Goal: Use online tool/utility: Utilize a website feature to perform a specific function

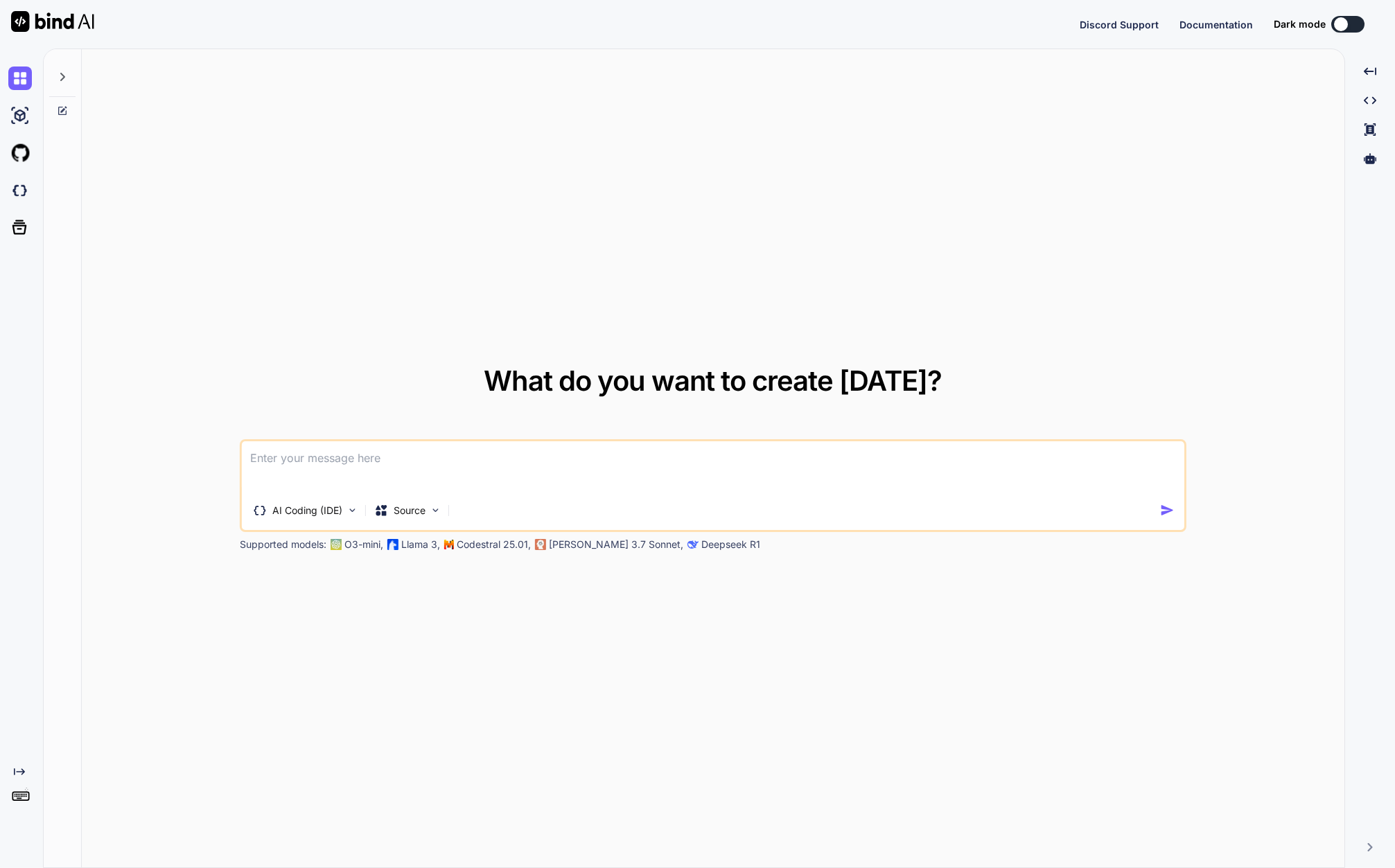
type textarea "x"
click at [1017, 460] on textarea at bounding box center [713, 467] width 943 height 51
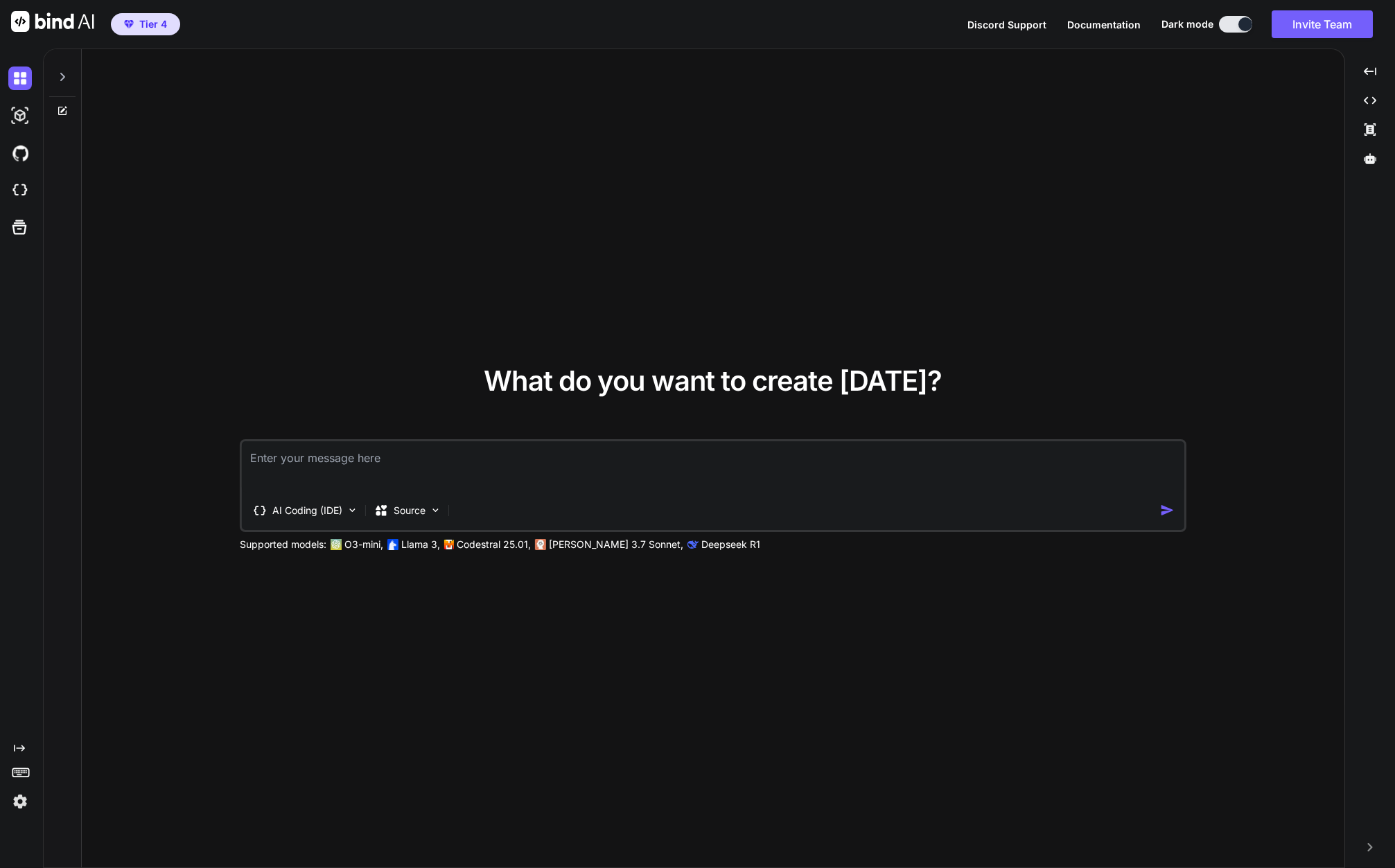
click at [301, 468] on textarea at bounding box center [713, 467] width 943 height 51
click at [20, 806] on img at bounding box center [20, 801] width 23 height 23
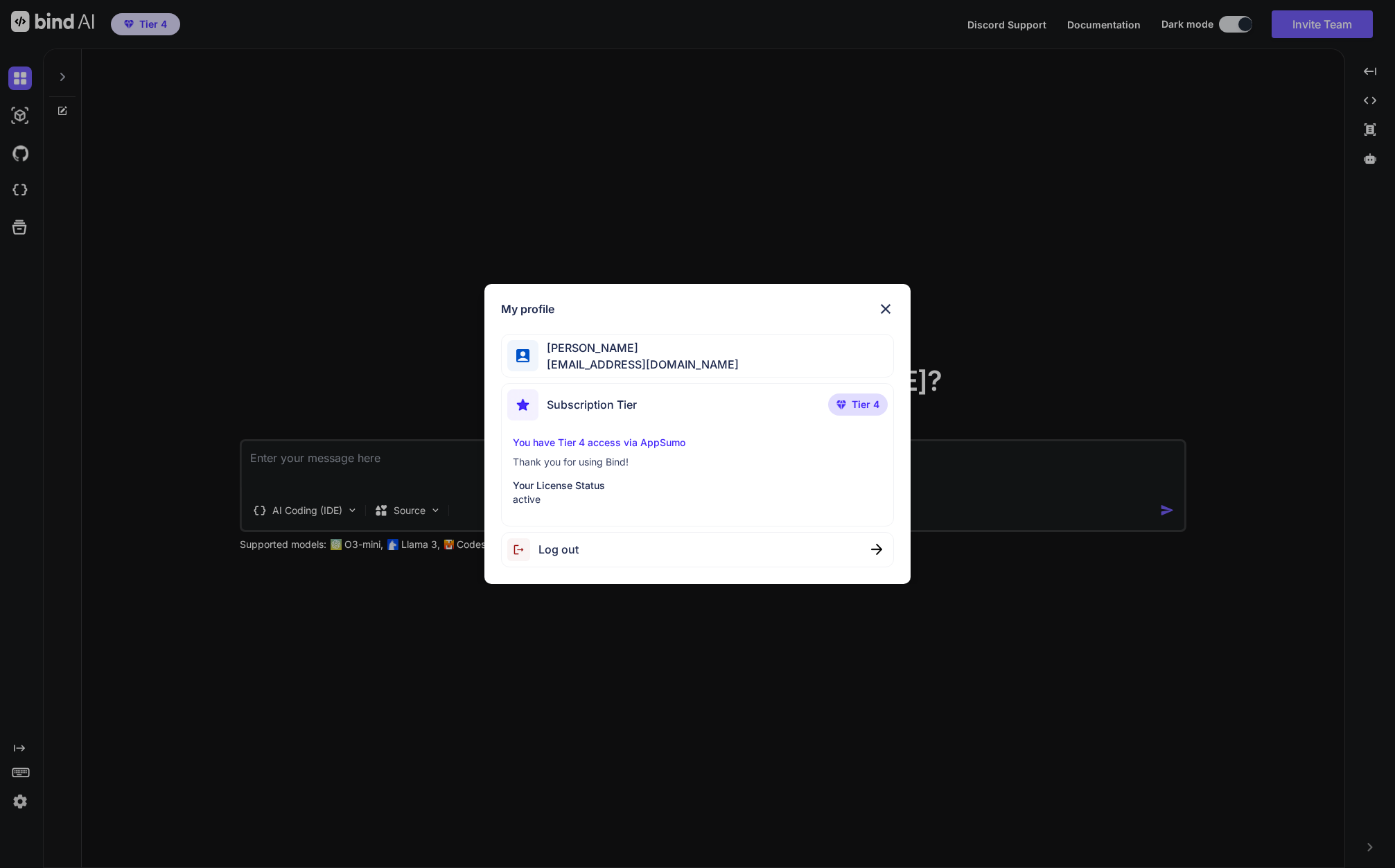
click at [320, 458] on div "My profile Michele Bazzoli bazzomike@gmail.com Subscription Tier Tier 4 You hav…" at bounding box center [698, 434] width 1395 height 868
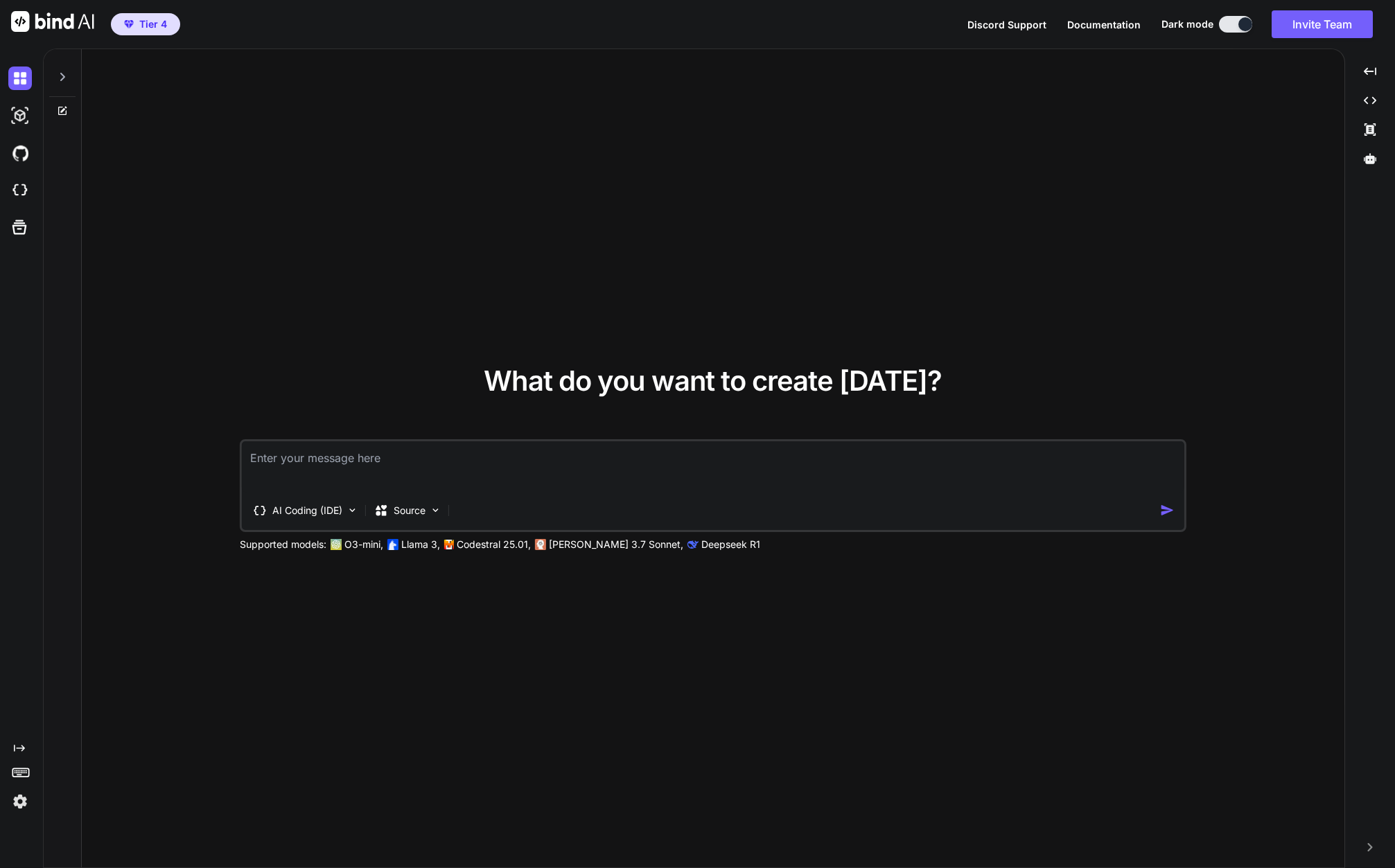
click at [303, 471] on textarea at bounding box center [713, 467] width 943 height 51
click at [418, 514] on p "Source" at bounding box center [409, 510] width 32 height 14
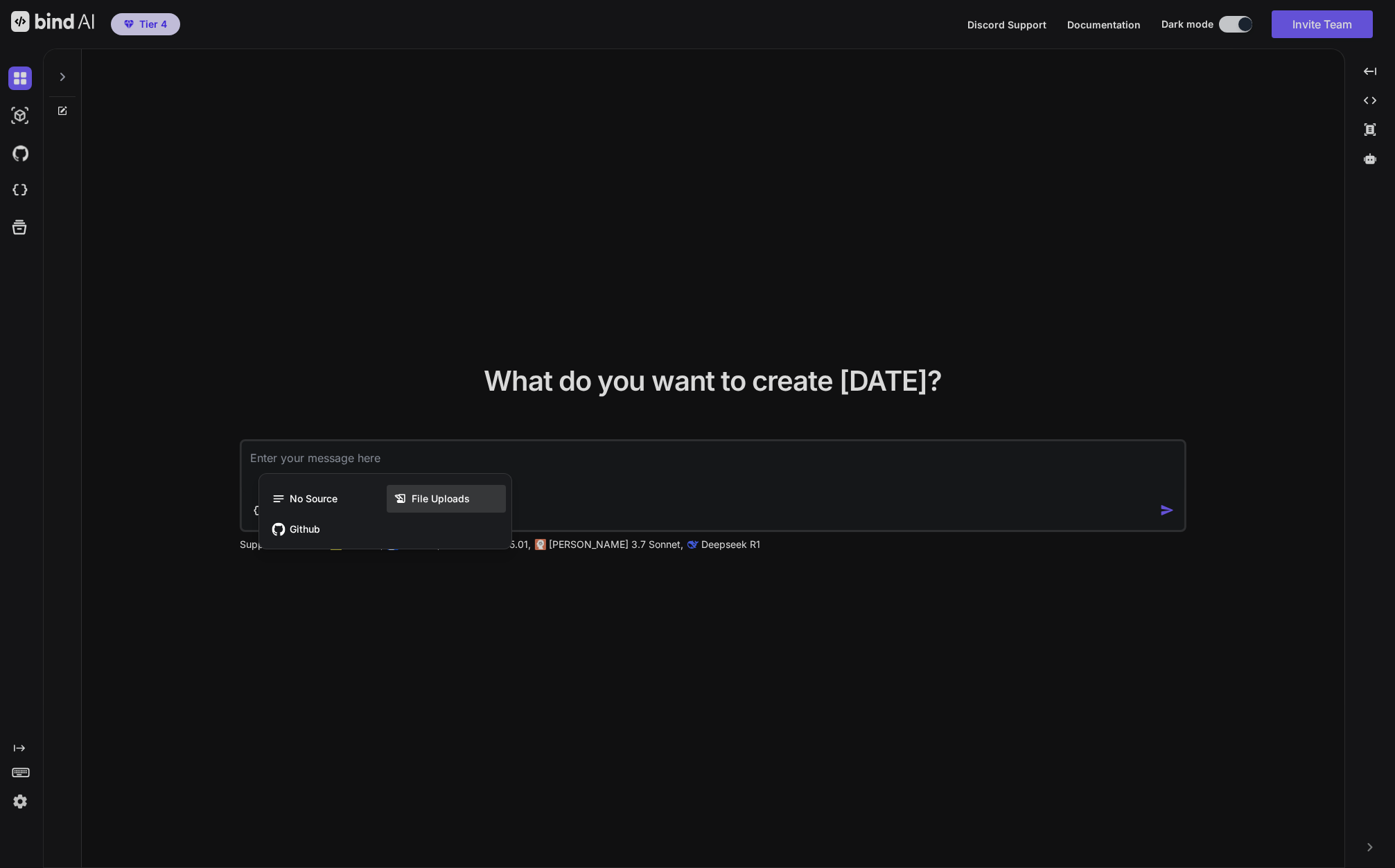
click at [440, 496] on span "File Uploads" at bounding box center [440, 498] width 58 height 14
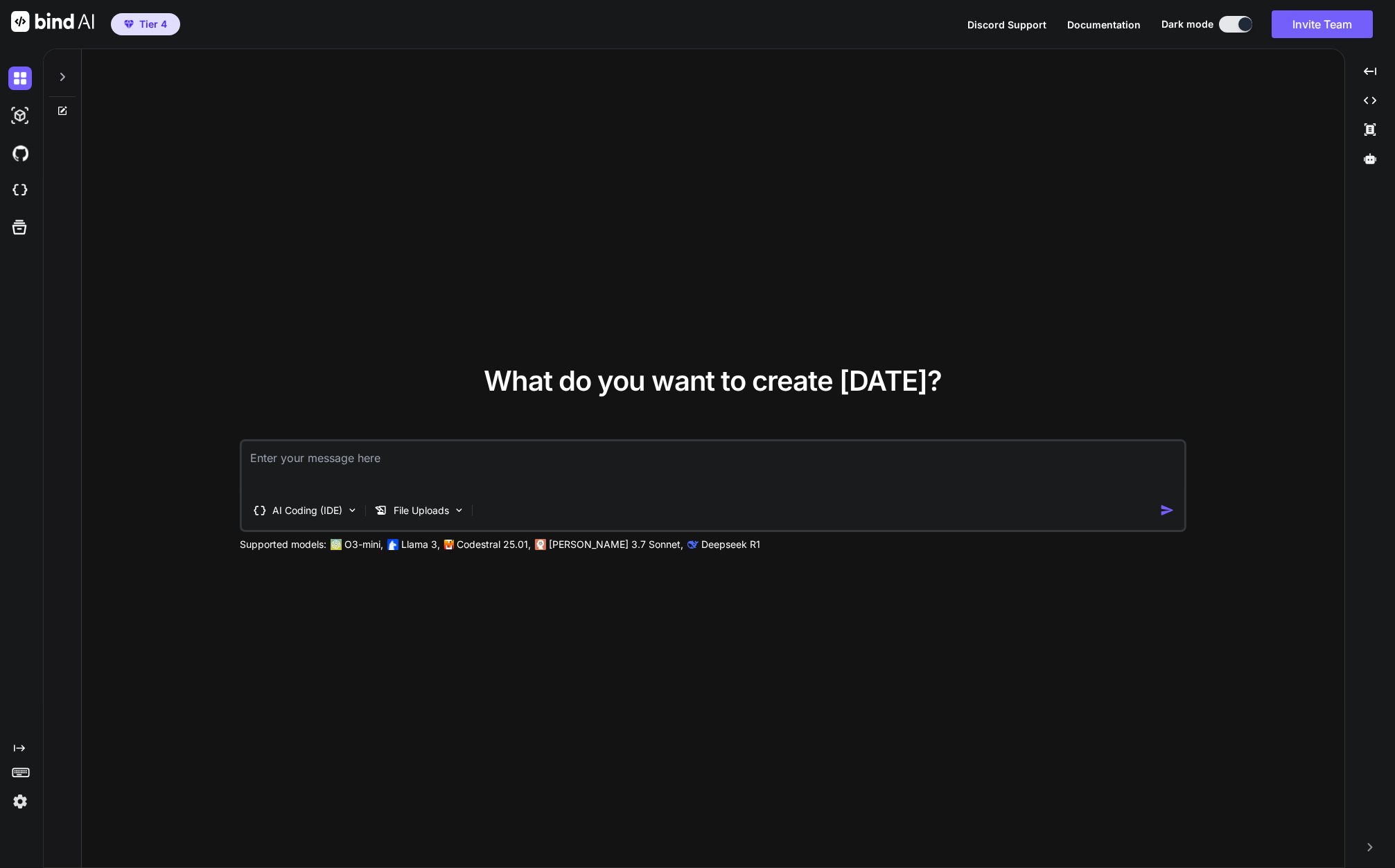
click at [391, 454] on textarea at bounding box center [713, 467] width 943 height 51
click at [430, 509] on p "File Uploads" at bounding box center [421, 510] width 55 height 14
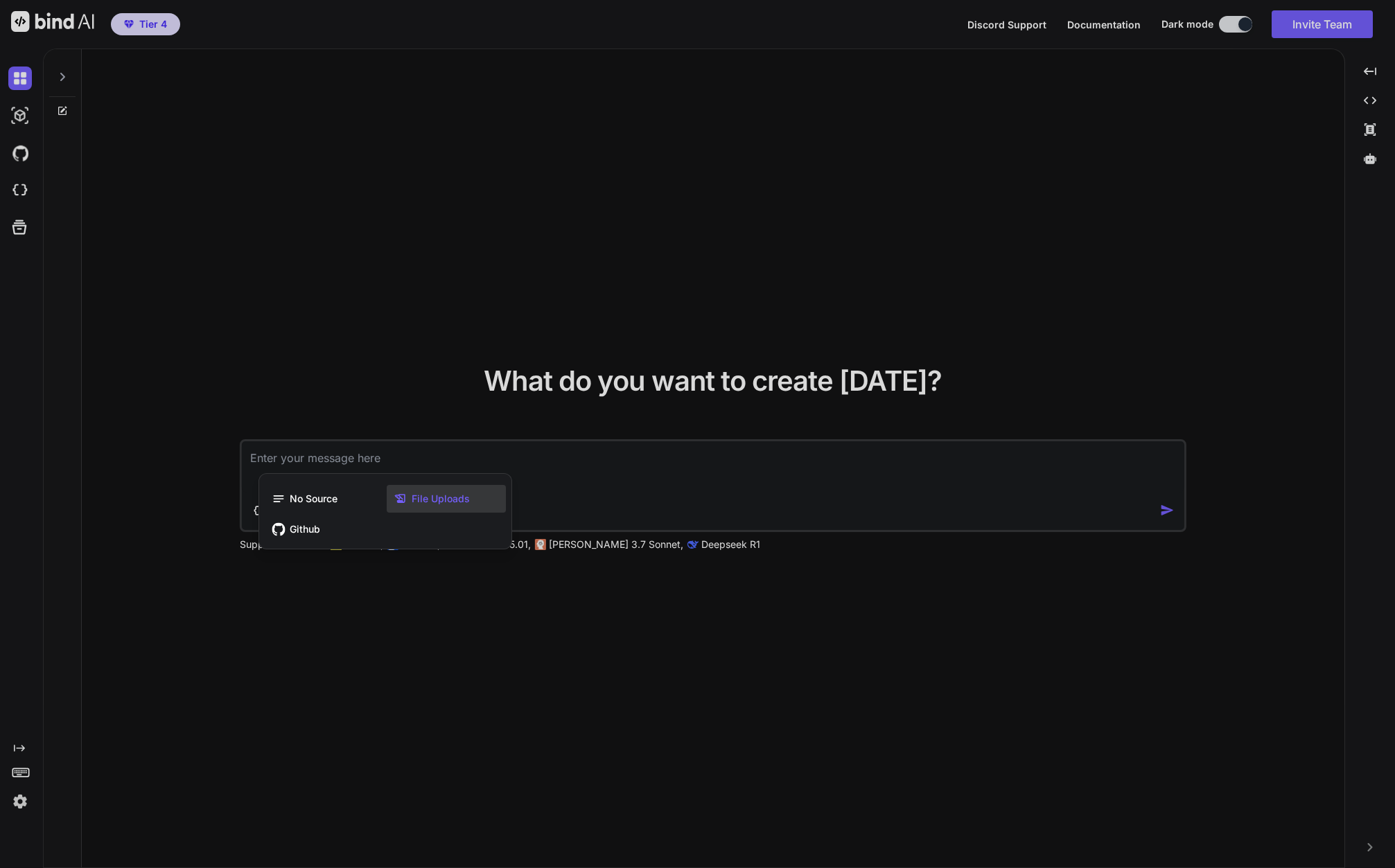
click at [424, 498] on span "File Uploads" at bounding box center [440, 498] width 58 height 14
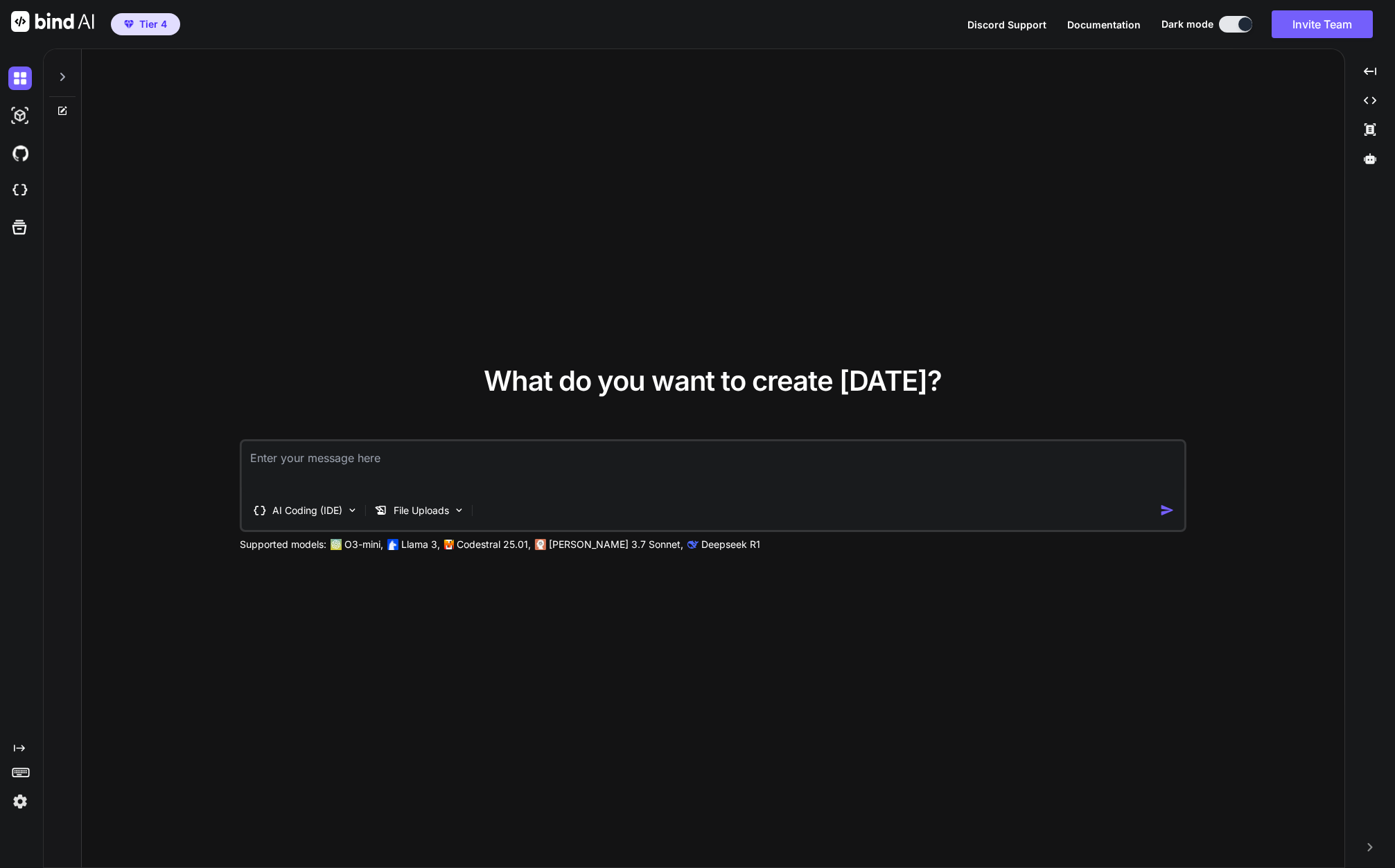
click at [707, 494] on div "AI Coding (IDE) File Uploads" at bounding box center [713, 485] width 946 height 93
click at [613, 478] on textarea at bounding box center [713, 467] width 943 height 51
click at [296, 513] on p "AI Coding (IDE)" at bounding box center [307, 510] width 70 height 14
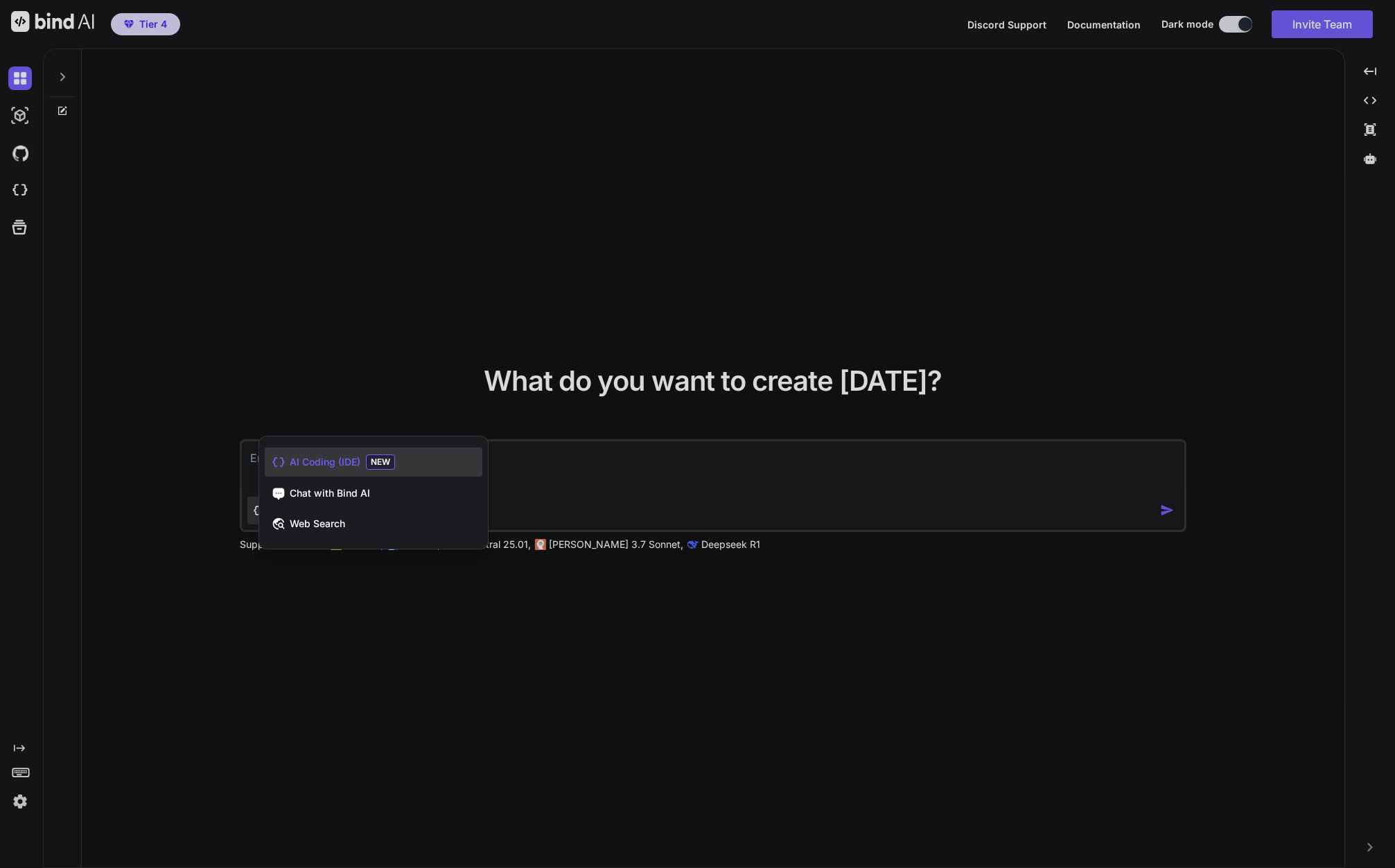
click at [620, 480] on div at bounding box center [698, 434] width 1395 height 868
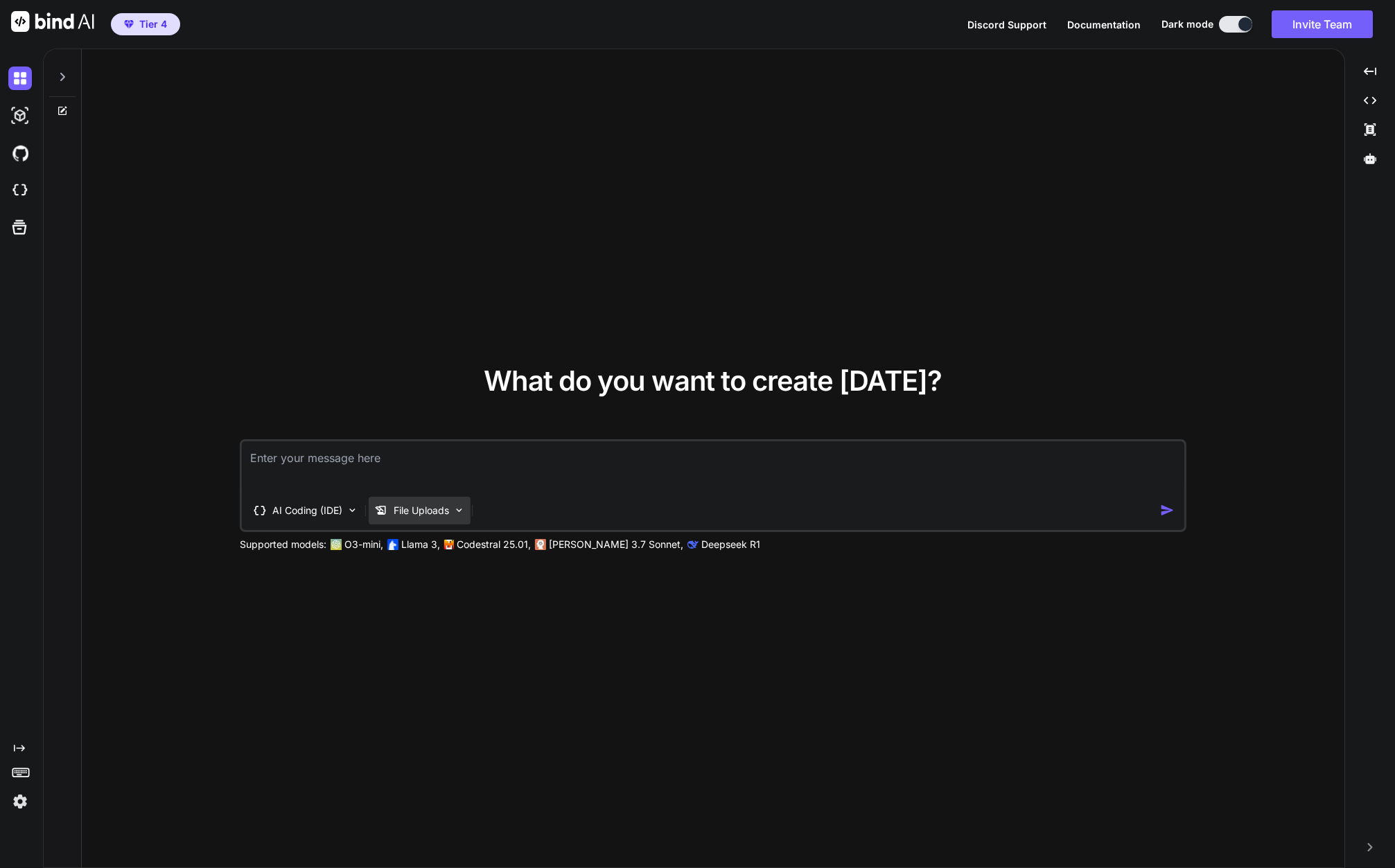
click at [419, 504] on p "File Uploads" at bounding box center [421, 510] width 55 height 14
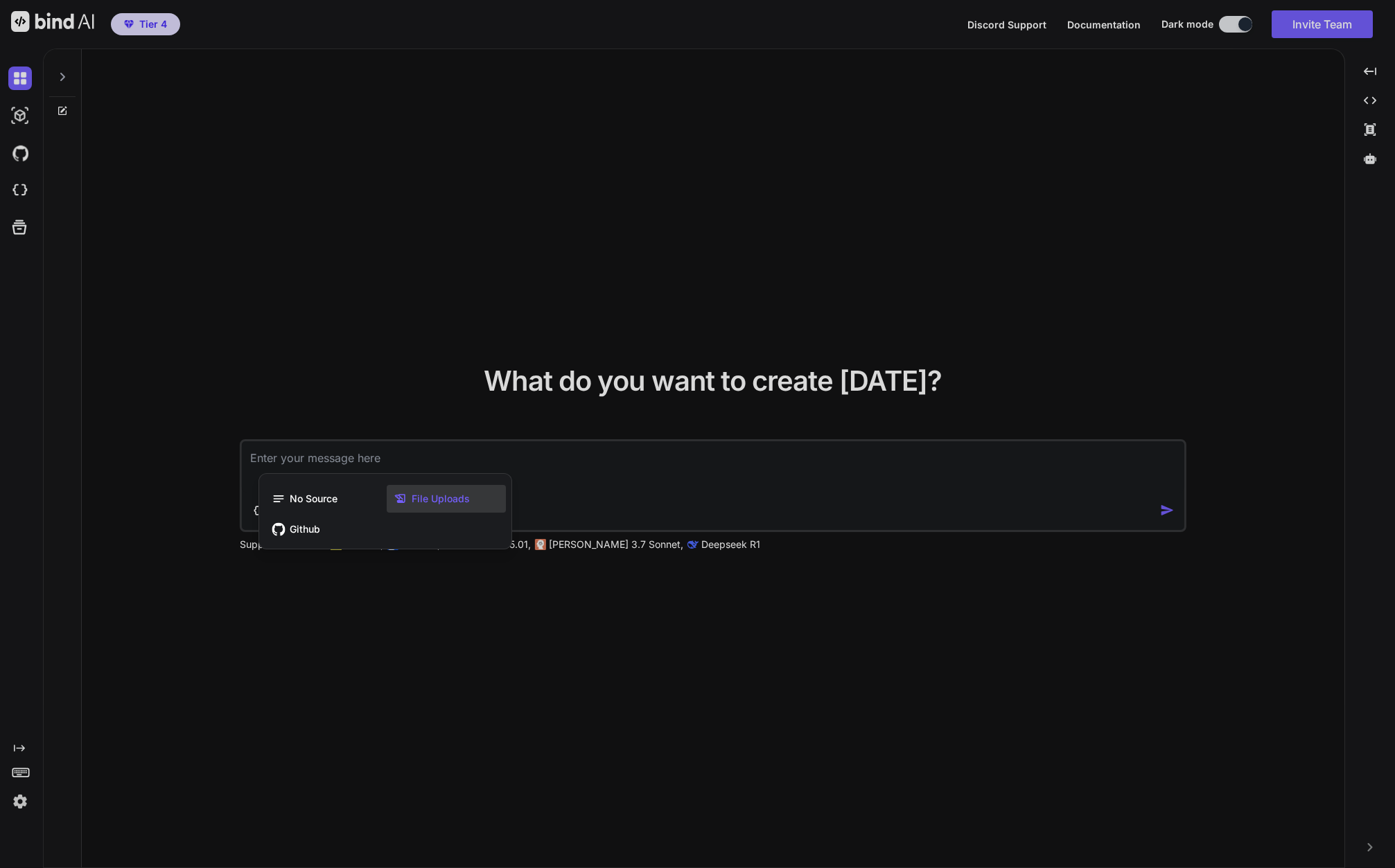
click at [430, 498] on span "File Uploads" at bounding box center [440, 498] width 58 height 14
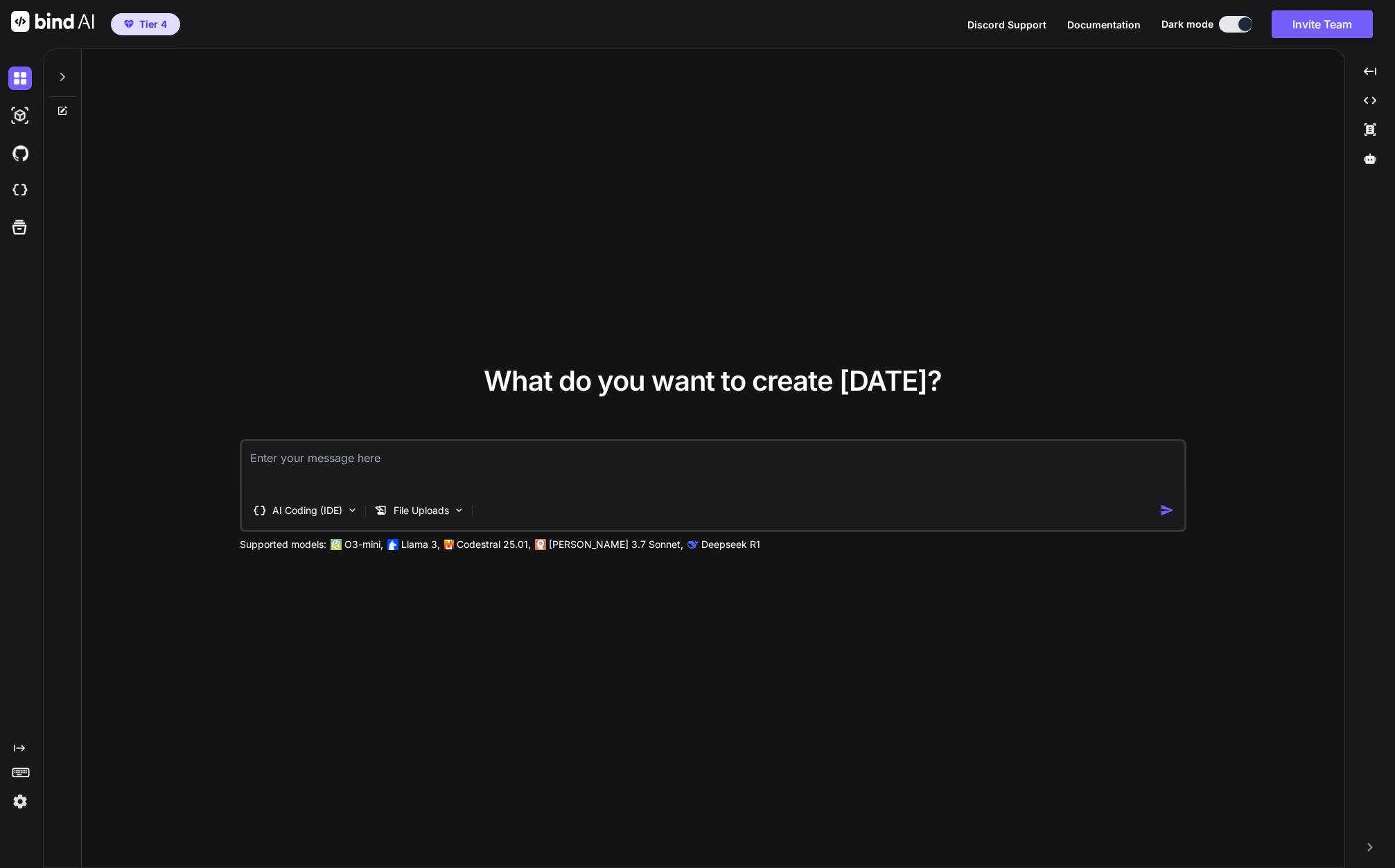
click at [579, 464] on textarea at bounding box center [713, 467] width 943 height 51
click at [1371, 60] on div "Created with Pixso." at bounding box center [1369, 71] width 39 height 23
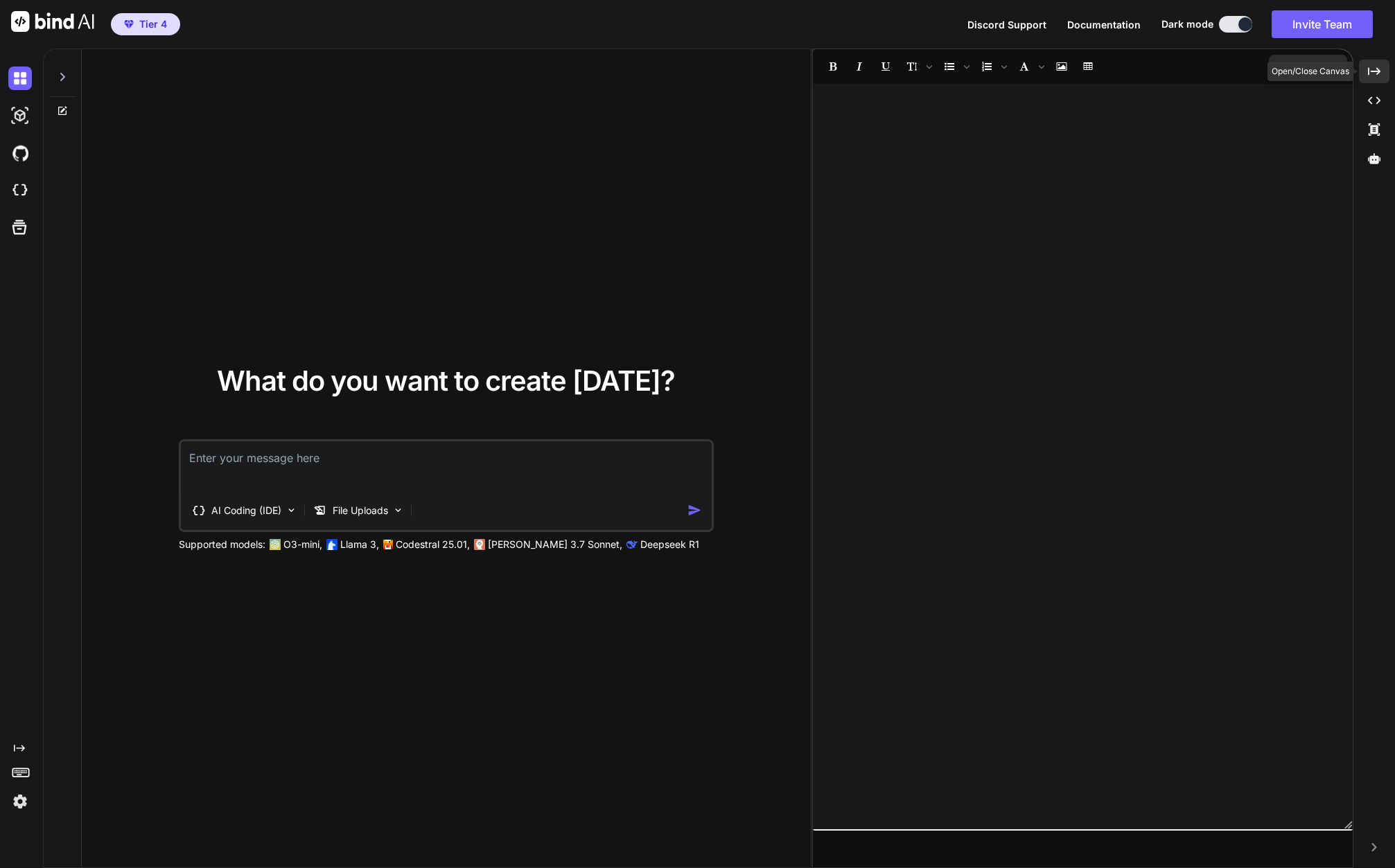
click at [1373, 74] on icon "Created with Pixso." at bounding box center [1374, 71] width 12 height 12
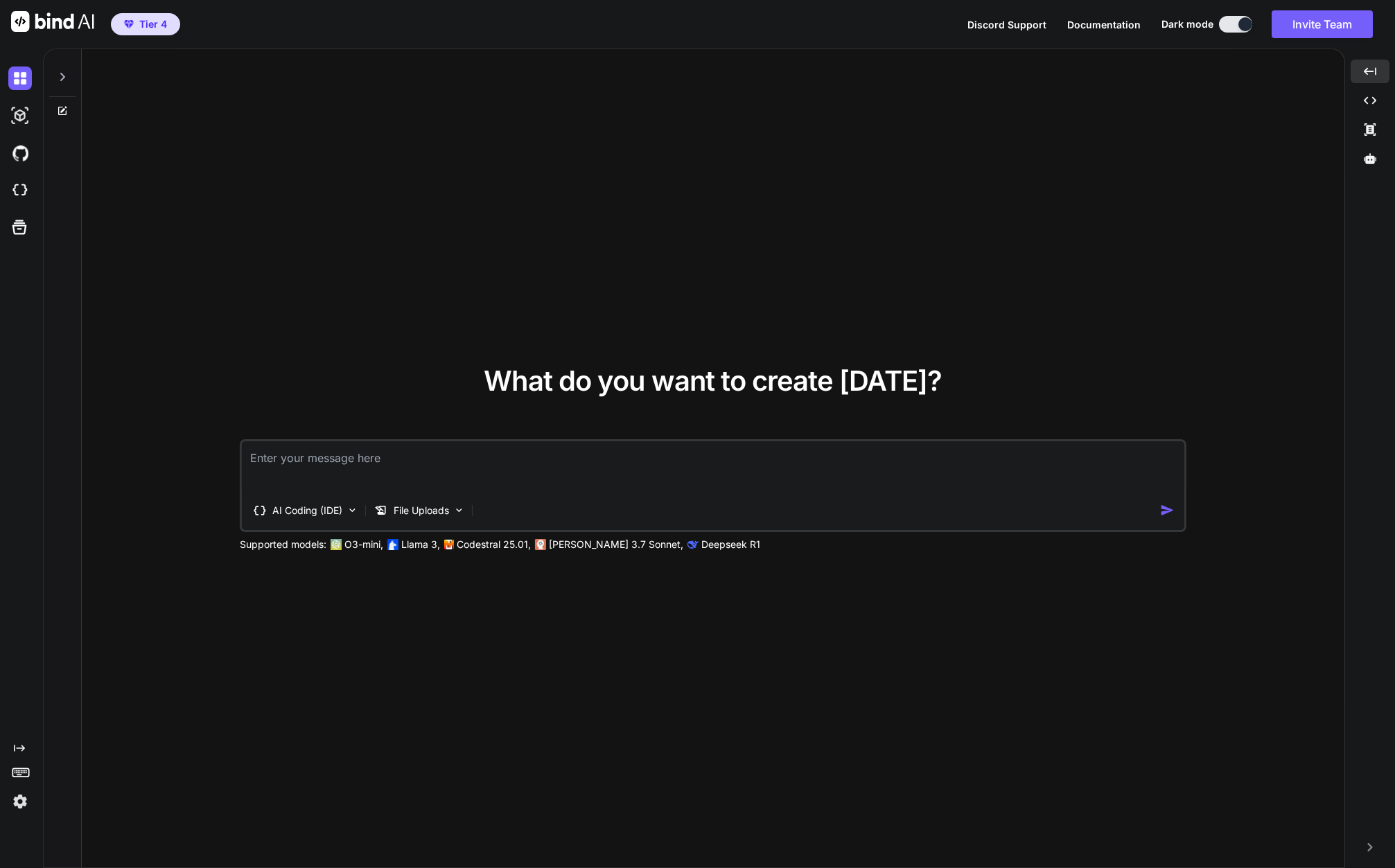
click at [57, 111] on icon at bounding box center [62, 110] width 11 height 11
click at [415, 465] on textarea at bounding box center [713, 467] width 943 height 51
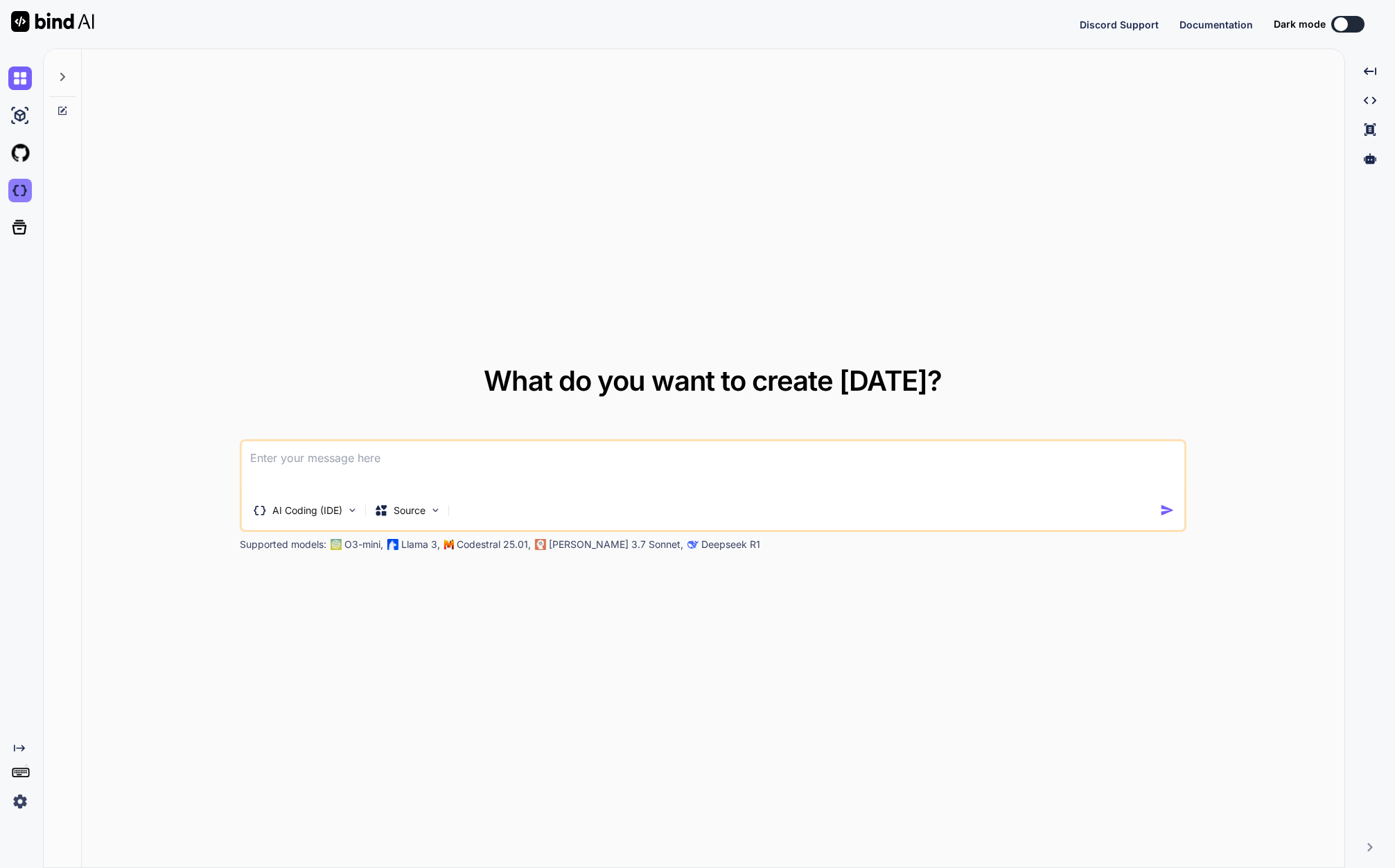
type textarea "x"
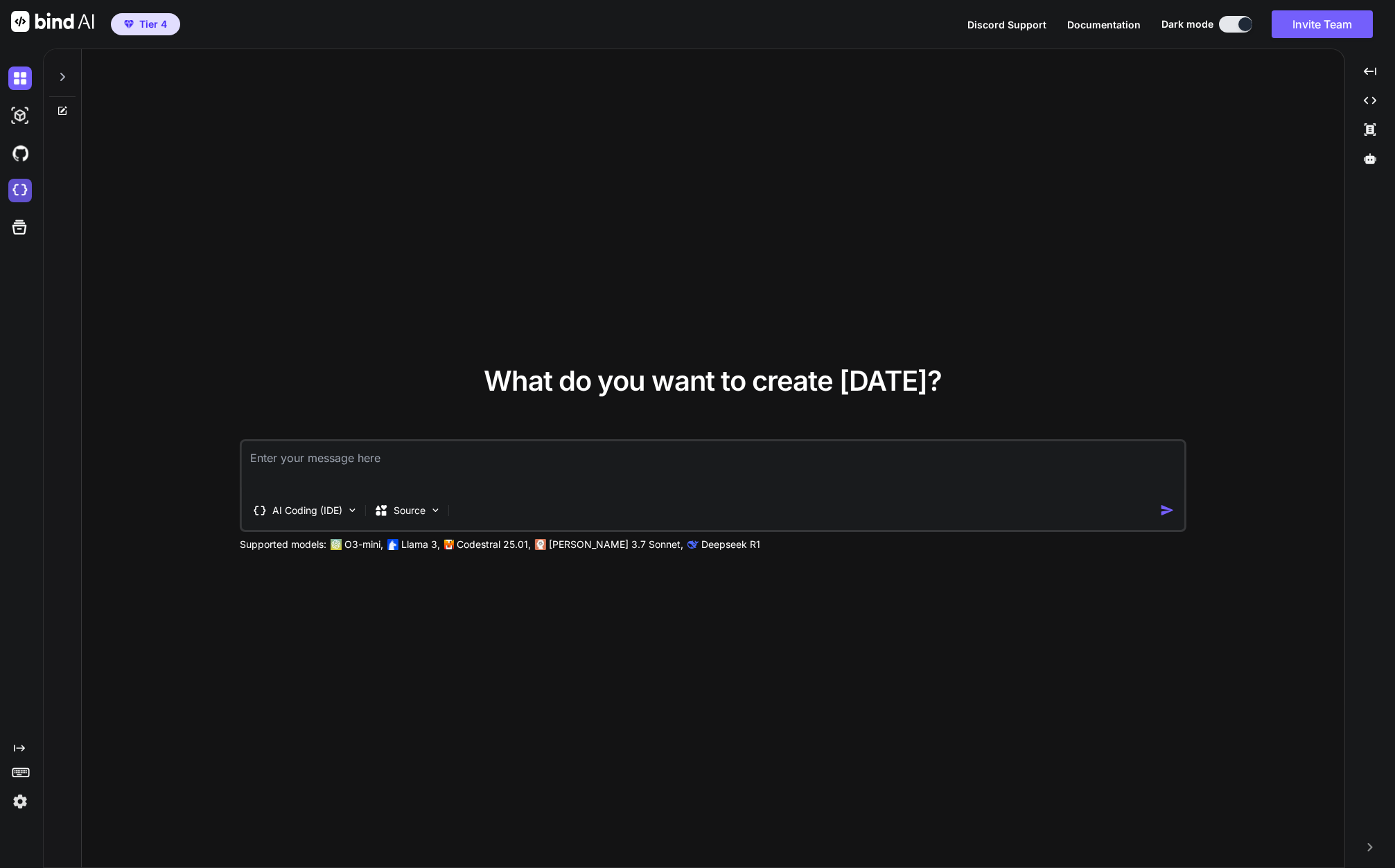
click at [22, 188] on img at bounding box center [20, 190] width 23 height 23
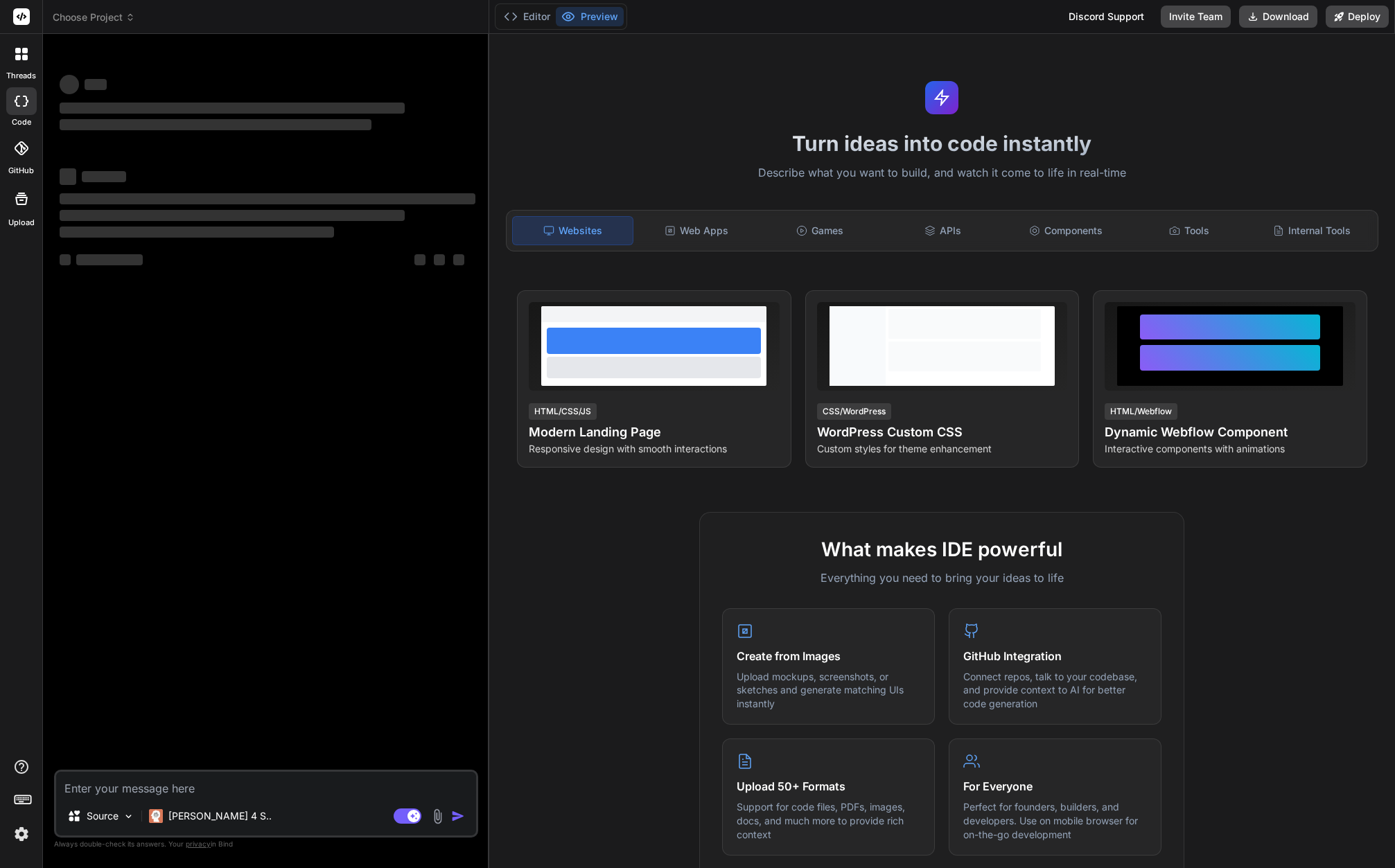
click at [205, 790] on textarea at bounding box center [266, 783] width 420 height 25
click at [436, 816] on img at bounding box center [437, 816] width 16 height 16
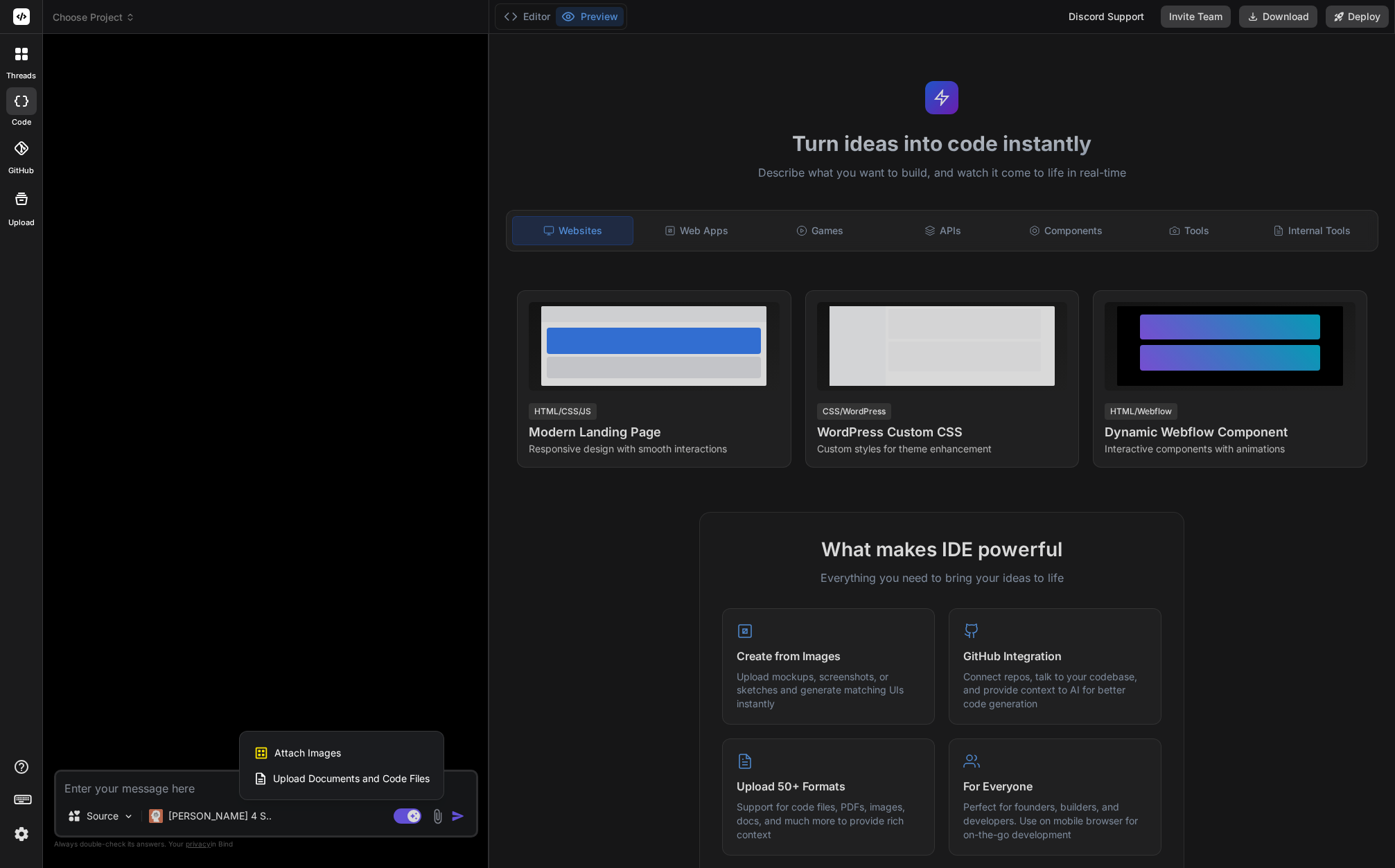
click at [314, 779] on span "Upload Documents and Code Files" at bounding box center [351, 778] width 157 height 14
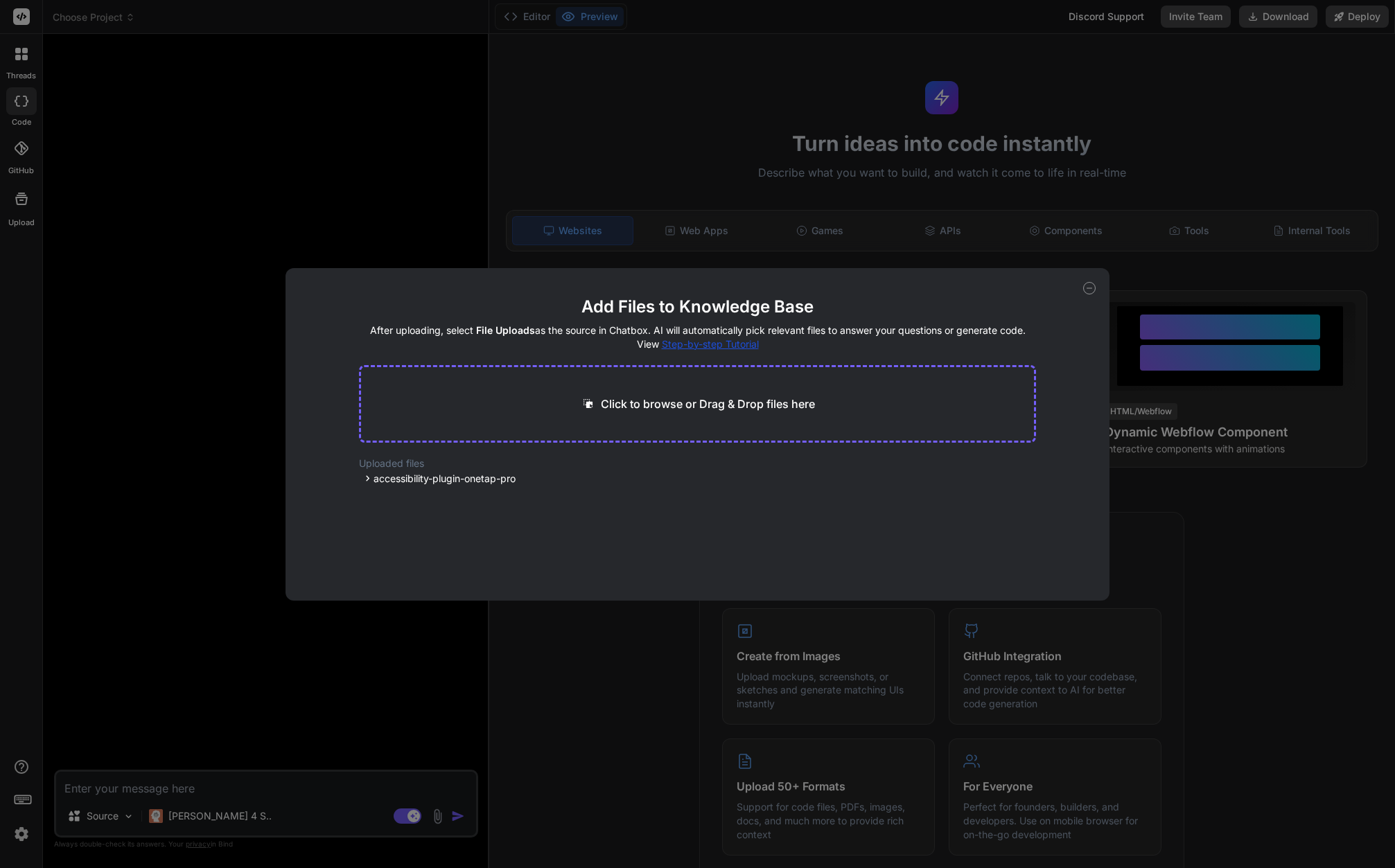
click at [614, 396] on p "Click to browse or Drag & Drop files here" at bounding box center [707, 404] width 214 height 17
click at [429, 480] on span "accessibility-plugin-onetap-pro" at bounding box center [445, 479] width 142 height 14
click at [364, 479] on icon at bounding box center [368, 479] width 12 height 12
click at [477, 478] on span "accessibility-plugin-onetap-pro" at bounding box center [445, 479] width 142 height 14
click at [444, 507] on div "includes" at bounding box center [464, 513] width 188 height 17
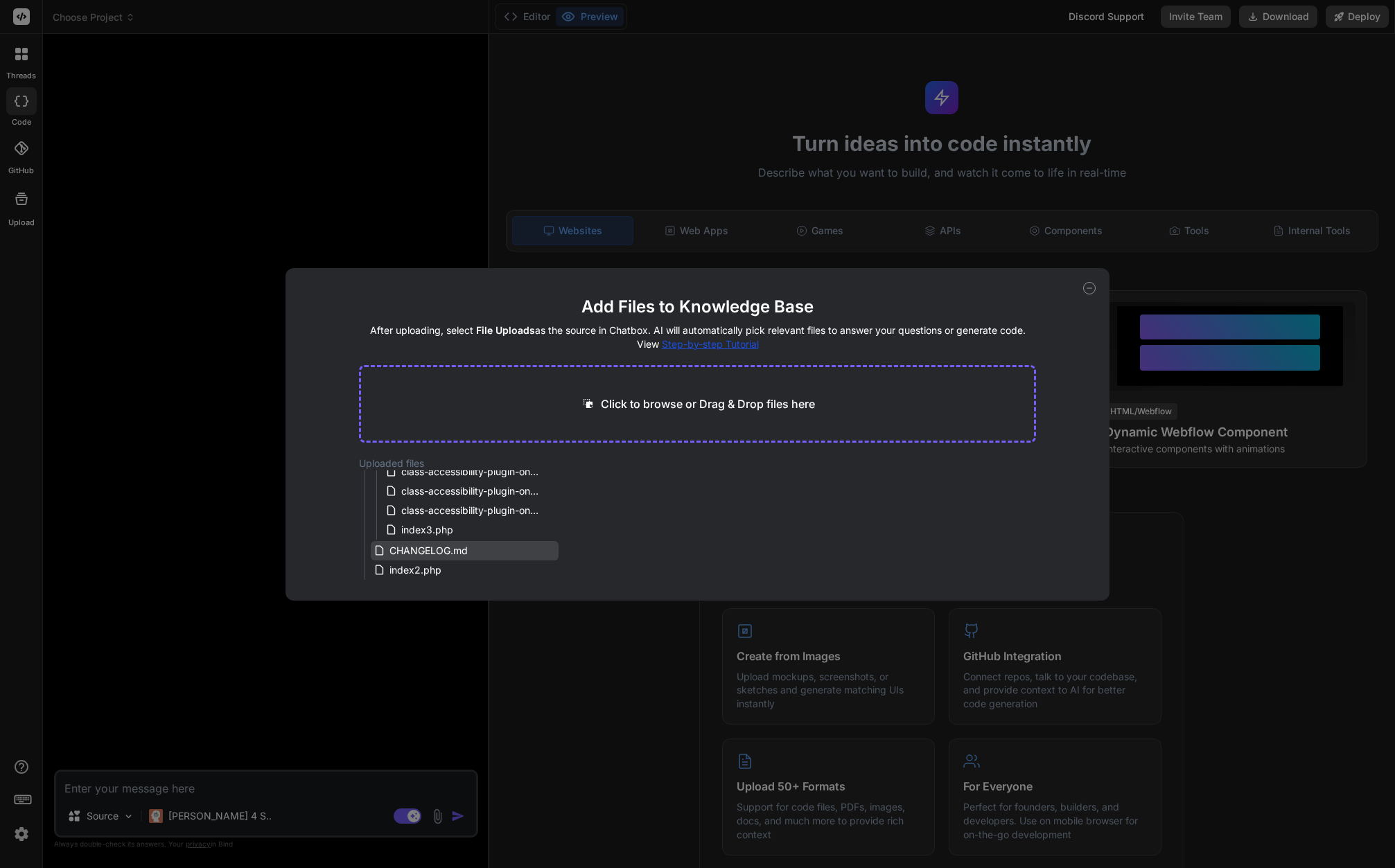
scroll to position [80, 0]
click at [418, 563] on span "index2.php" at bounding box center [415, 570] width 54 height 17
click at [1087, 290] on icon at bounding box center [1089, 288] width 12 height 12
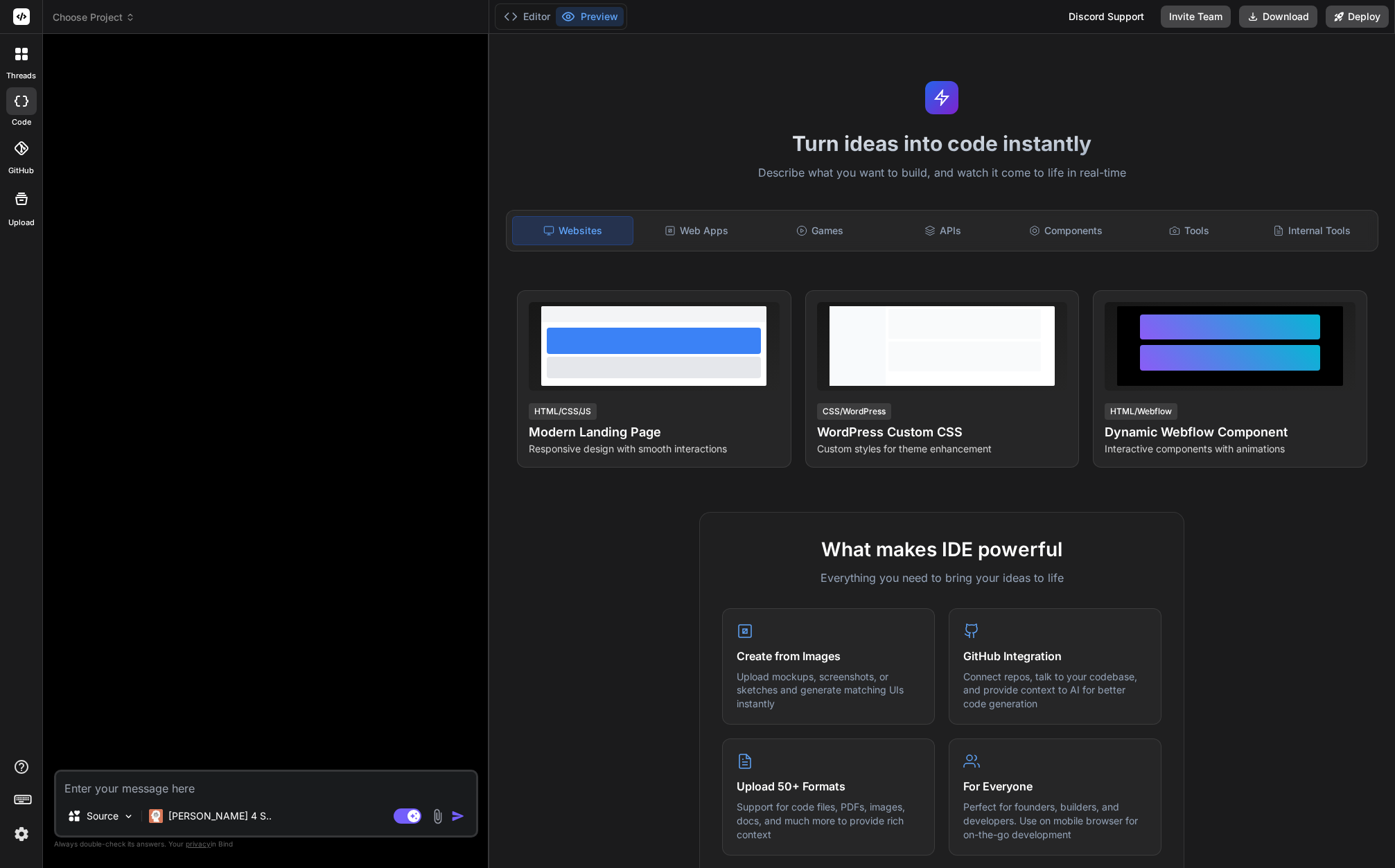
click at [309, 401] on div at bounding box center [267, 408] width 421 height 724
click at [694, 227] on div "Web Apps" at bounding box center [696, 231] width 120 height 29
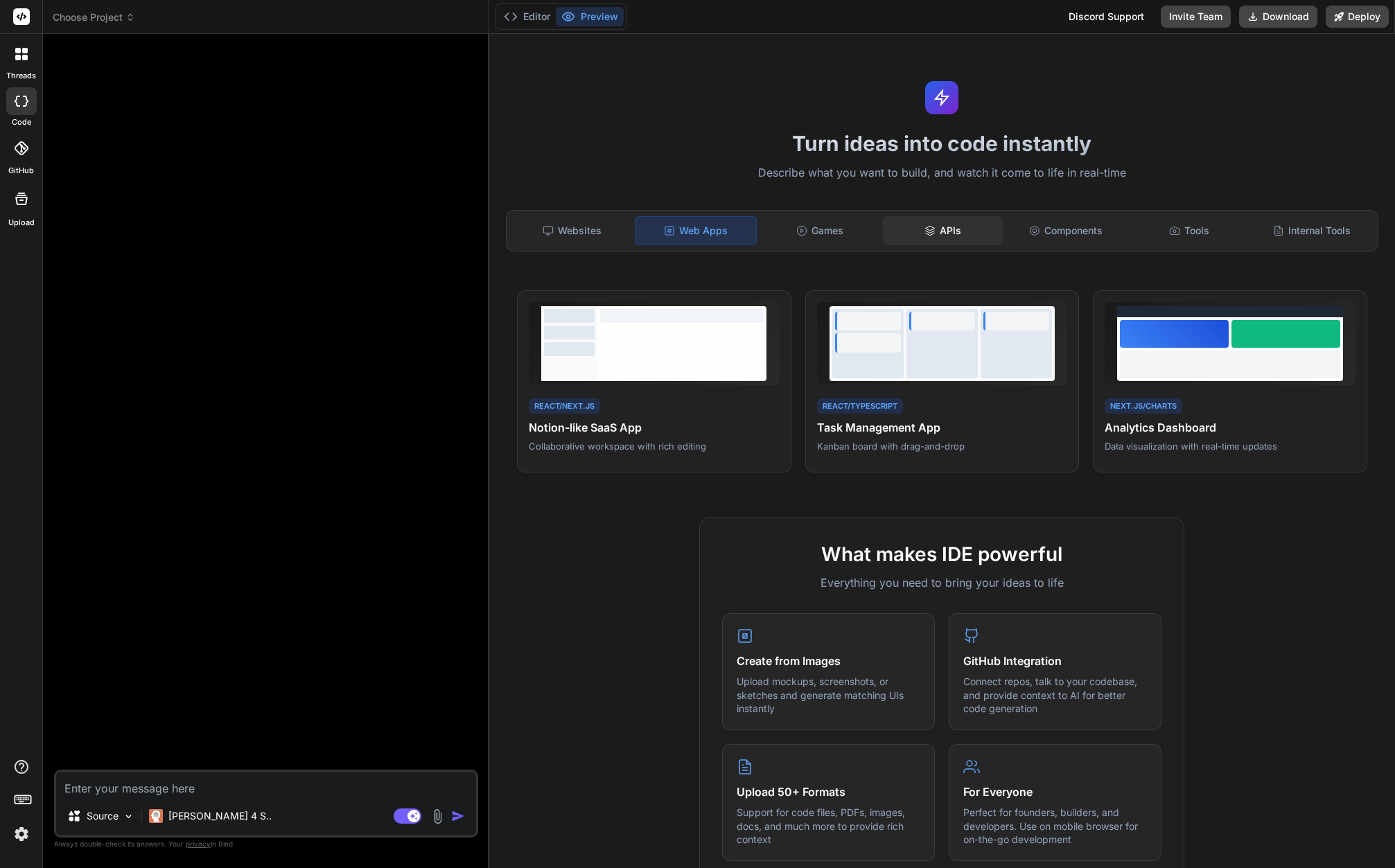
click at [977, 234] on div "APIs" at bounding box center [943, 231] width 120 height 29
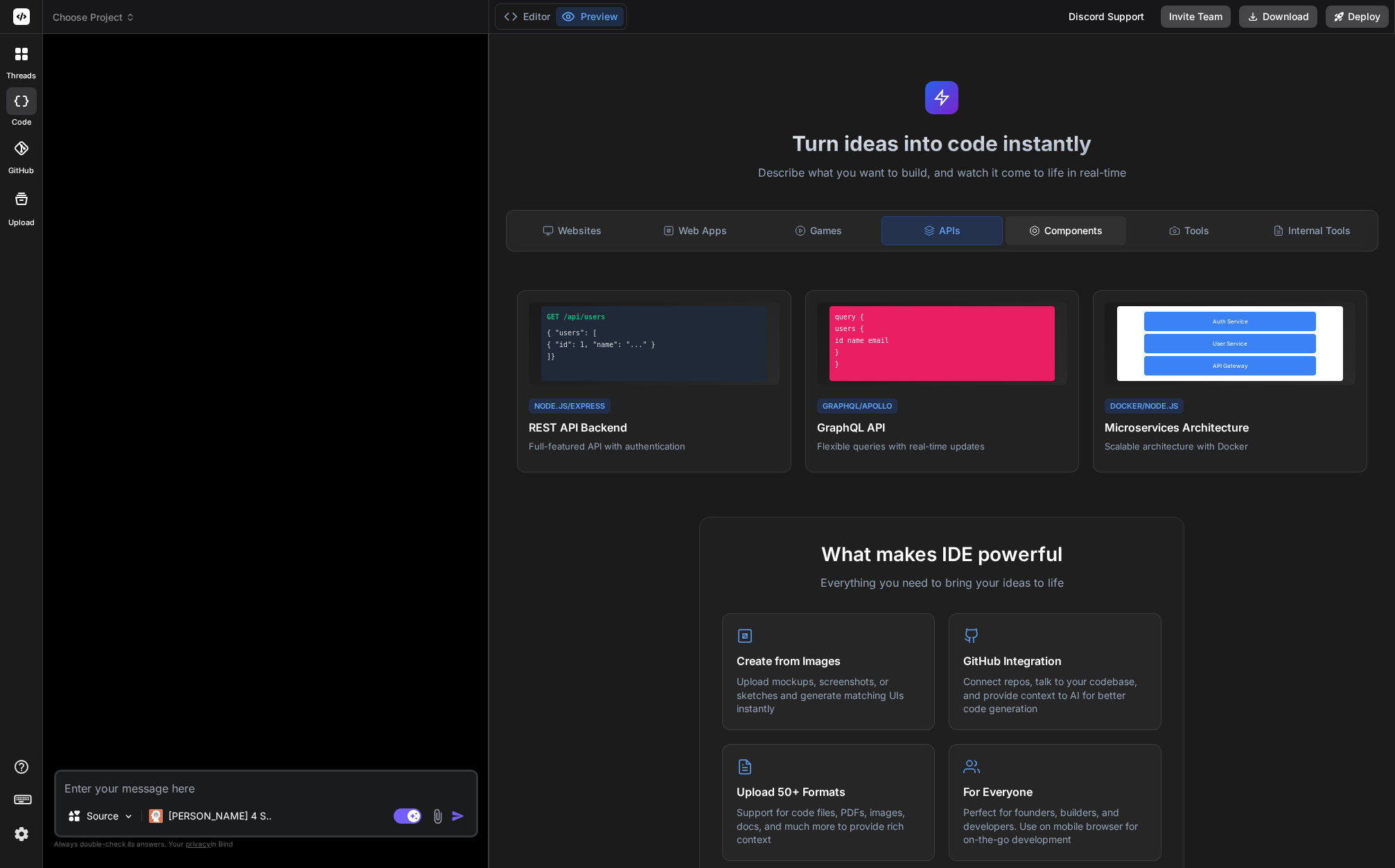
click at [1075, 235] on div "Components" at bounding box center [1065, 231] width 120 height 29
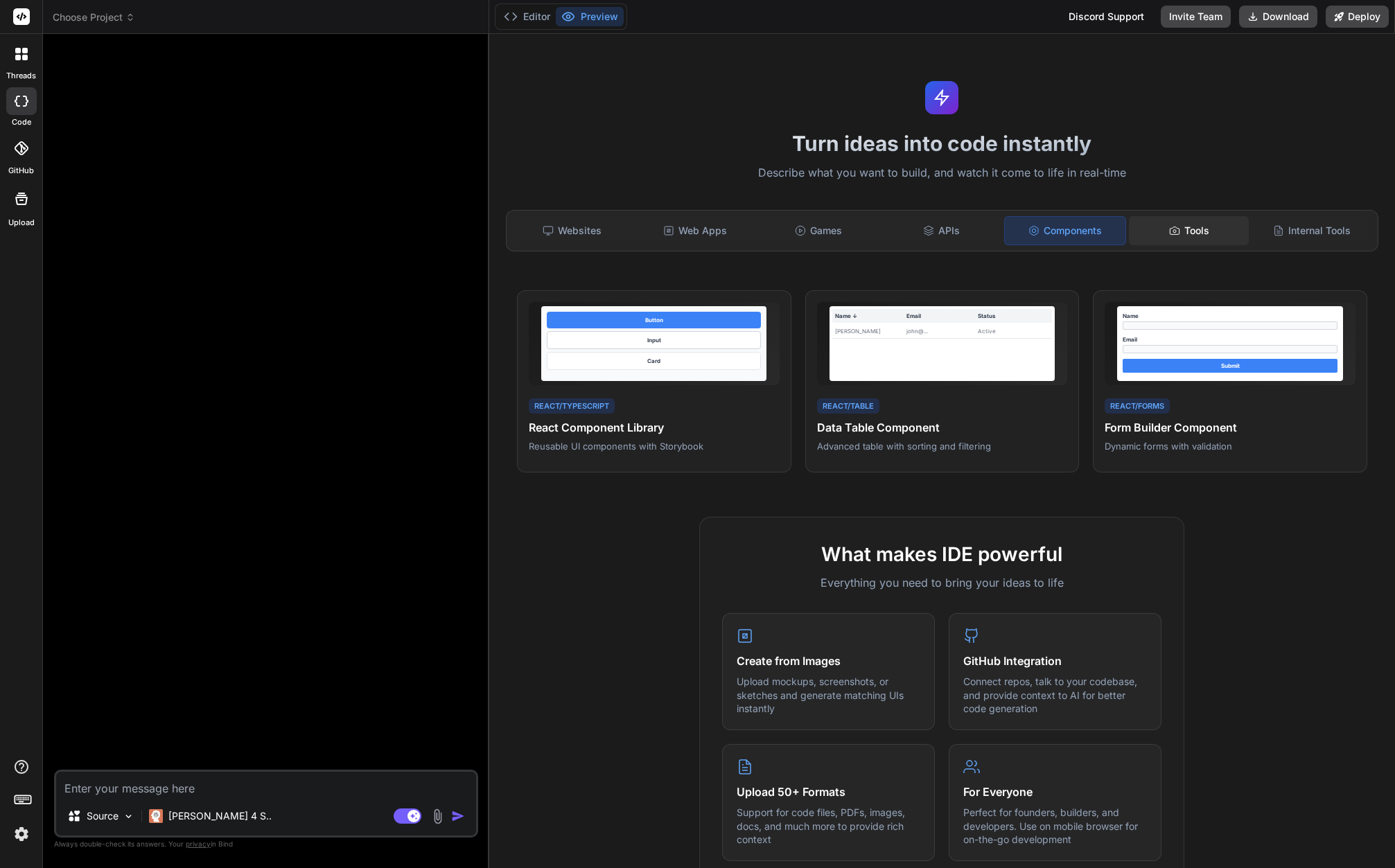
click at [1191, 226] on div "Tools" at bounding box center [1188, 231] width 120 height 29
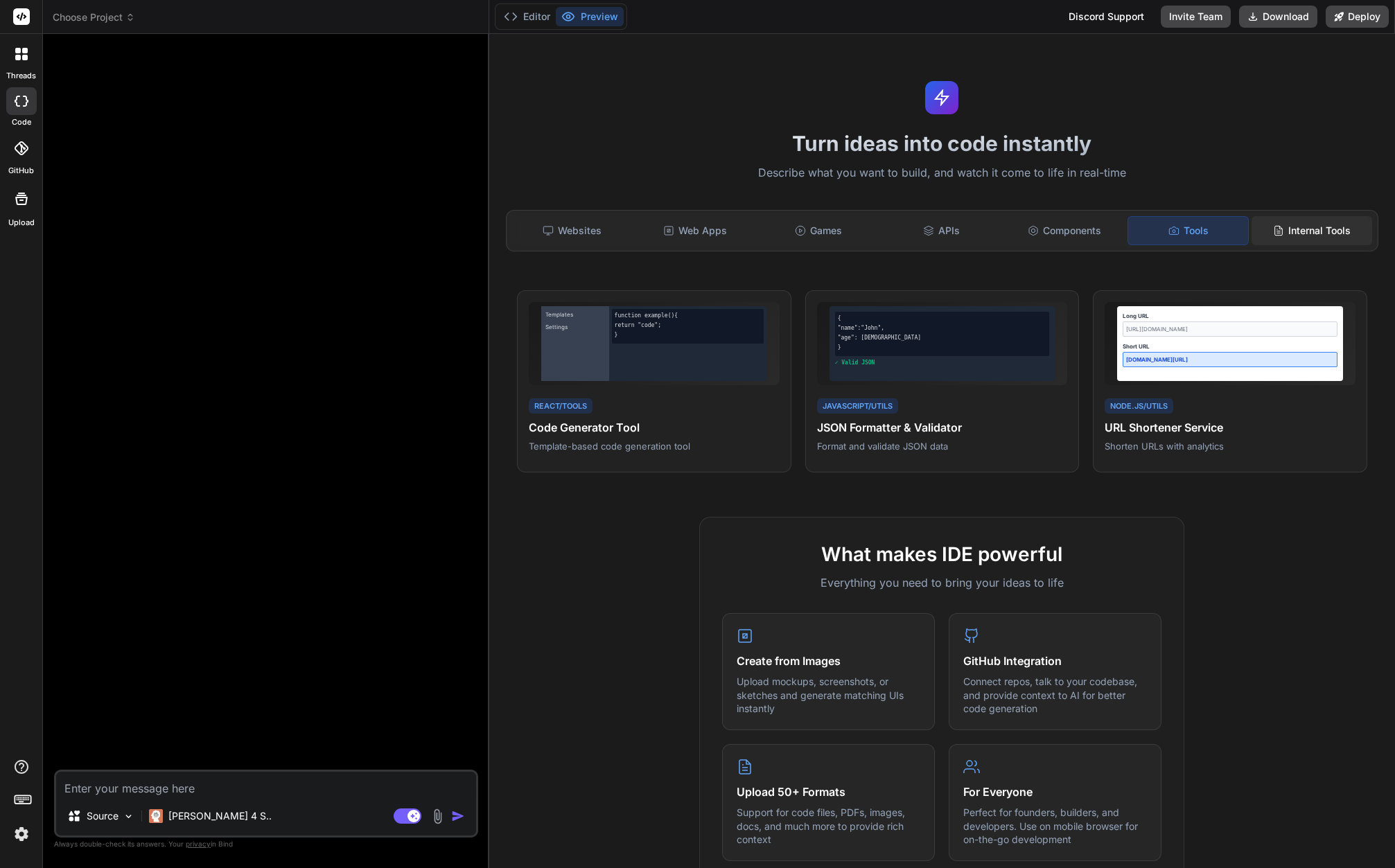
click at [1311, 228] on div "Internal Tools" at bounding box center [1311, 231] width 120 height 29
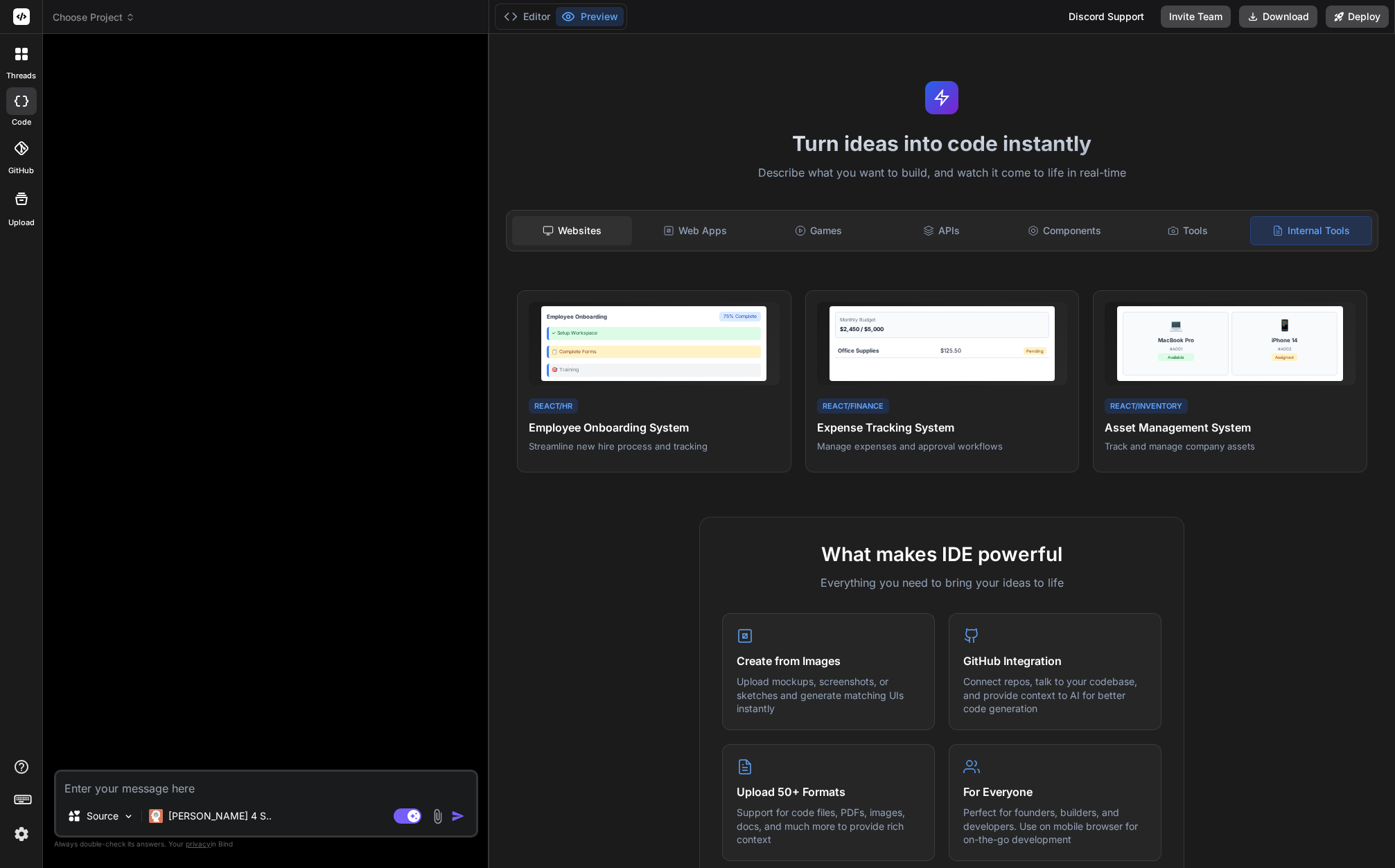
click at [614, 227] on div "Websites" at bounding box center [572, 231] width 120 height 29
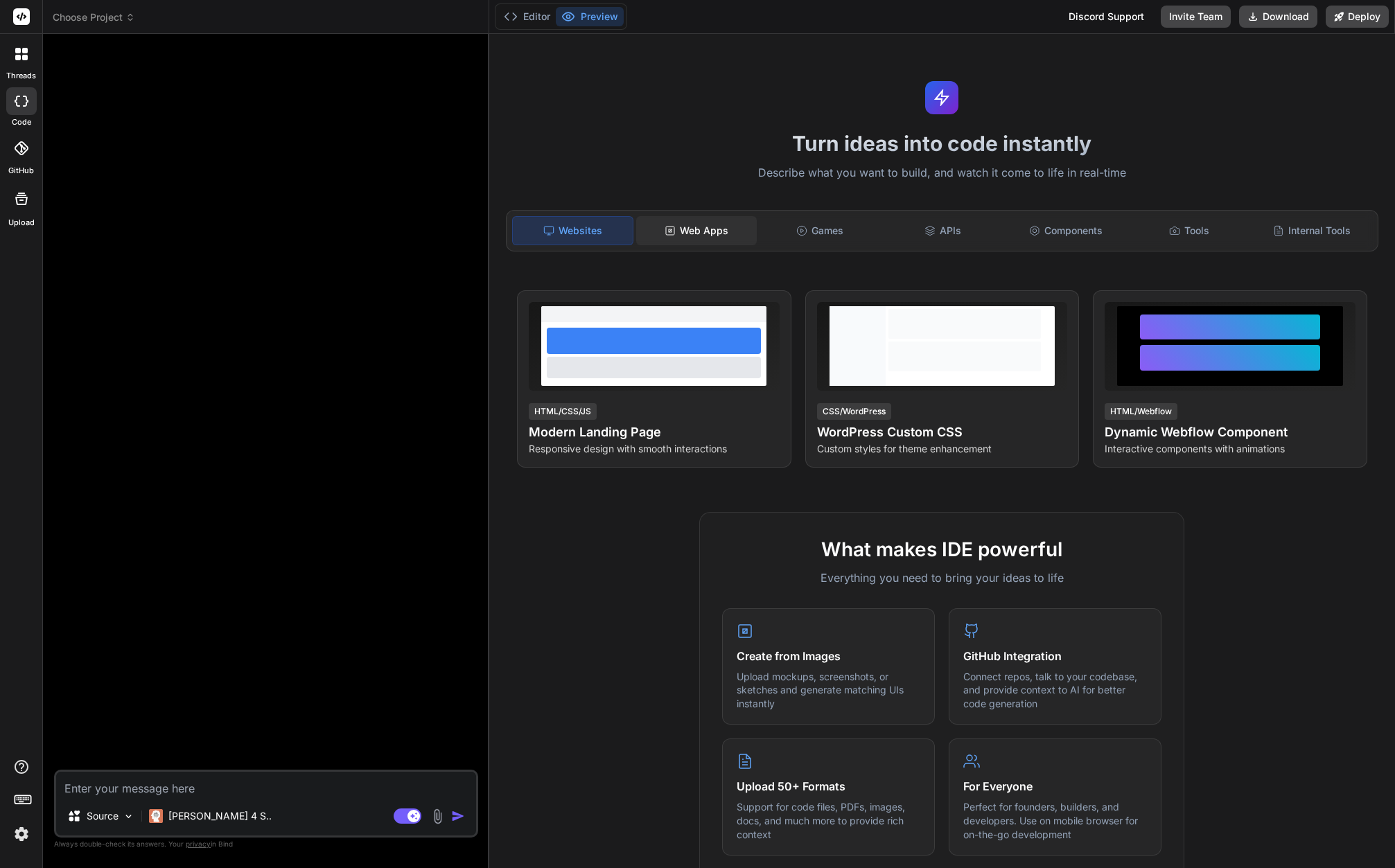
click at [681, 234] on div "Web Apps" at bounding box center [696, 231] width 120 height 29
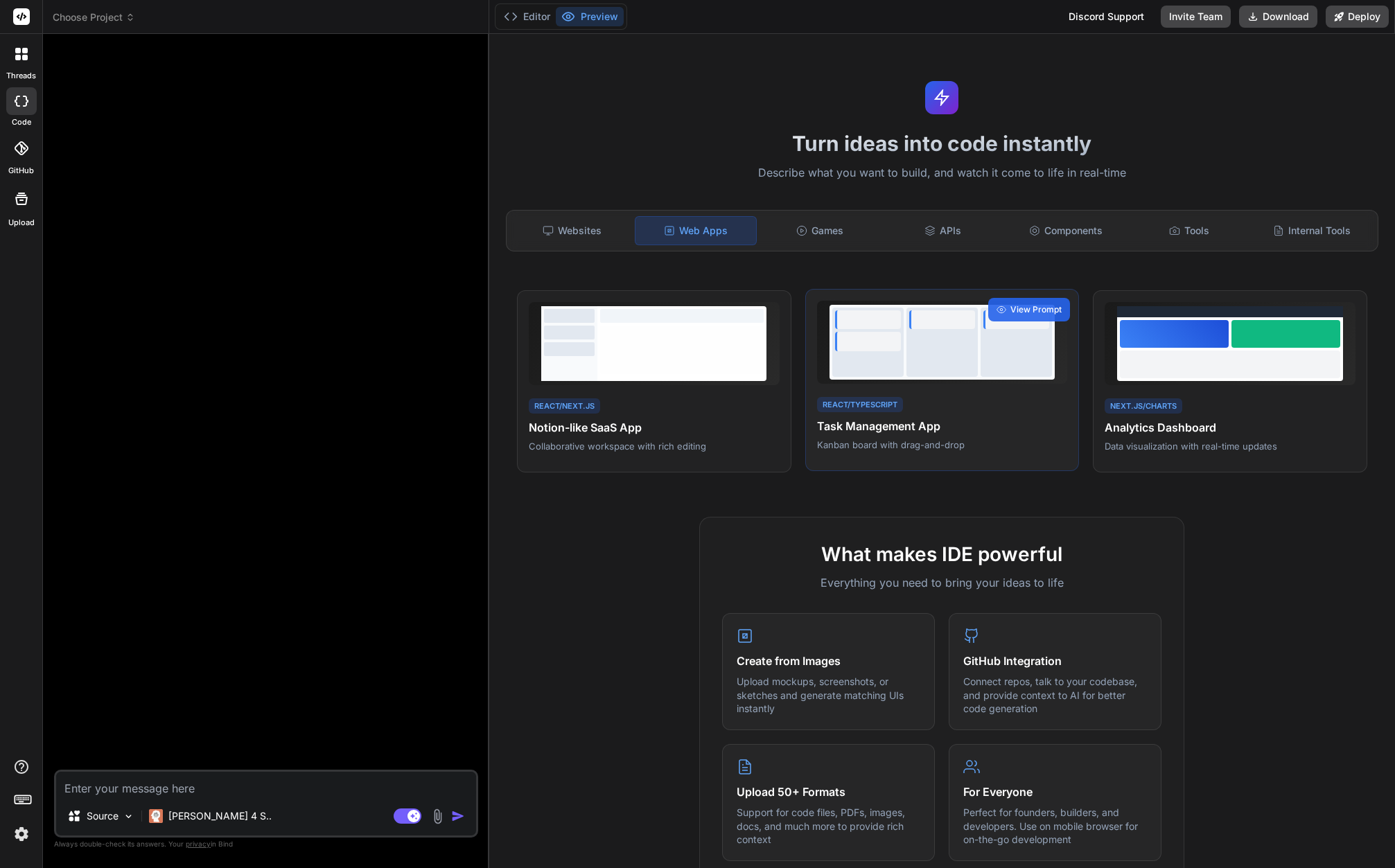
click at [943, 336] on div at bounding box center [942, 343] width 71 height 70
click at [874, 440] on p "Kanban board with drag-and-drop" at bounding box center [943, 445] width 251 height 12
click at [1042, 311] on span "View Prompt" at bounding box center [1036, 309] width 51 height 12
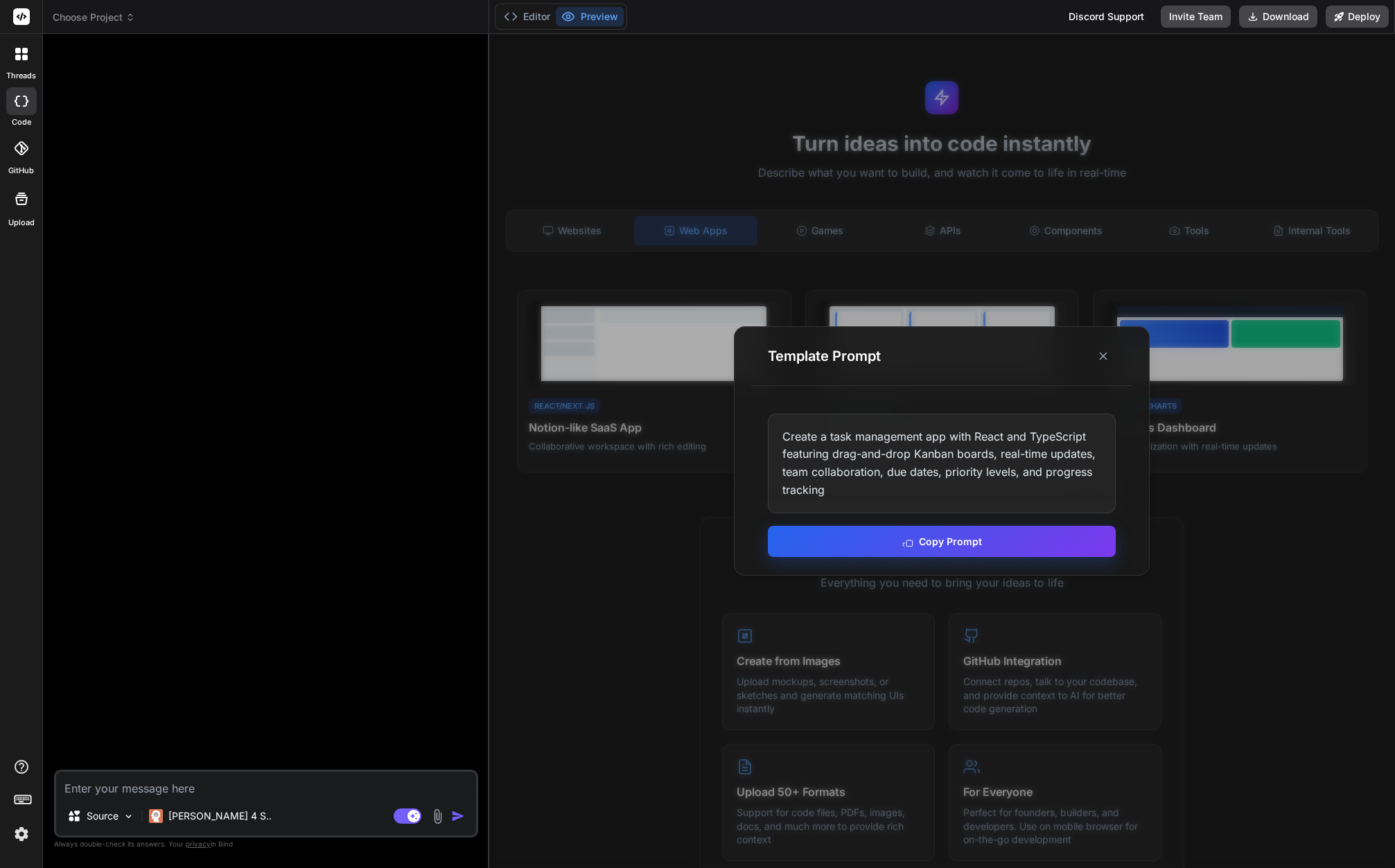
click at [922, 542] on button "Copy Prompt" at bounding box center [942, 541] width 348 height 31
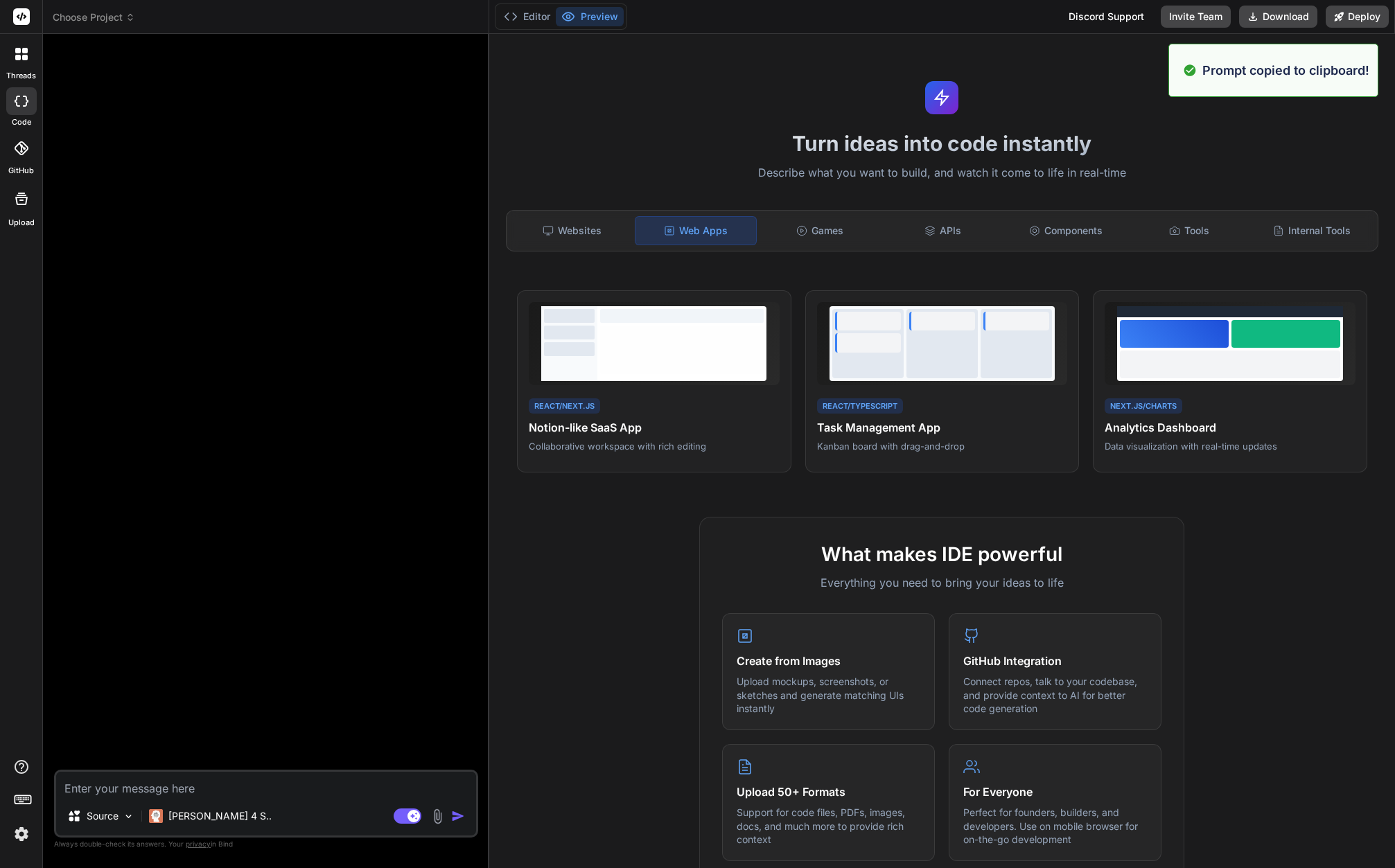
click at [386, 554] on div at bounding box center [267, 408] width 421 height 724
click at [188, 792] on textarea at bounding box center [266, 783] width 420 height 25
paste textarea "Create a task management app with React and TypeScript featuring drag-and-drop …"
type textarea "x"
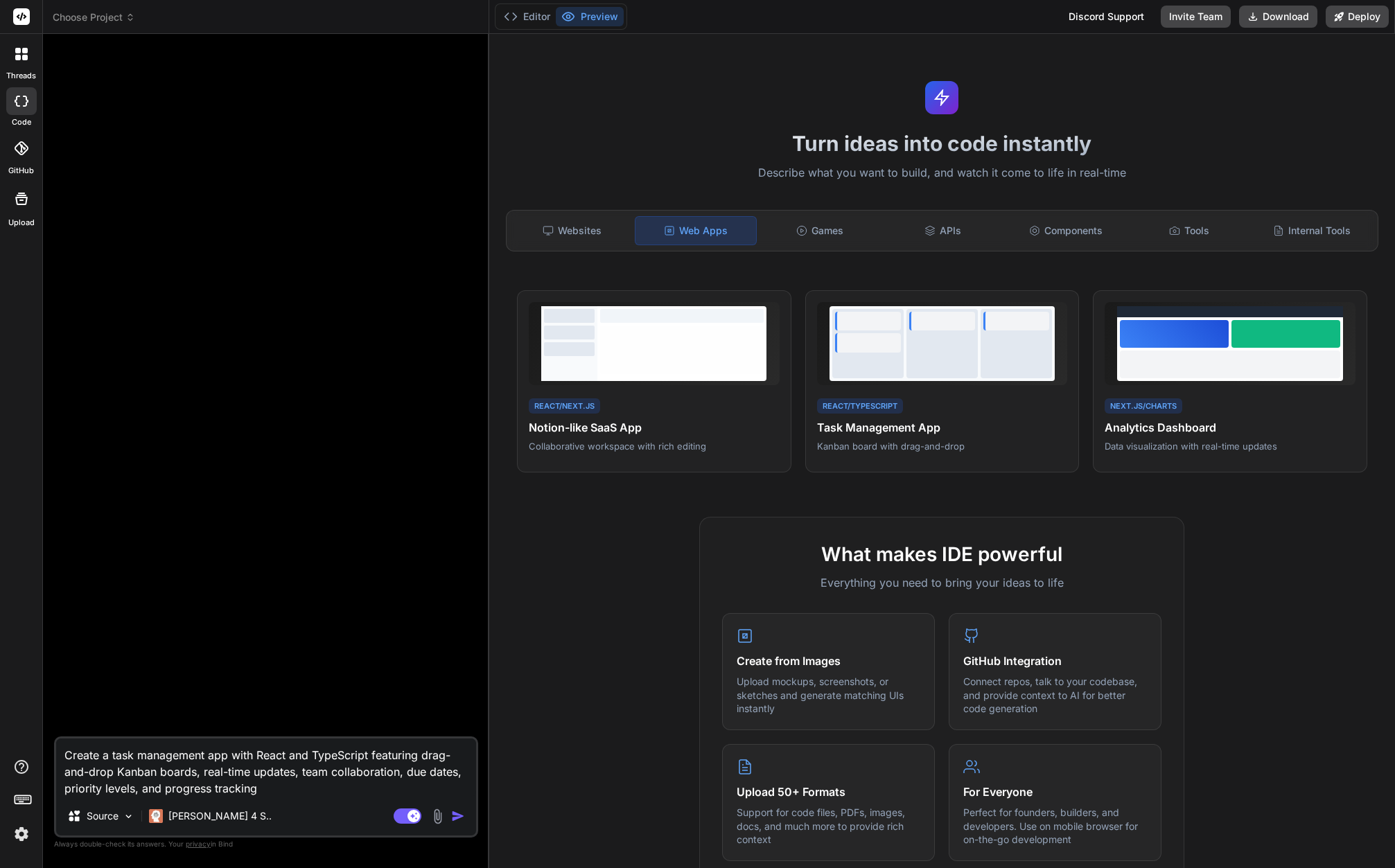
type textarea "Create a task management app with React and TypeScript featuring drag-and-drop …"
click at [449, 811] on div "Agent Mode. When this toggle is activated, AI automatically makes decisions, re…" at bounding box center [430, 816] width 79 height 17
click at [455, 816] on img "button" at bounding box center [458, 816] width 14 height 14
type textarea "x"
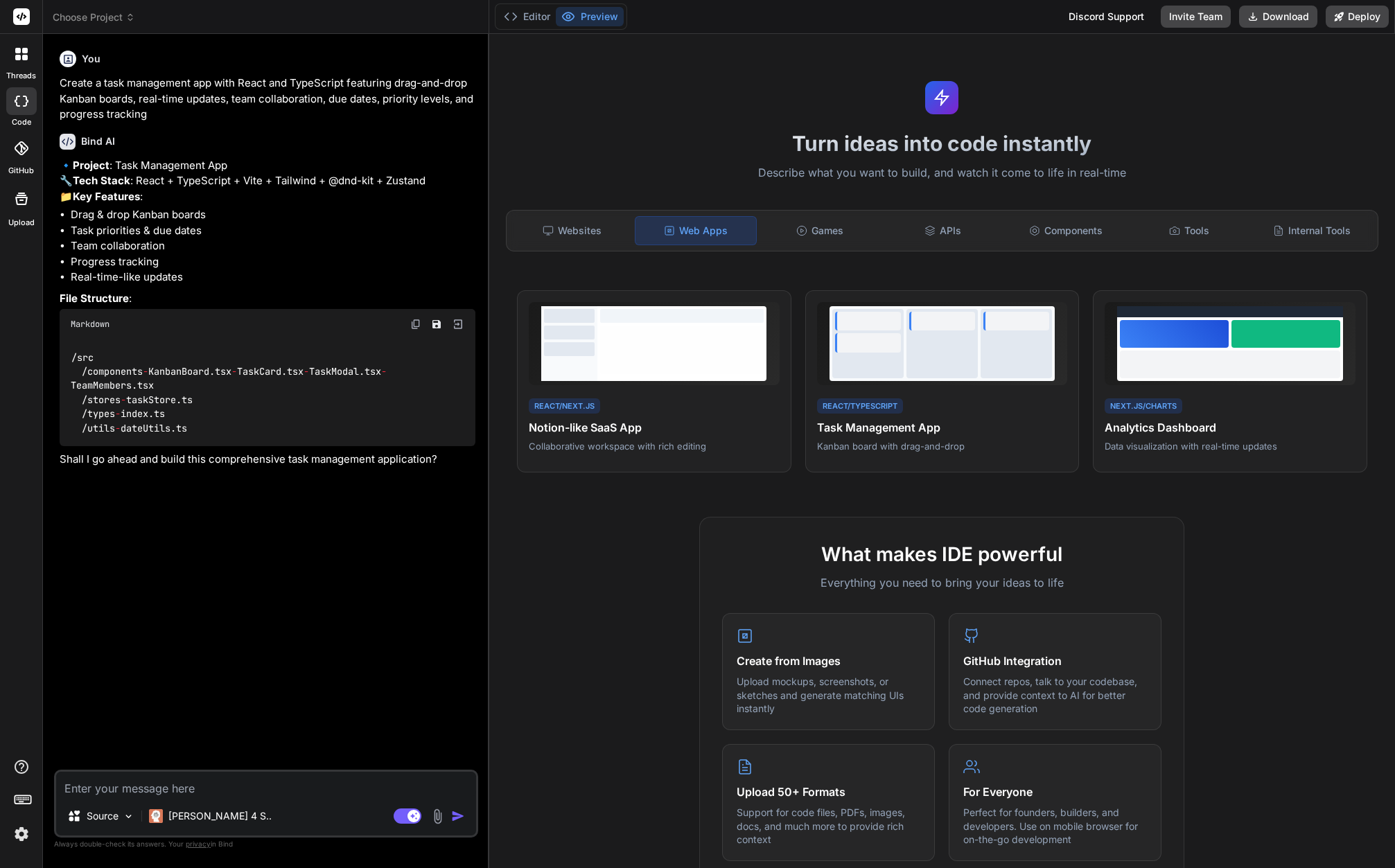
click at [228, 784] on textarea at bounding box center [266, 783] width 420 height 25
type textarea "x"
type textarea "y"
type textarea "x"
type textarea "ye"
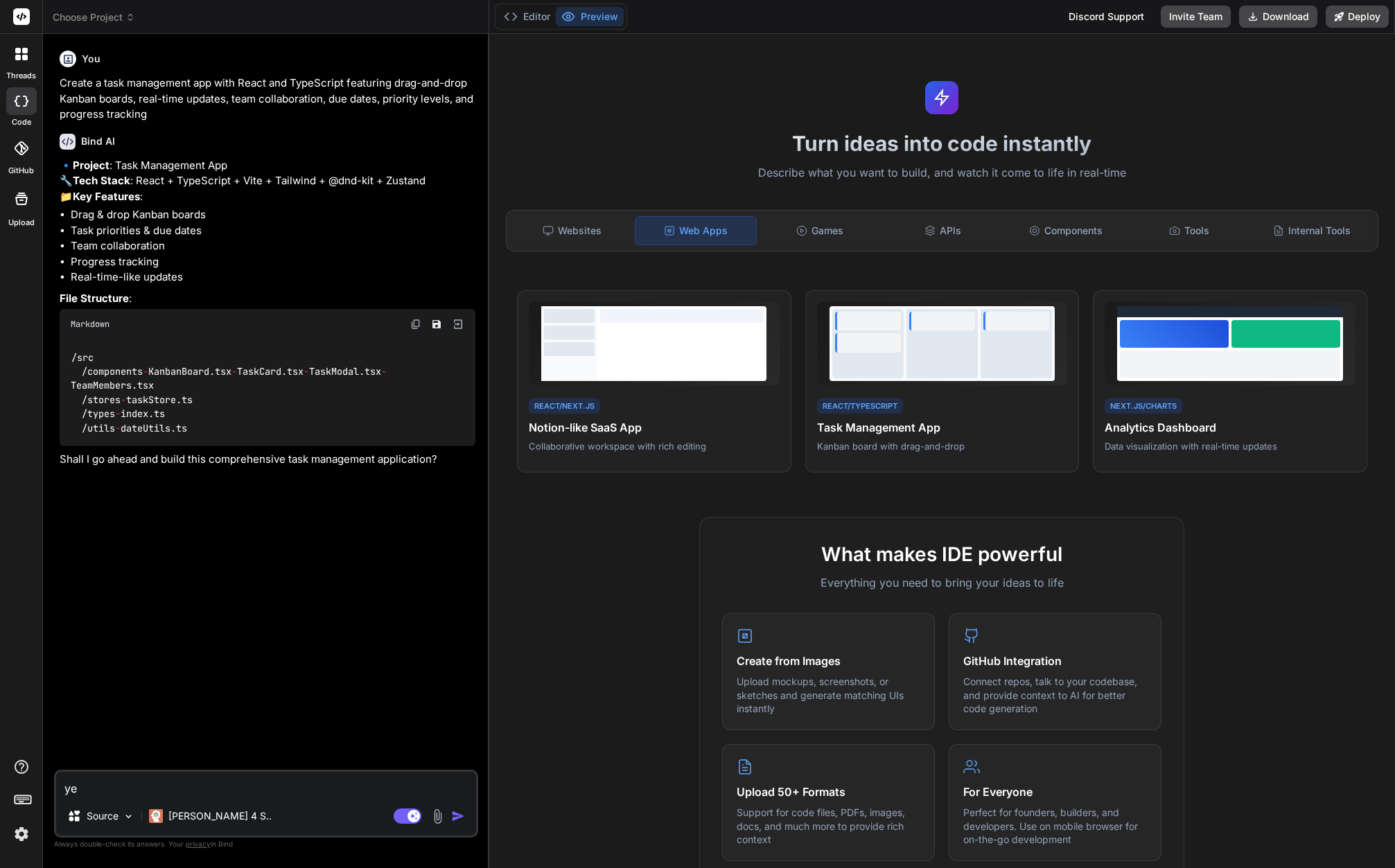
type textarea "x"
type textarea "yes"
type textarea "x"
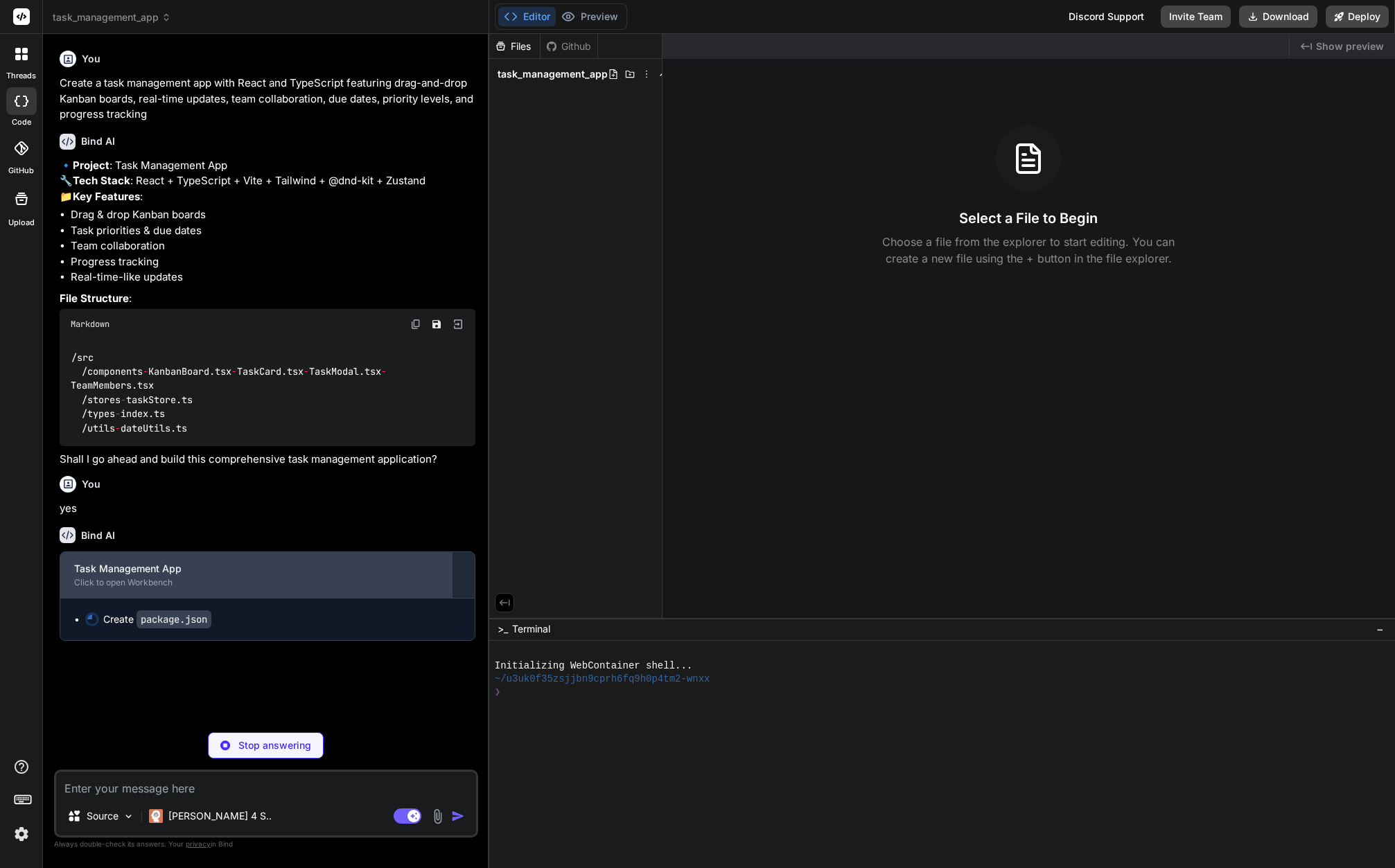
scroll to position [32, 0]
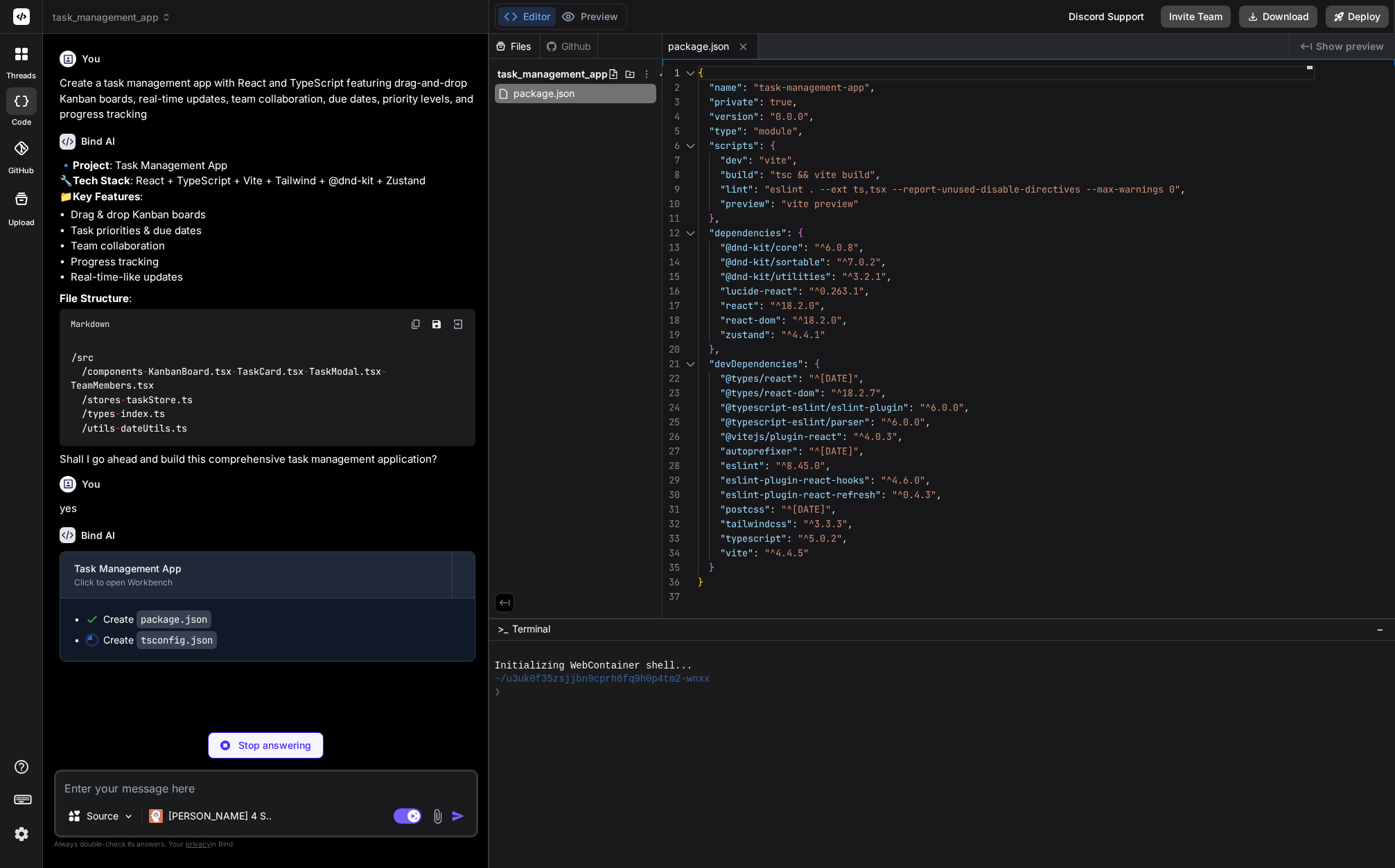
type textarea "x"
type textarea "}"
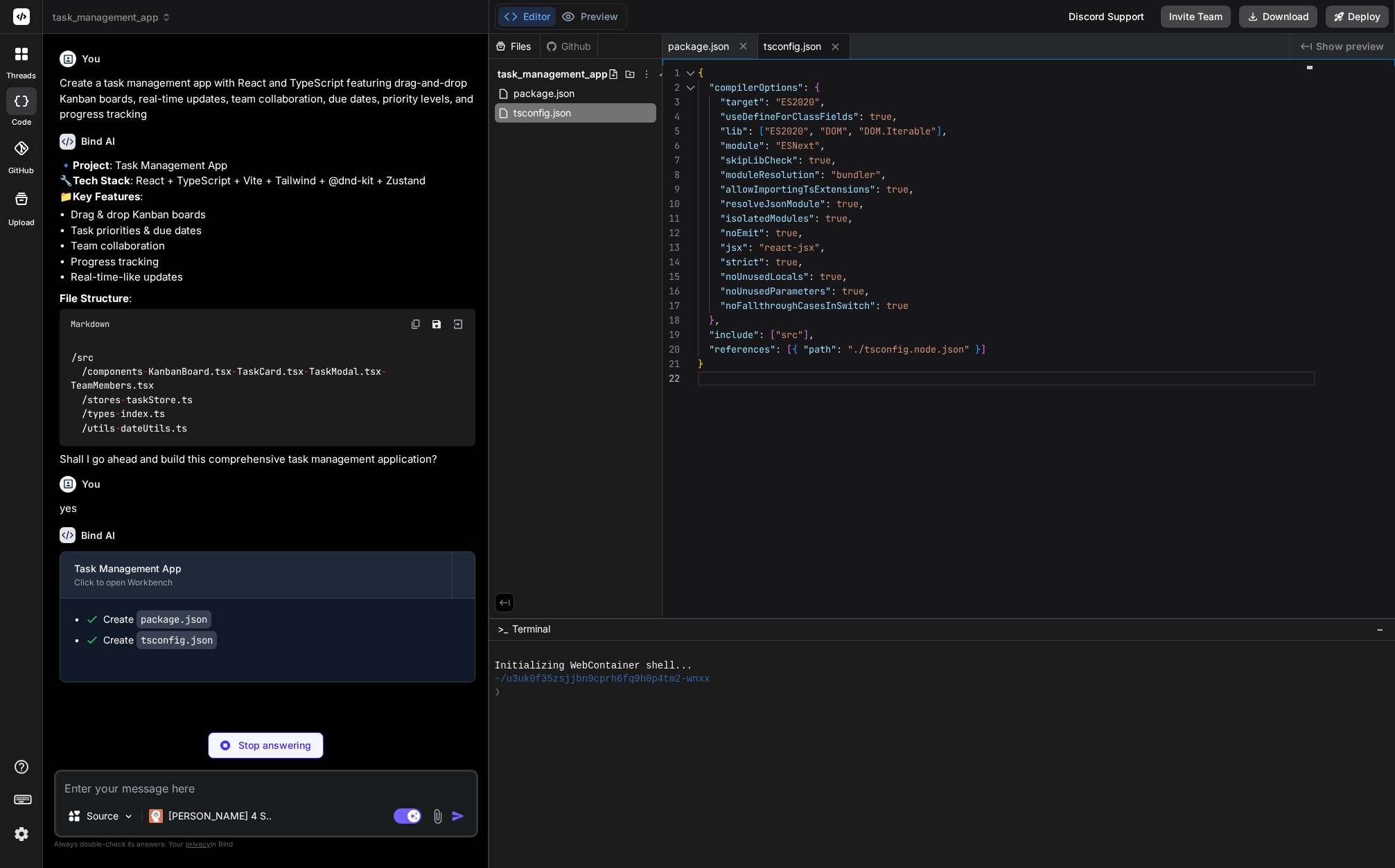
type textarea "x"
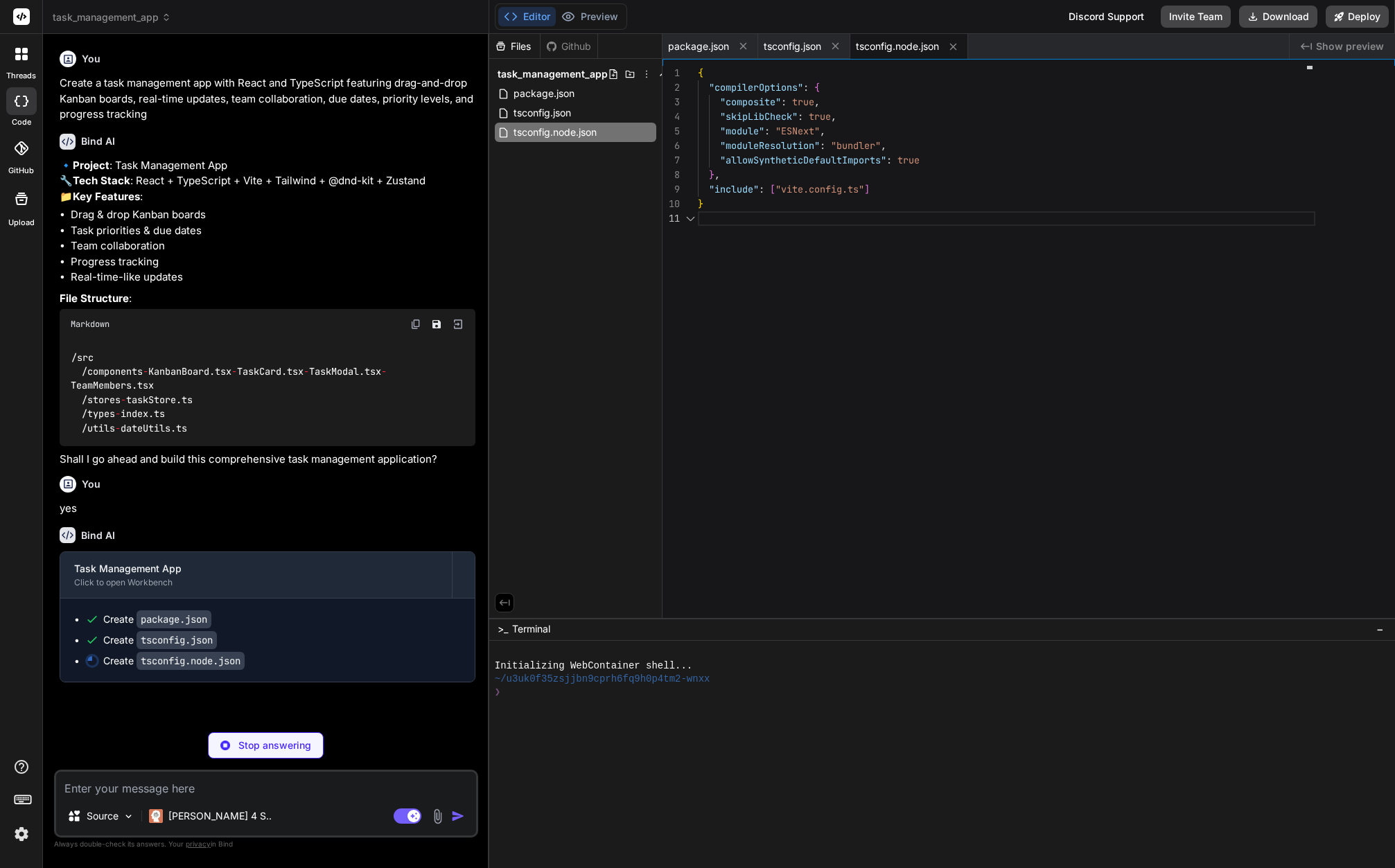
scroll to position [0, 0]
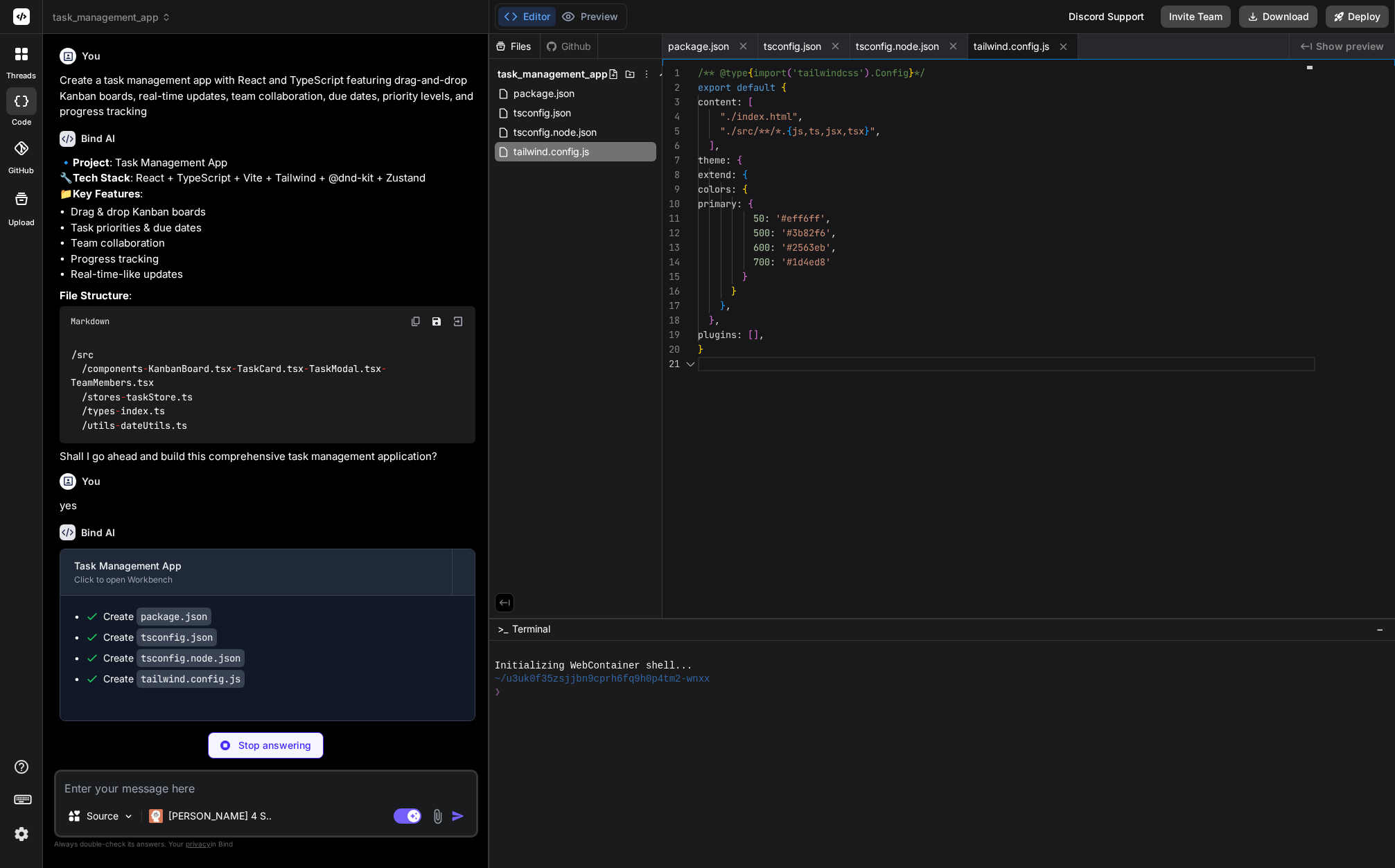
type textarea "x"
type textarea "export default { plugins: { tailwindcss: {}, autoprefixer: {}, }, }"
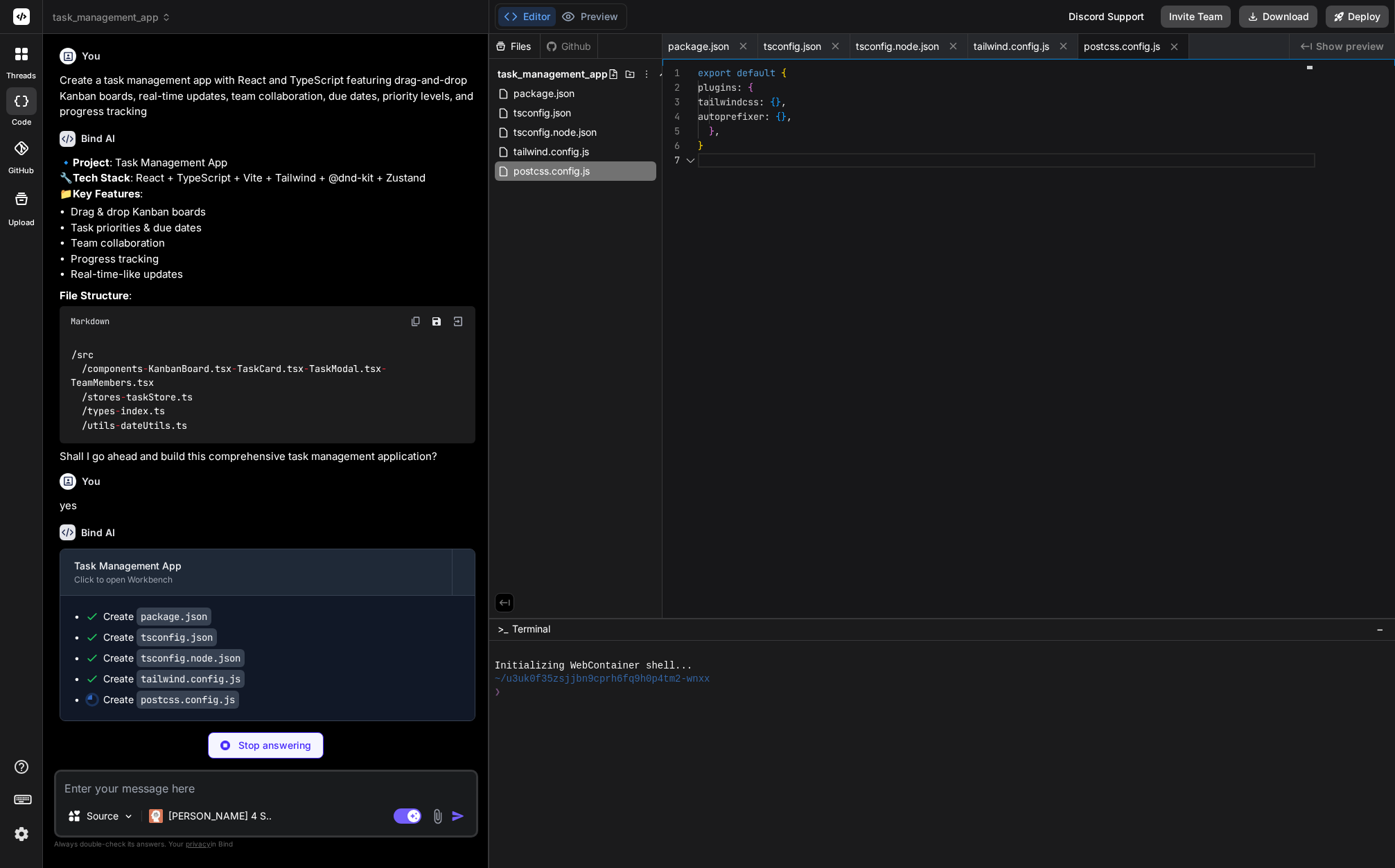
scroll to position [87, 0]
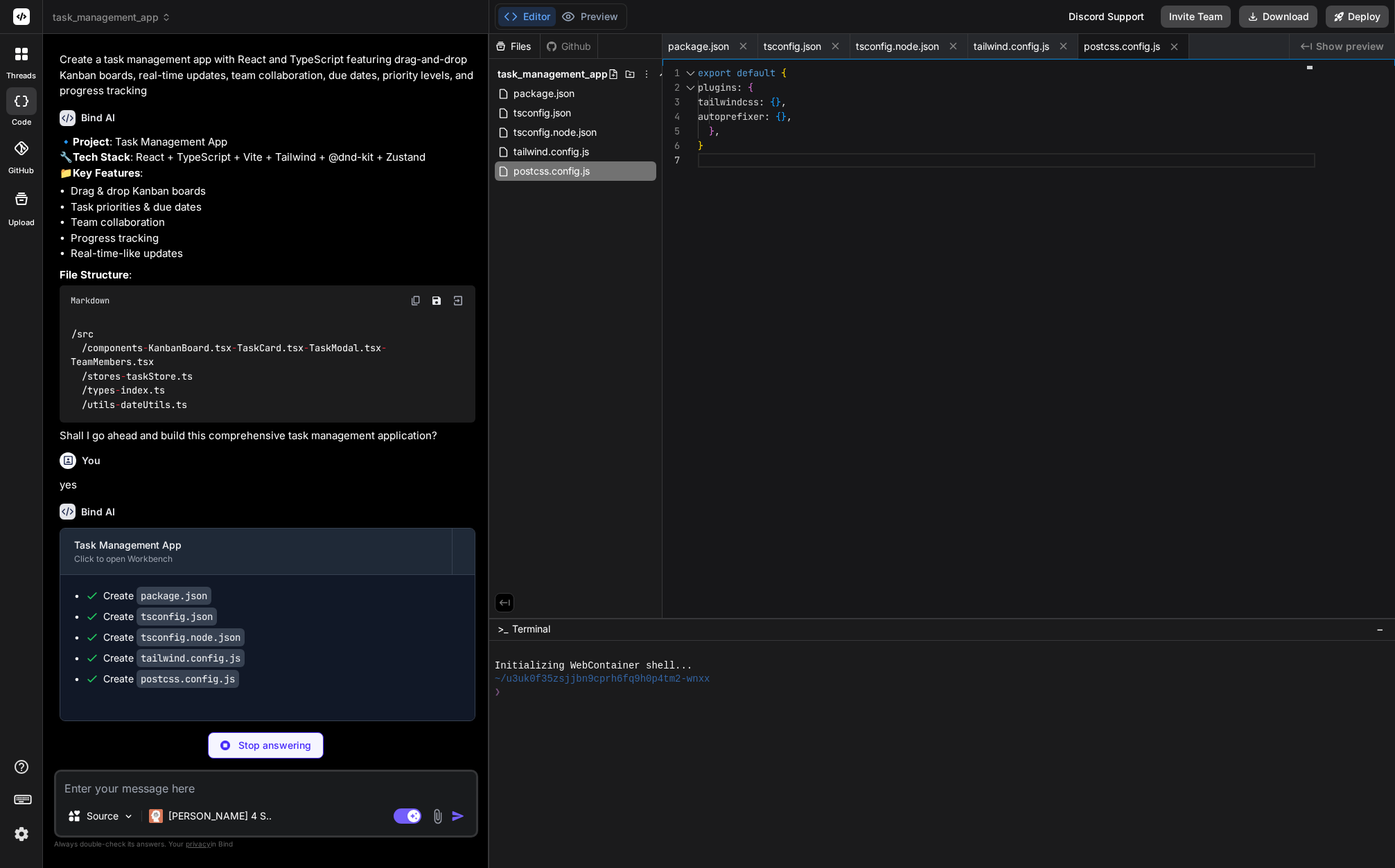
type textarea "x"
type textarea "import { defineConfig } from 'vite' import react from '@vitejs/plugin-react' //…"
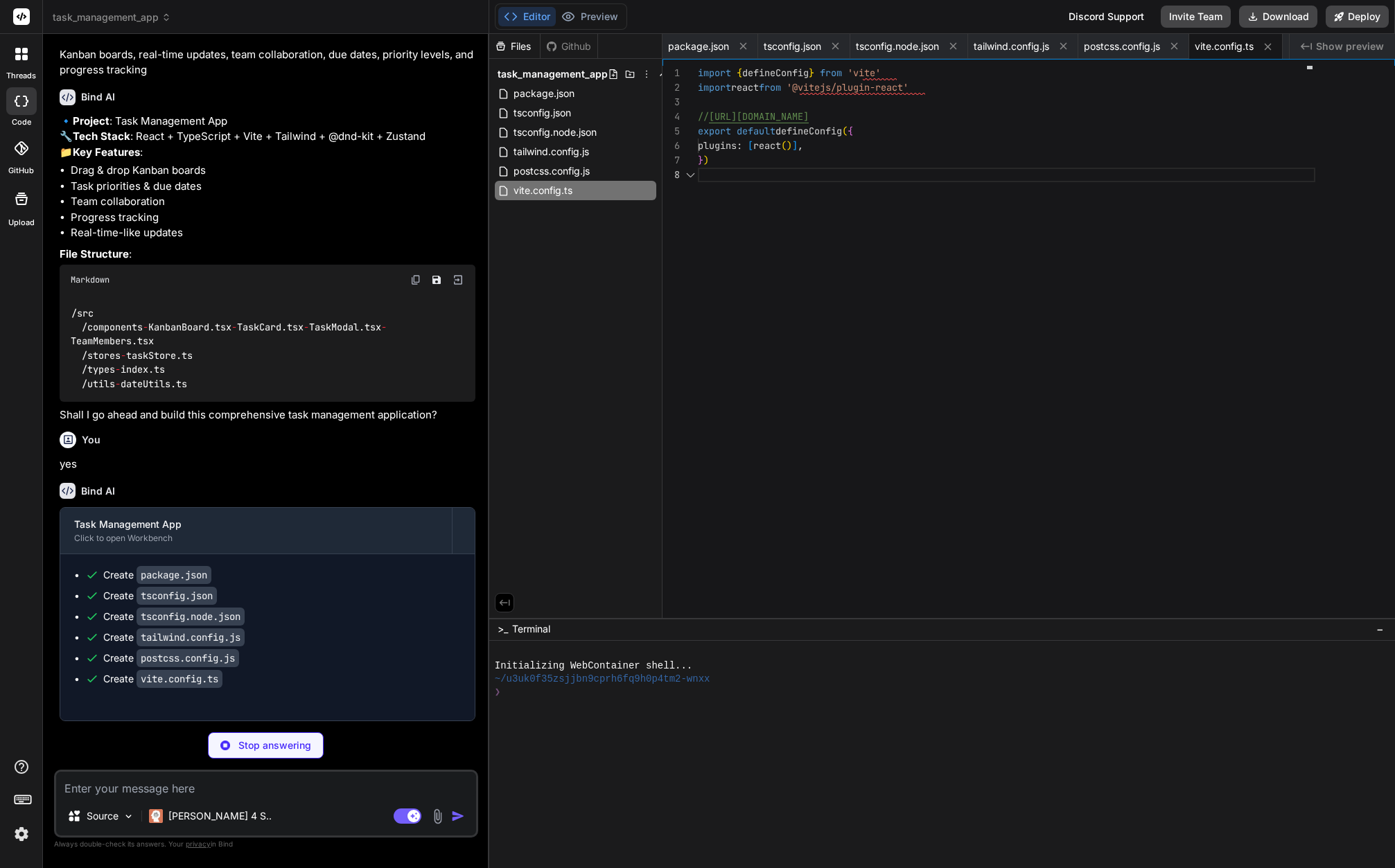
scroll to position [147, 0]
type textarea "x"
type textarea "<script type="module" src="/src/main.tsx"></script> </body> </html>"
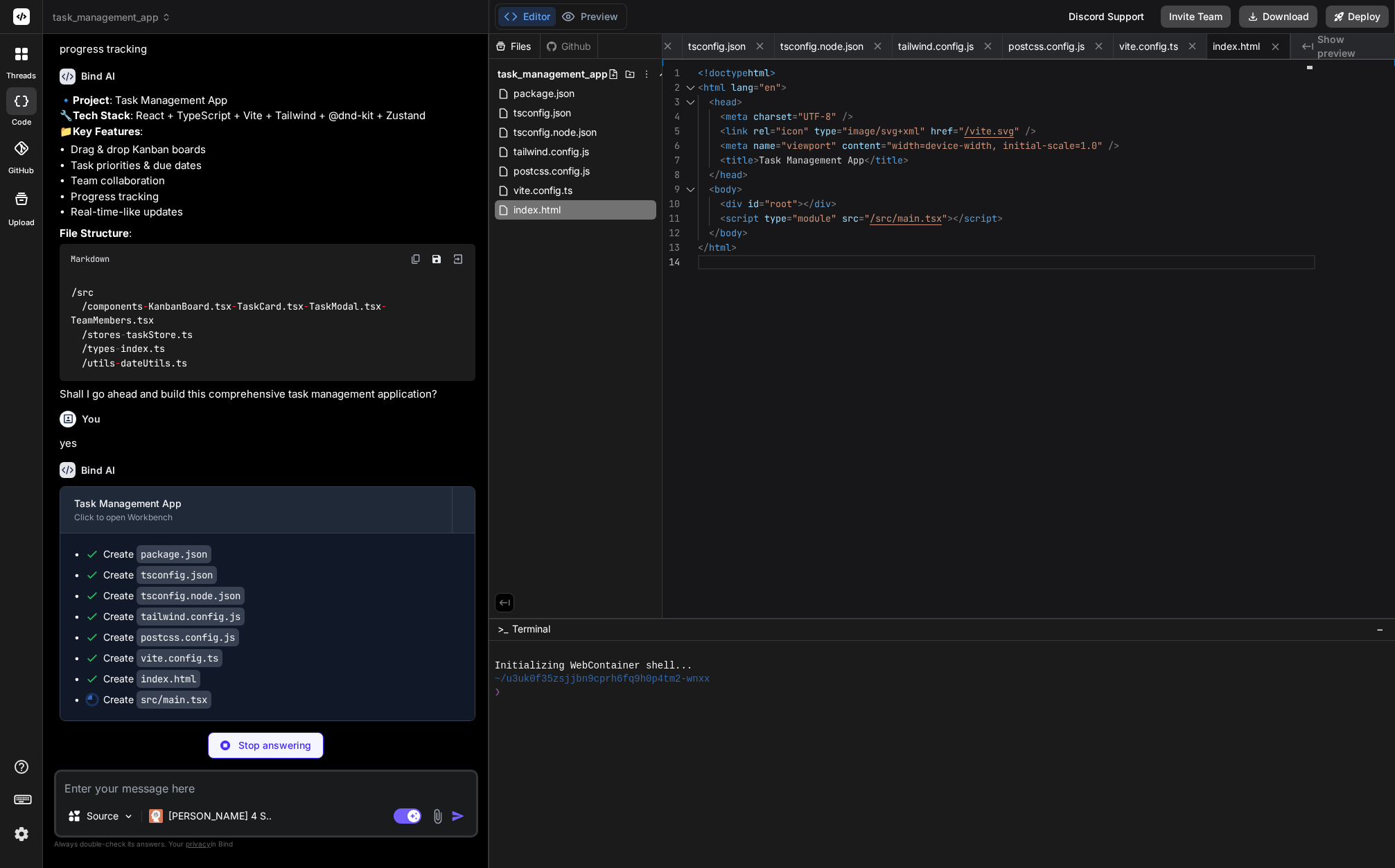
scroll to position [177, 0]
type textarea "x"
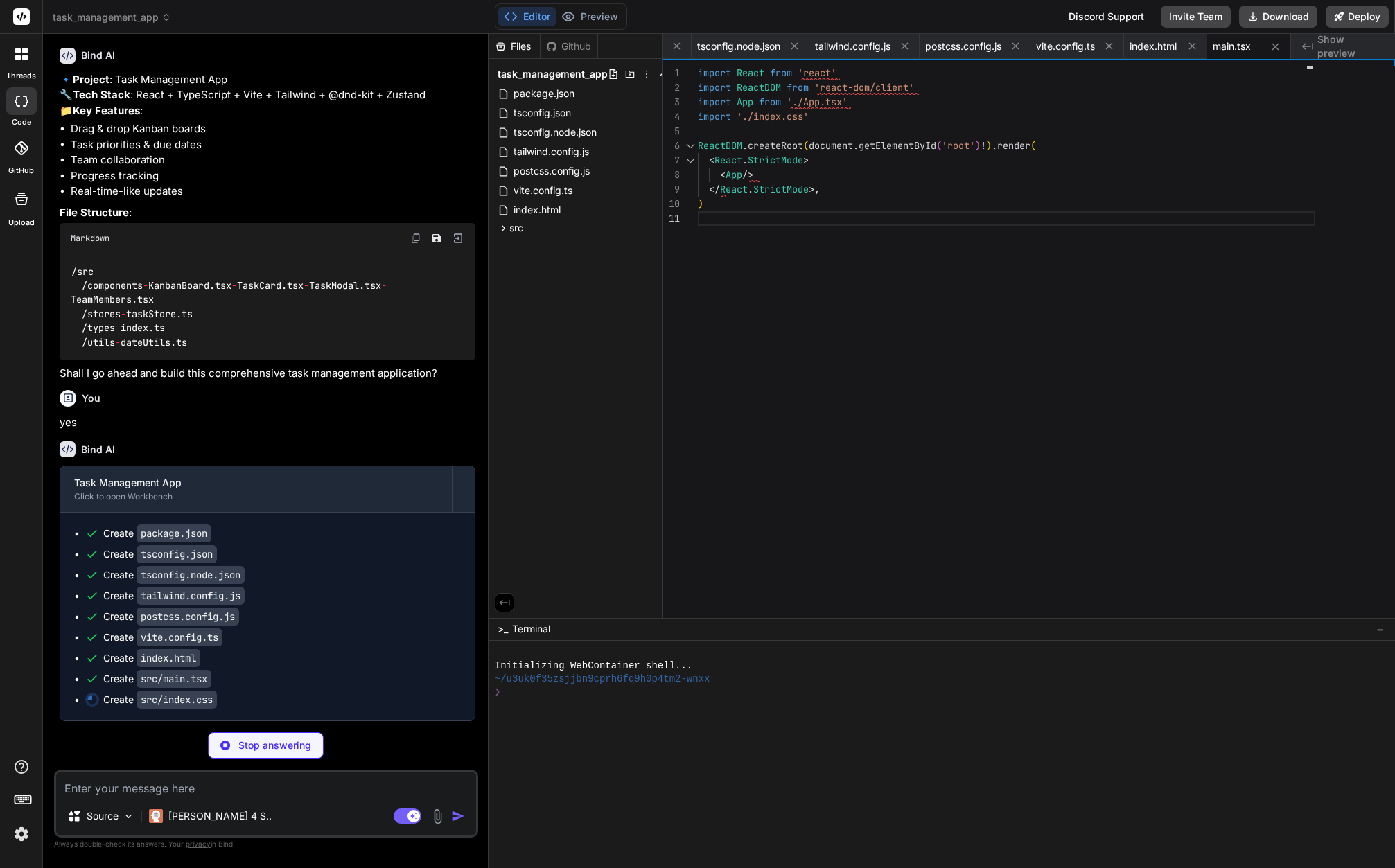
type textarea "x"
type textarea "-moz-osx-font-smoothing: grayscale; }"
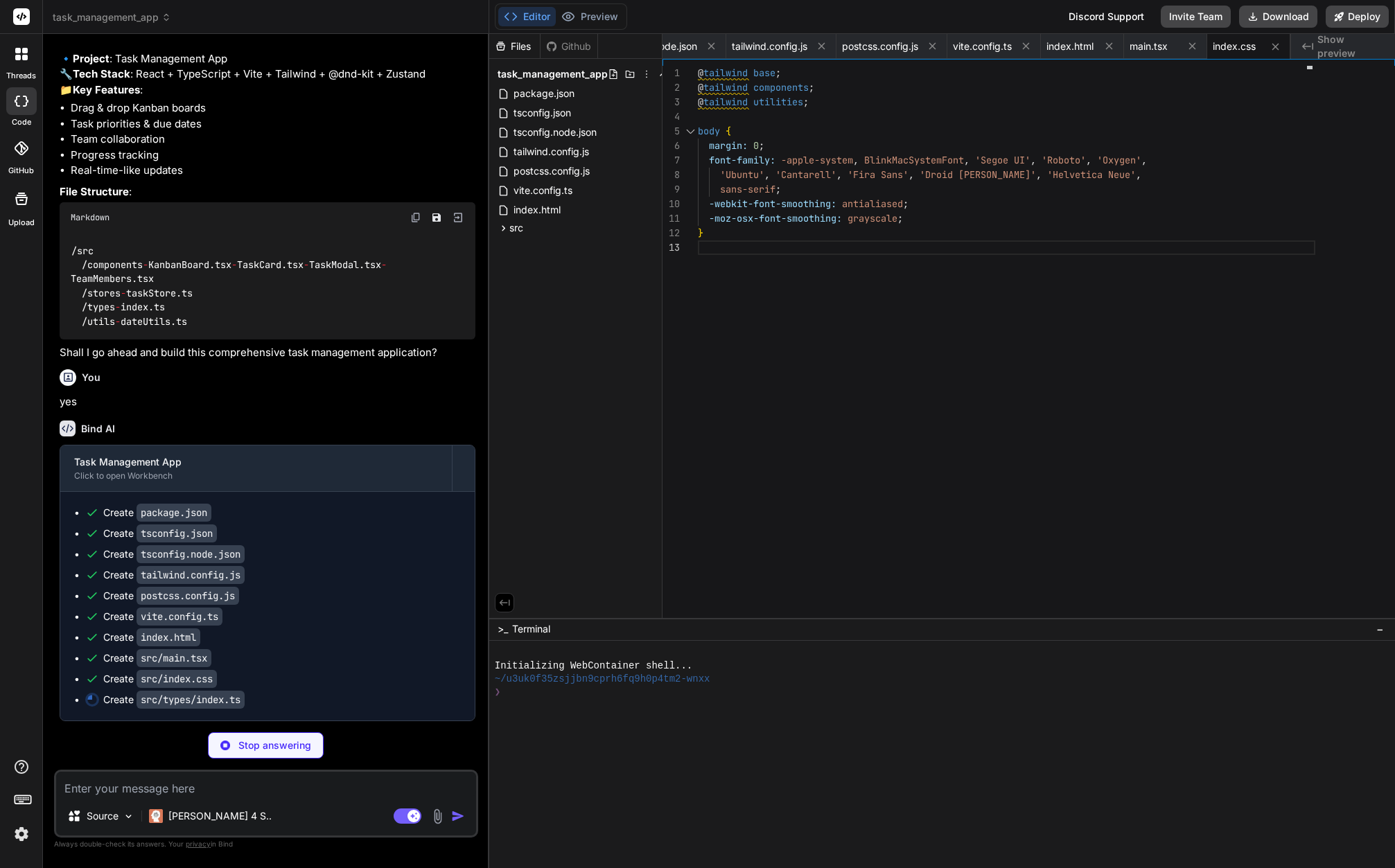
type textarea "x"
type textarea "tasks: Task[]; }"
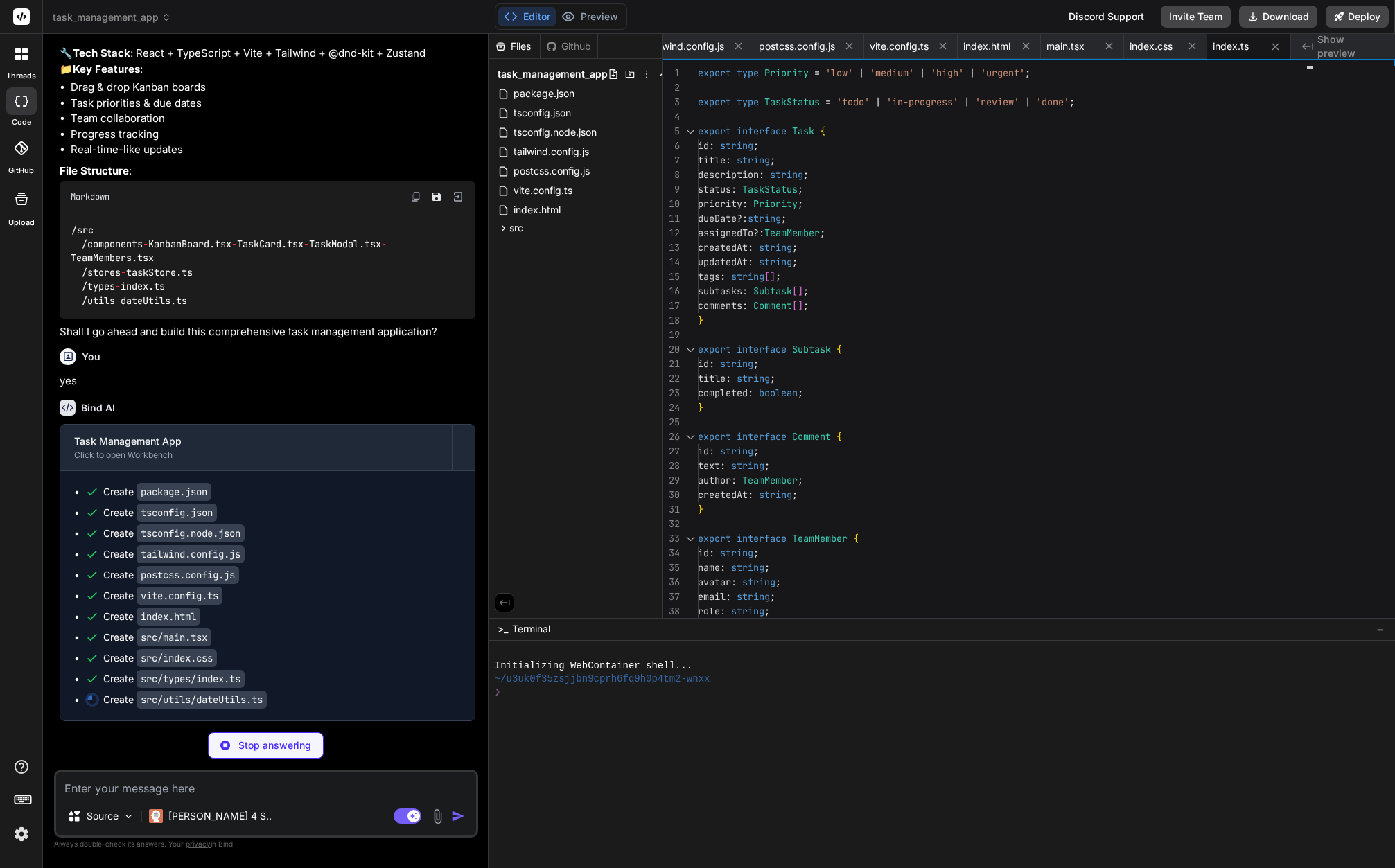
type textarea "x"
type textarea "const now = new Date(); const diffTime = date.getTime() - now.getTime(); const …"
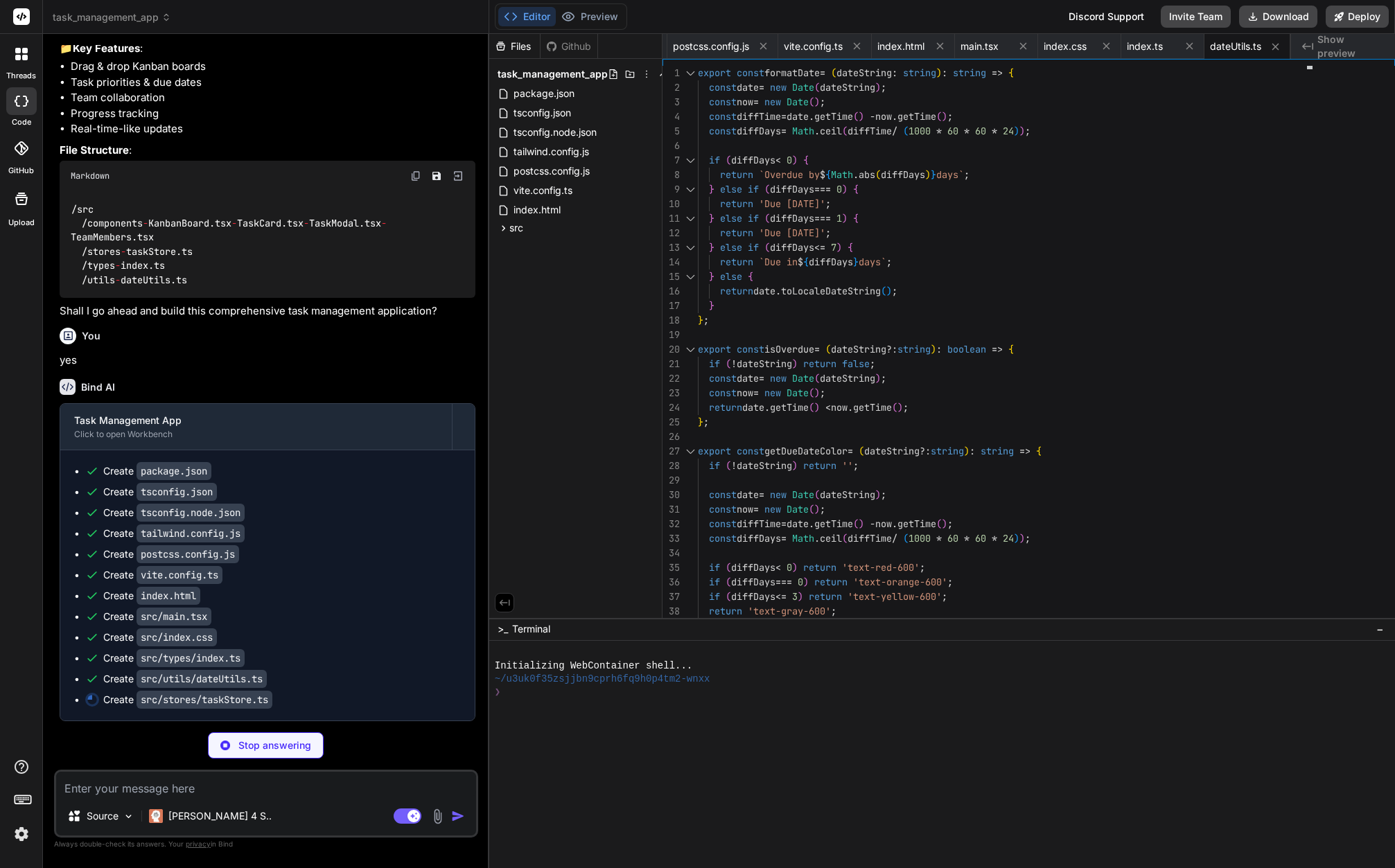
scroll to position [260, 0]
type textarea "x"
type textarea "})); } }));"
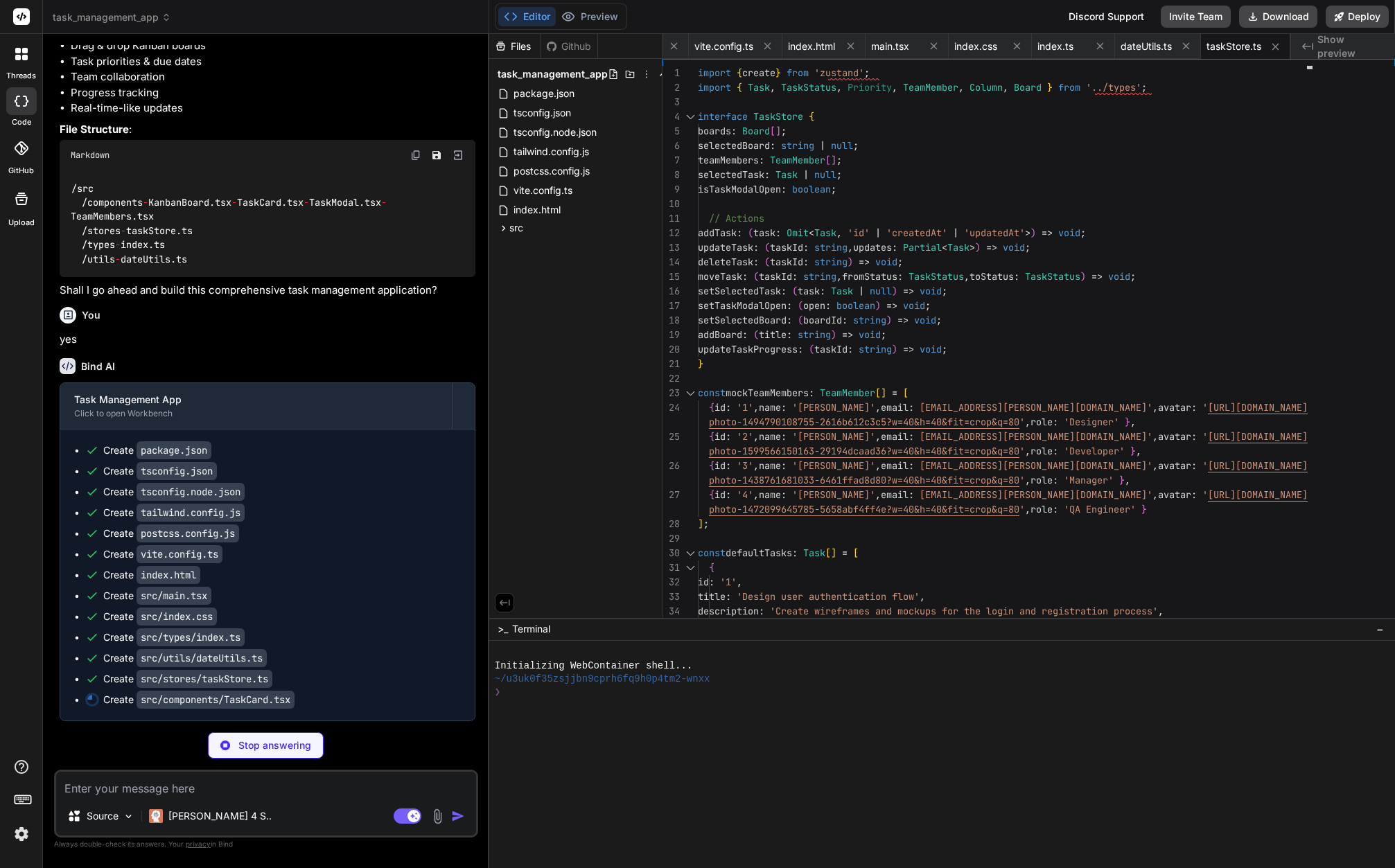
scroll to position [281, 0]
type textarea "x"
type textarea "); };"
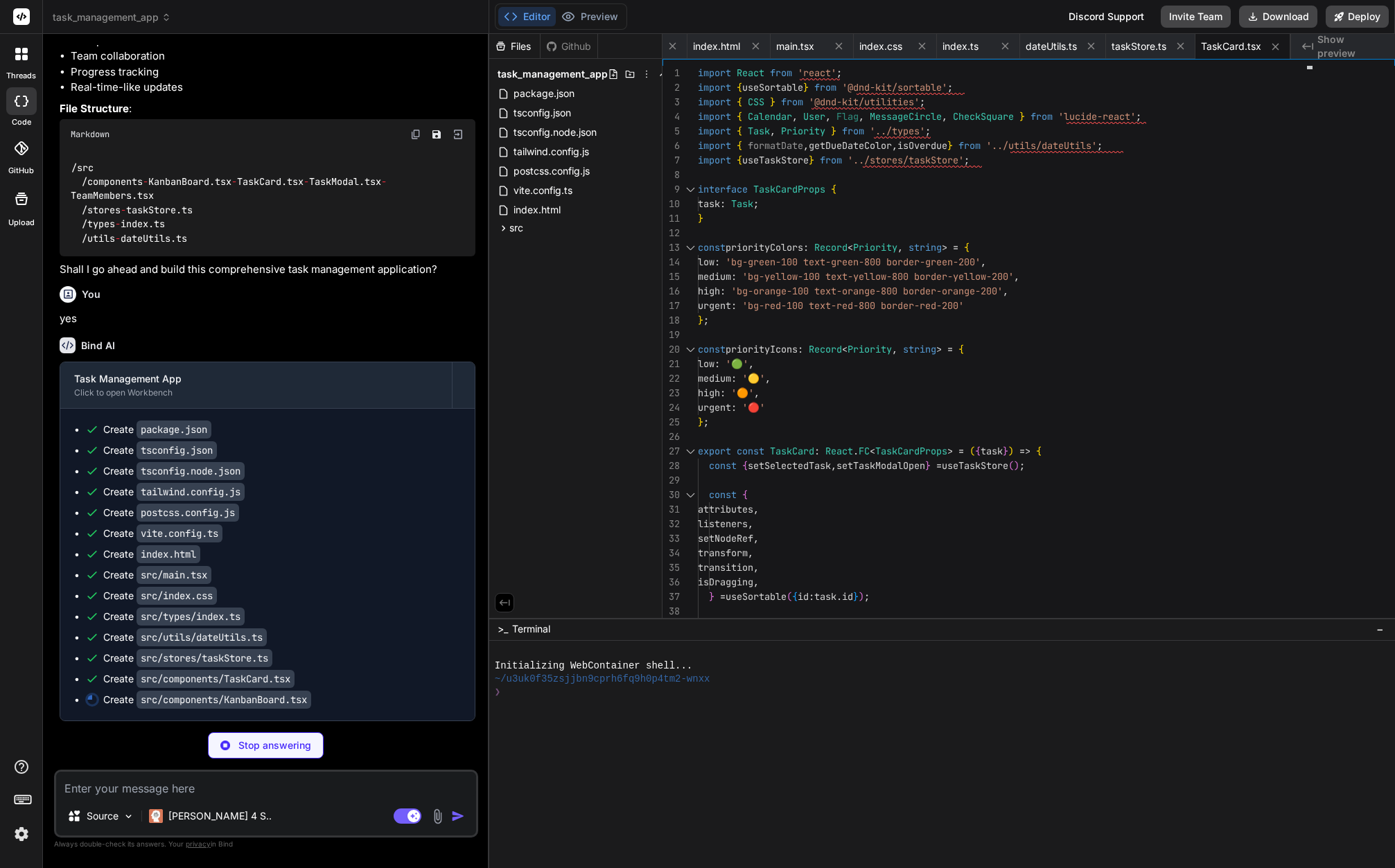
type textarea "x"
type textarea "</div> <DragOverlay> {activeTask ? <TaskCard task={activeTask} /> : null} </Dra…"
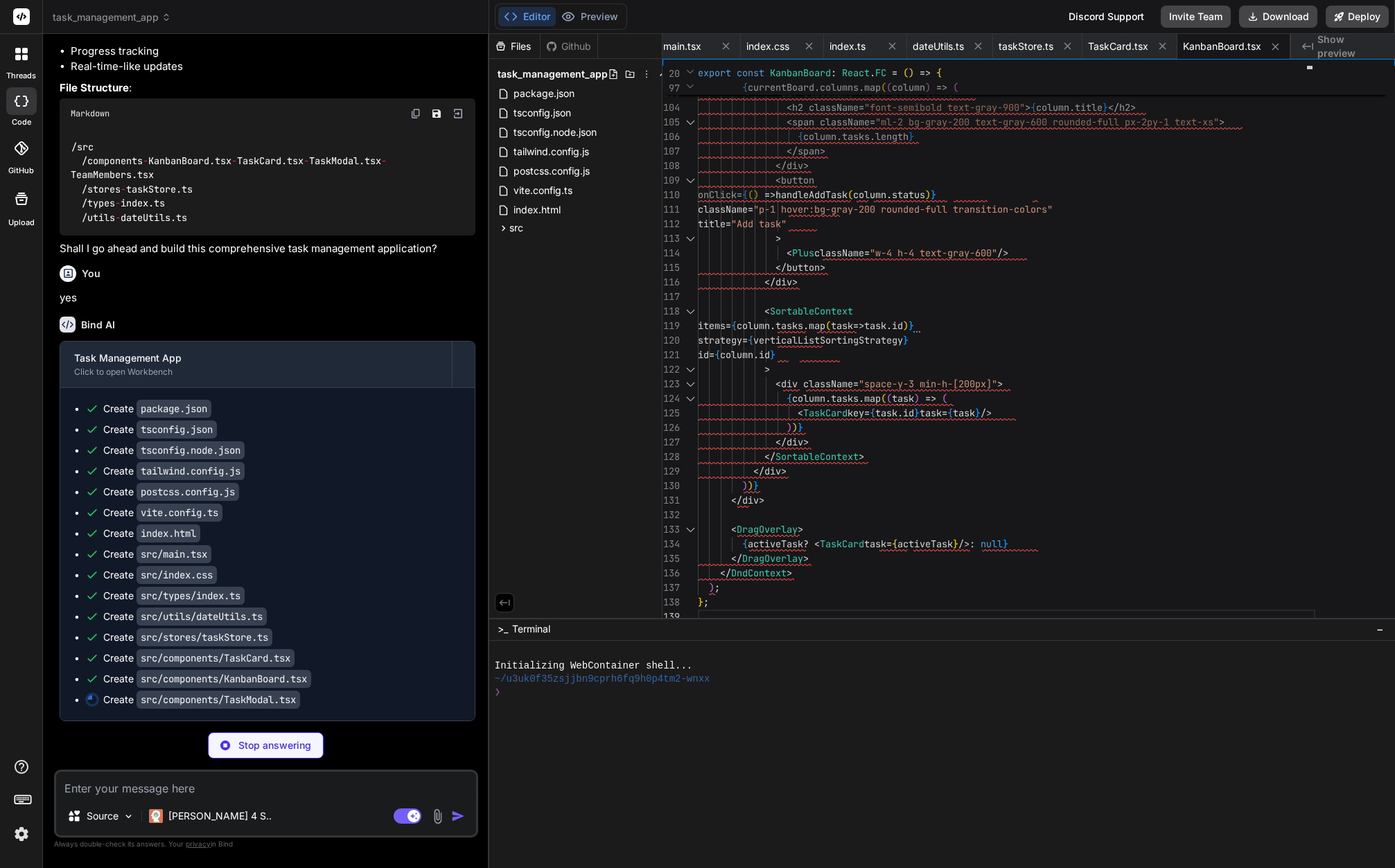
scroll to position [0, 0]
type textarea "x"
type textarea "</button> </div> </div> </div> </div> ); };"
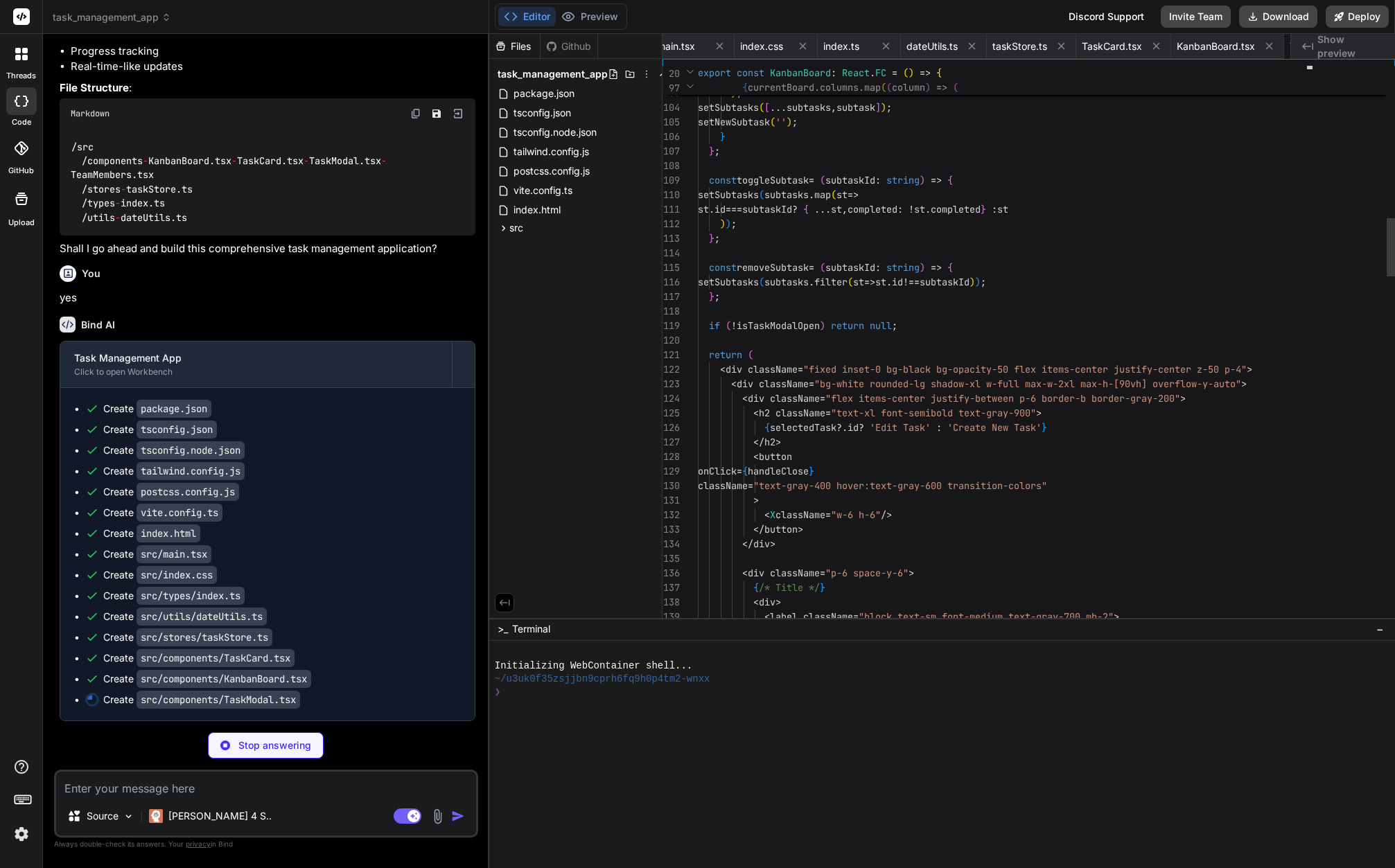
scroll to position [102, 0]
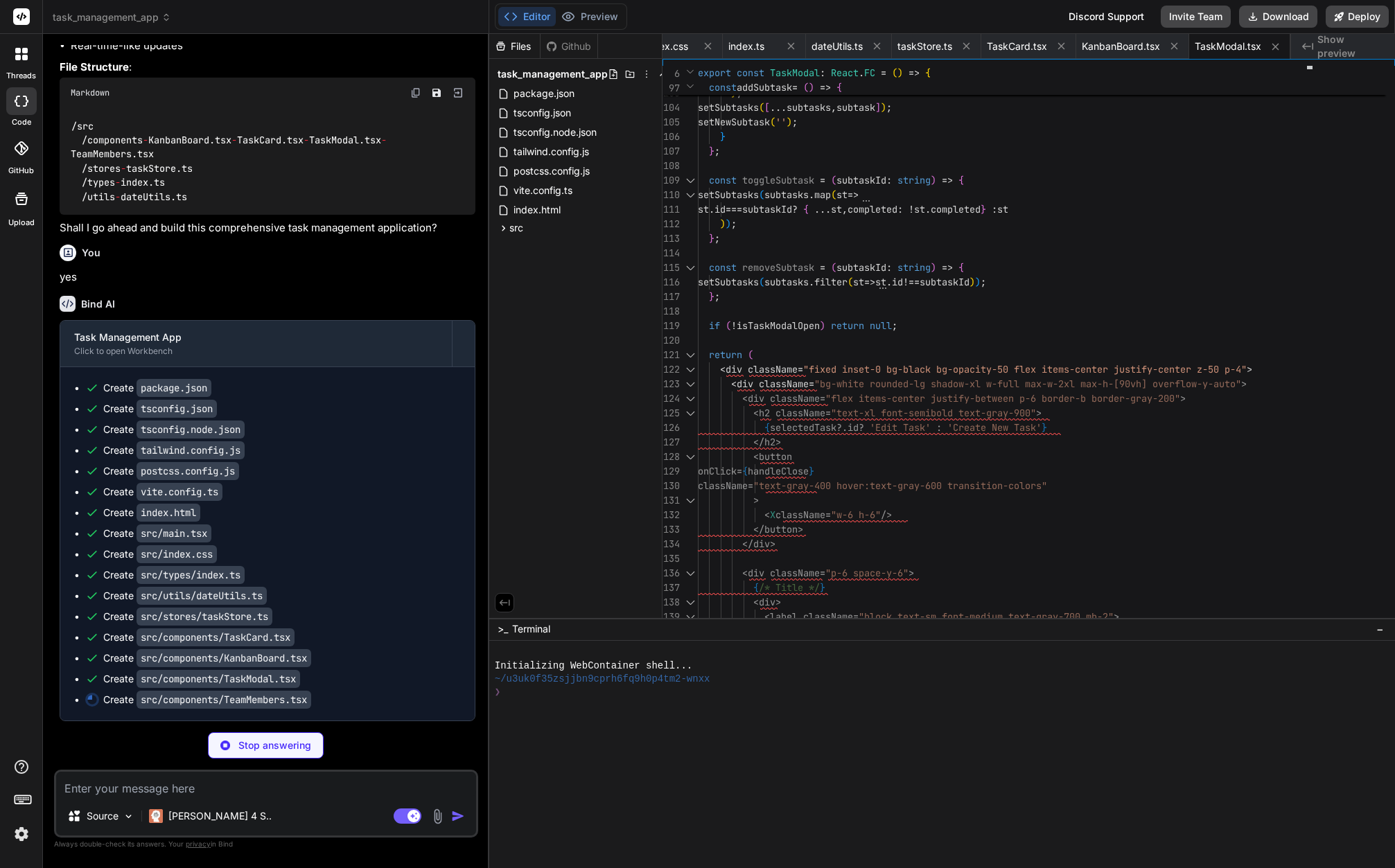
type textarea "x"
type textarea "); };"
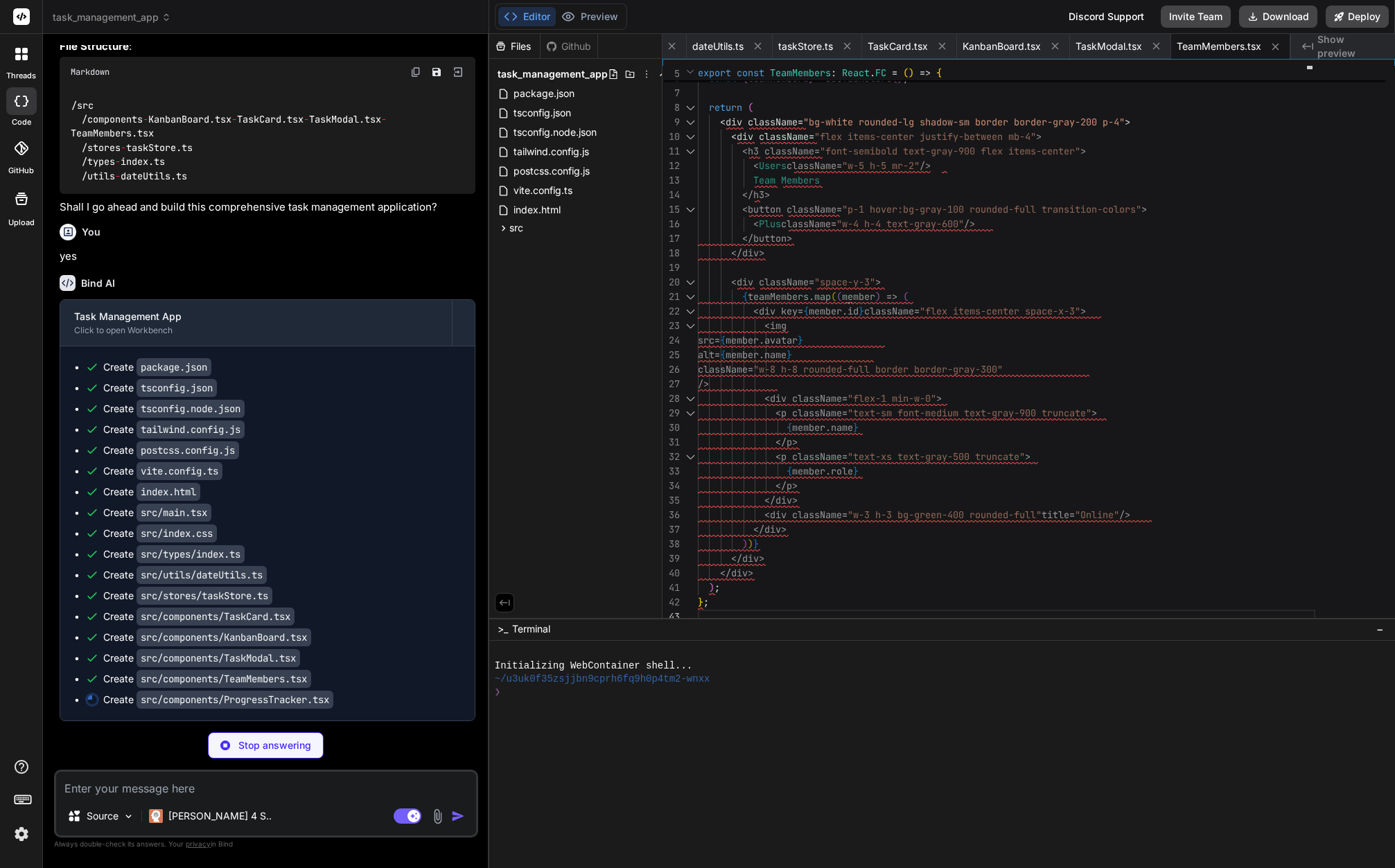
type textarea "x"
type textarea "</div> <div className="text-2xl font-bold text-red-600">{overdueTasks}</div> <d…"
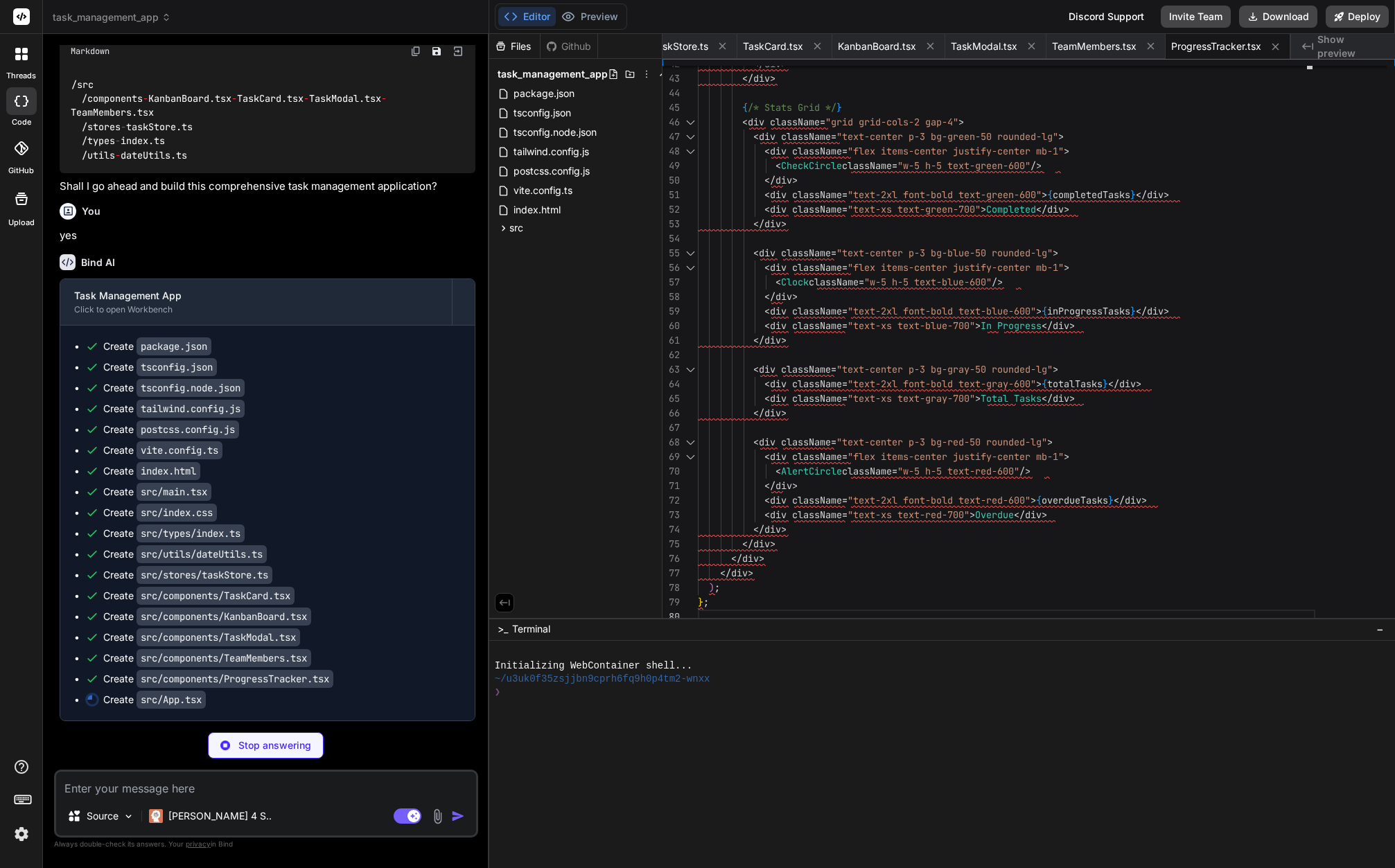
type textarea "x"
type textarea "<TaskModal /> </div> ); } export default App;"
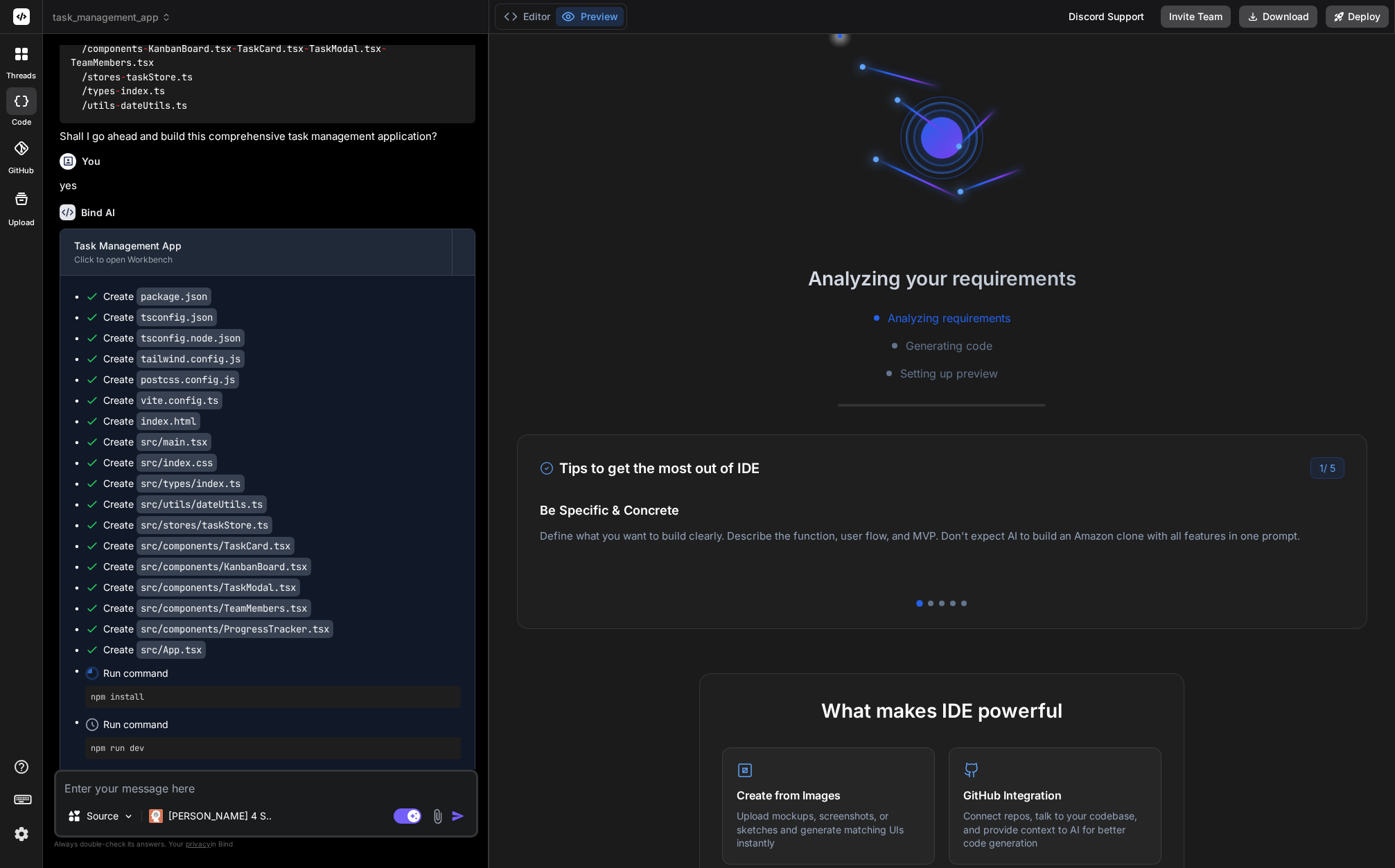
type textarea "x"
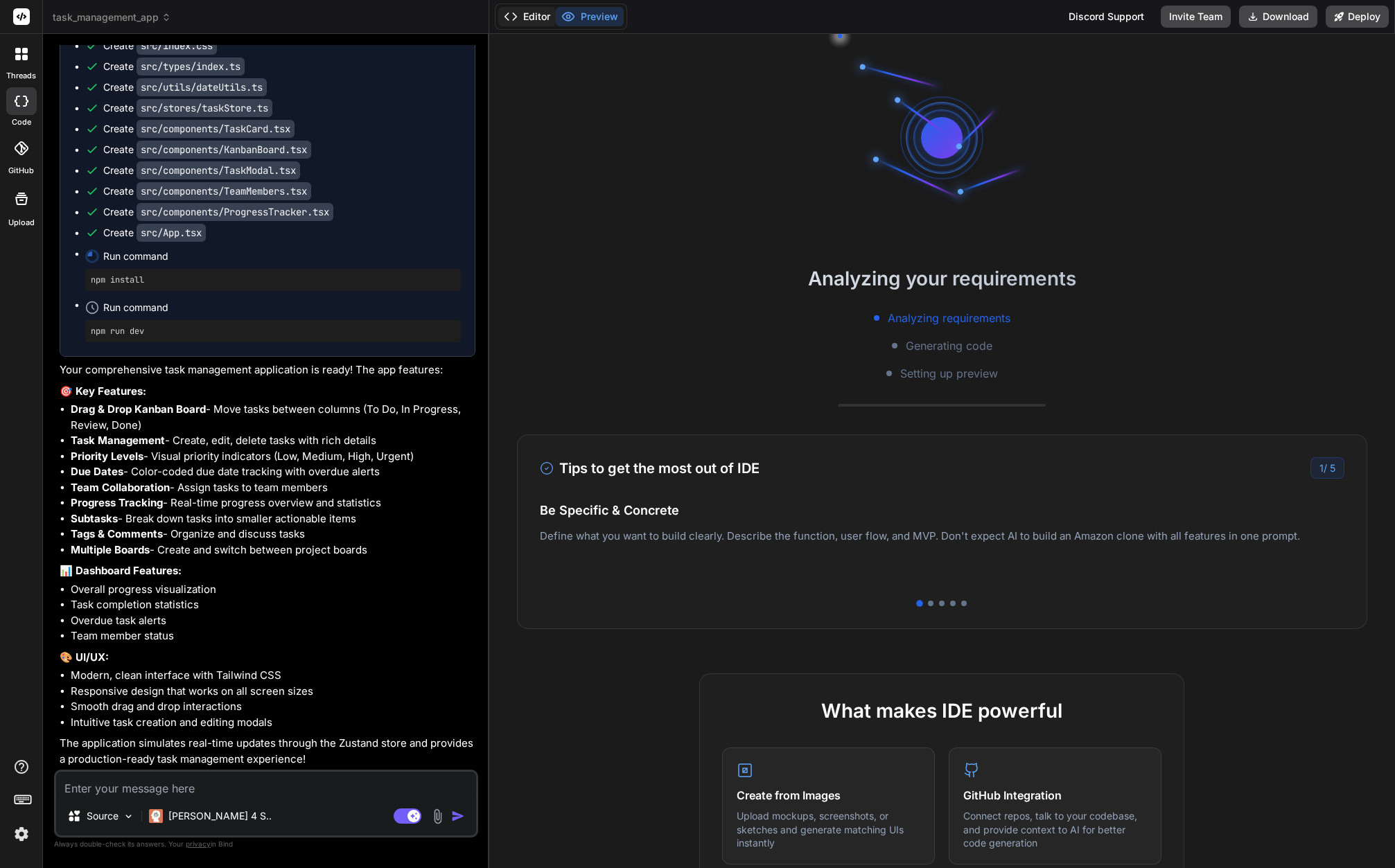
scroll to position [0, 0]
click at [537, 14] on button "Editor" at bounding box center [527, 17] width 57 height 20
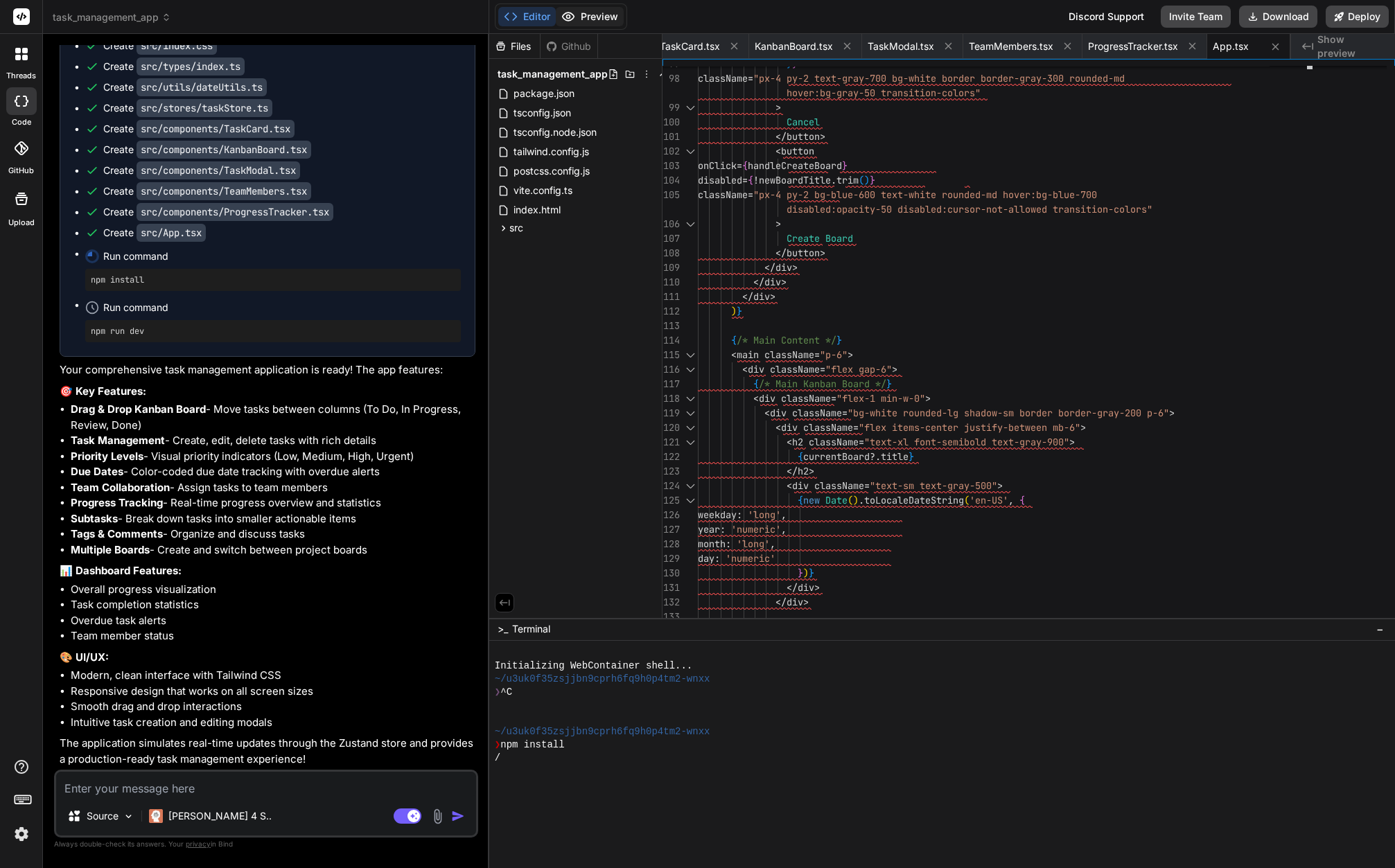
click at [581, 20] on button "Preview" at bounding box center [590, 17] width 68 height 20
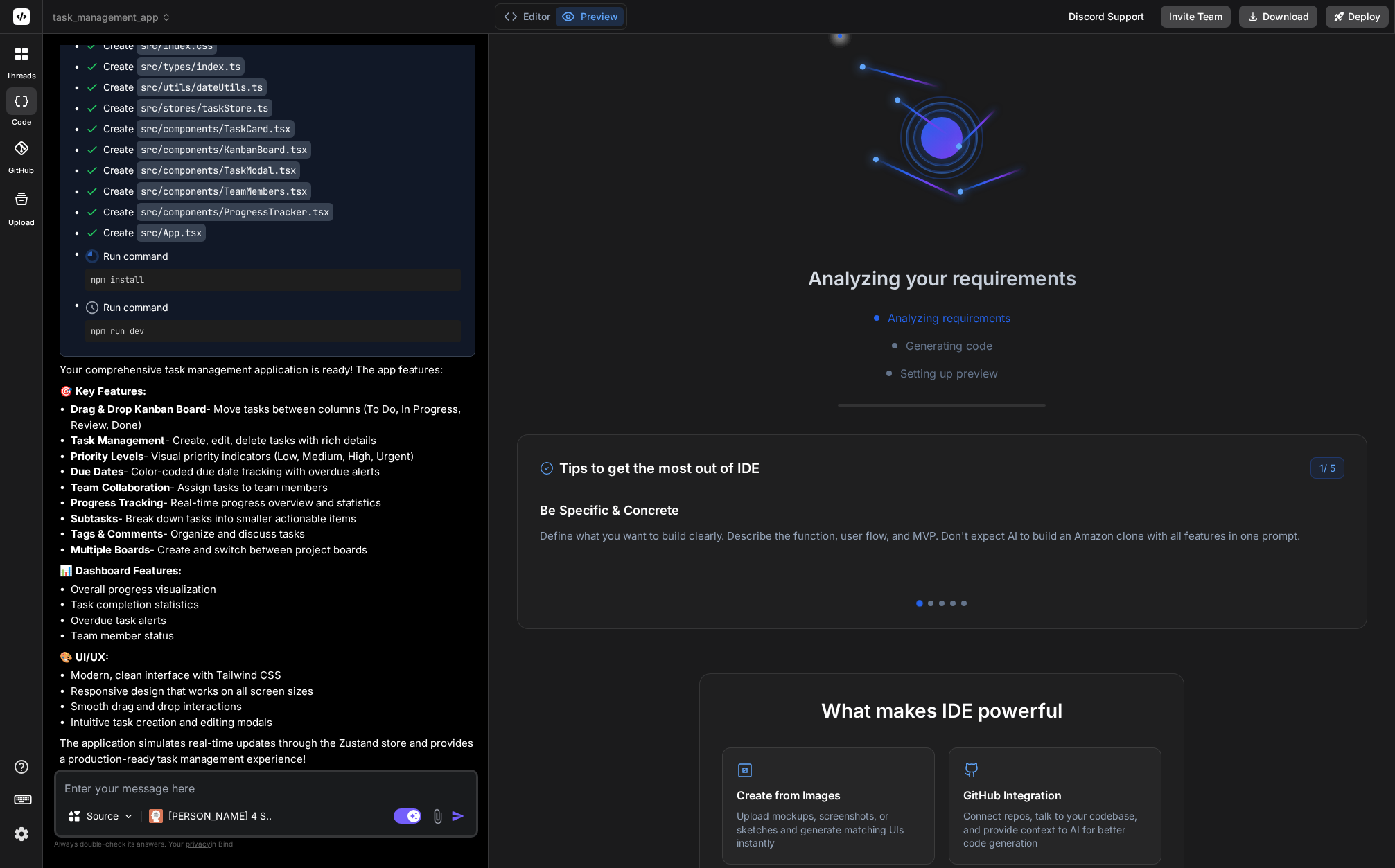
scroll to position [1, 0]
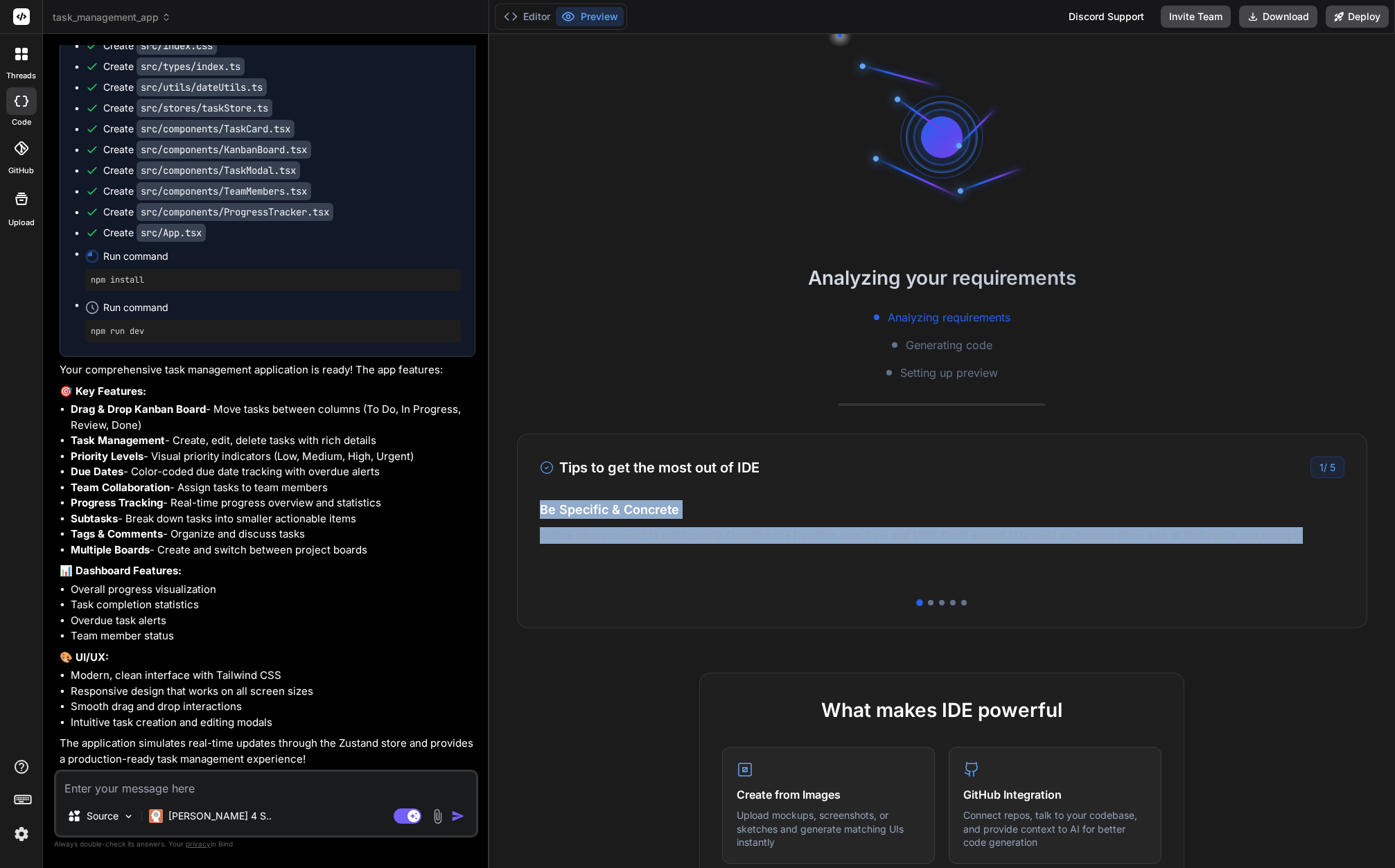
drag, startPoint x: 1027, startPoint y: 511, endPoint x: 748, endPoint y: 488, distance: 279.9
click at [725, 490] on div "Tips to get the most out of IDE 1 / 5 Be Specific & Concrete Define what you wa…" at bounding box center [942, 530] width 850 height 194
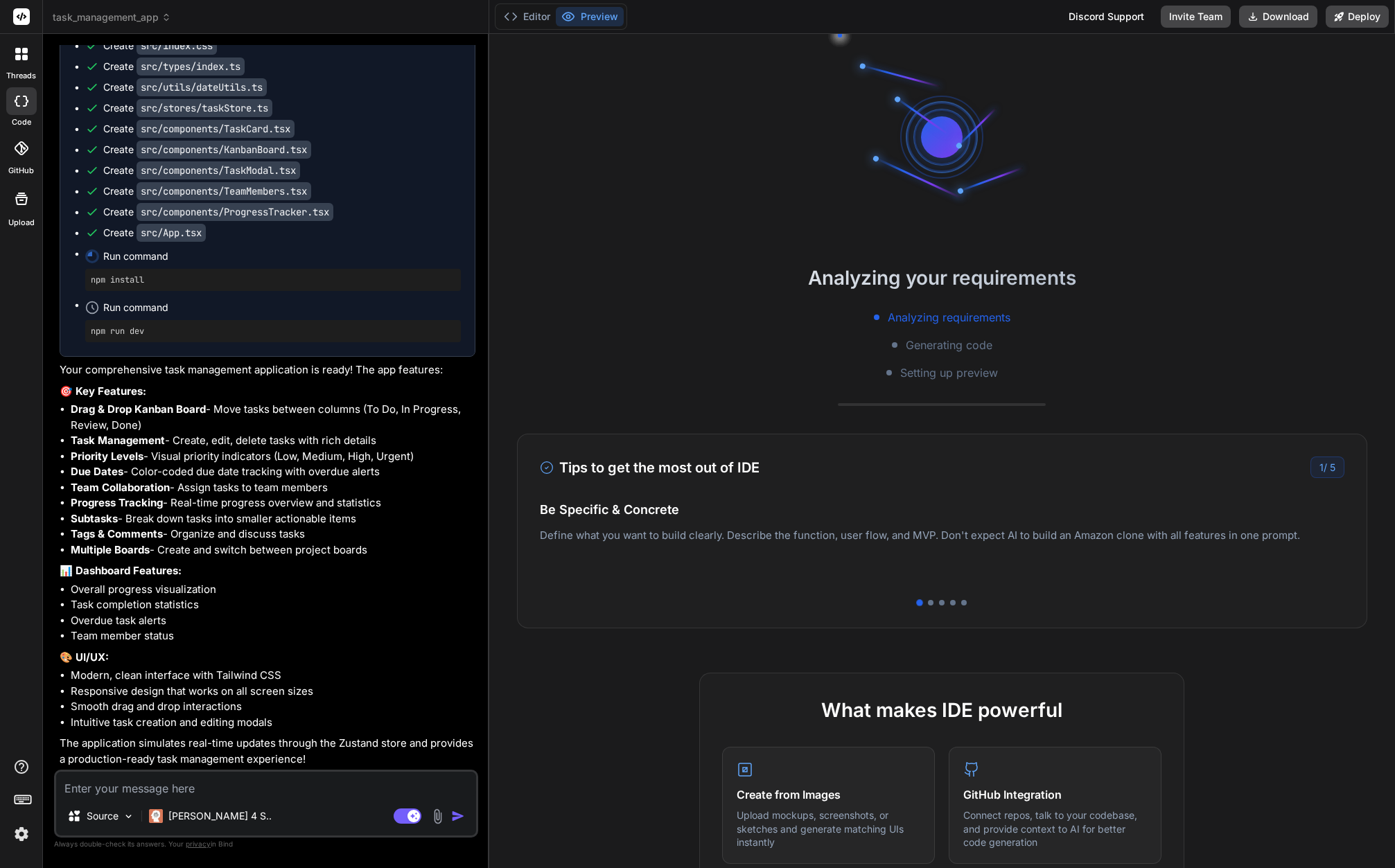
drag, startPoint x: 965, startPoint y: 507, endPoint x: 993, endPoint y: 491, distance: 32.2
click at [934, 504] on h4 "Be Specific & Concrete" at bounding box center [941, 509] width 804 height 19
click at [1327, 467] on div "1 / 5" at bounding box center [1327, 467] width 34 height 21
drag, startPoint x: 1330, startPoint y: 466, endPoint x: 1033, endPoint y: 461, distance: 297.0
click at [1310, 466] on div "1 / 5" at bounding box center [1327, 467] width 34 height 21
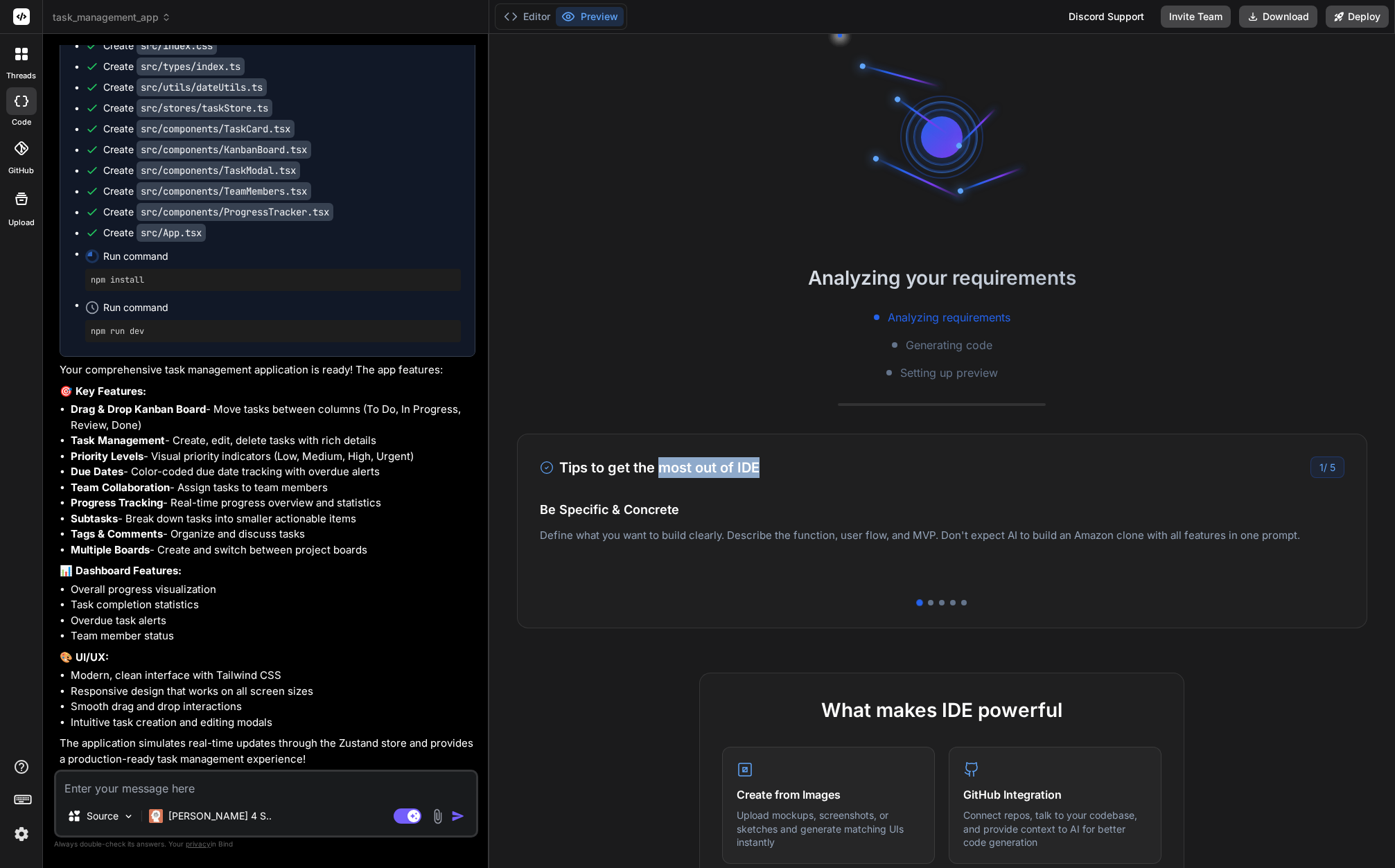
drag, startPoint x: 1004, startPoint y: 463, endPoint x: 663, endPoint y: 458, distance: 341.0
click at [663, 458] on div "Tips to get the most out of IDE 1 / 5" at bounding box center [941, 467] width 804 height 21
click at [664, 458] on h3 "Tips to get the most out of IDE" at bounding box center [649, 467] width 219 height 20
click at [623, 498] on div "Tips to get the most out of IDE 1 / 5 Be Specific & Concrete Define what you wa…" at bounding box center [942, 530] width 850 height 194
click at [332, 602] on li "Task completion statistics" at bounding box center [272, 604] width 405 height 16
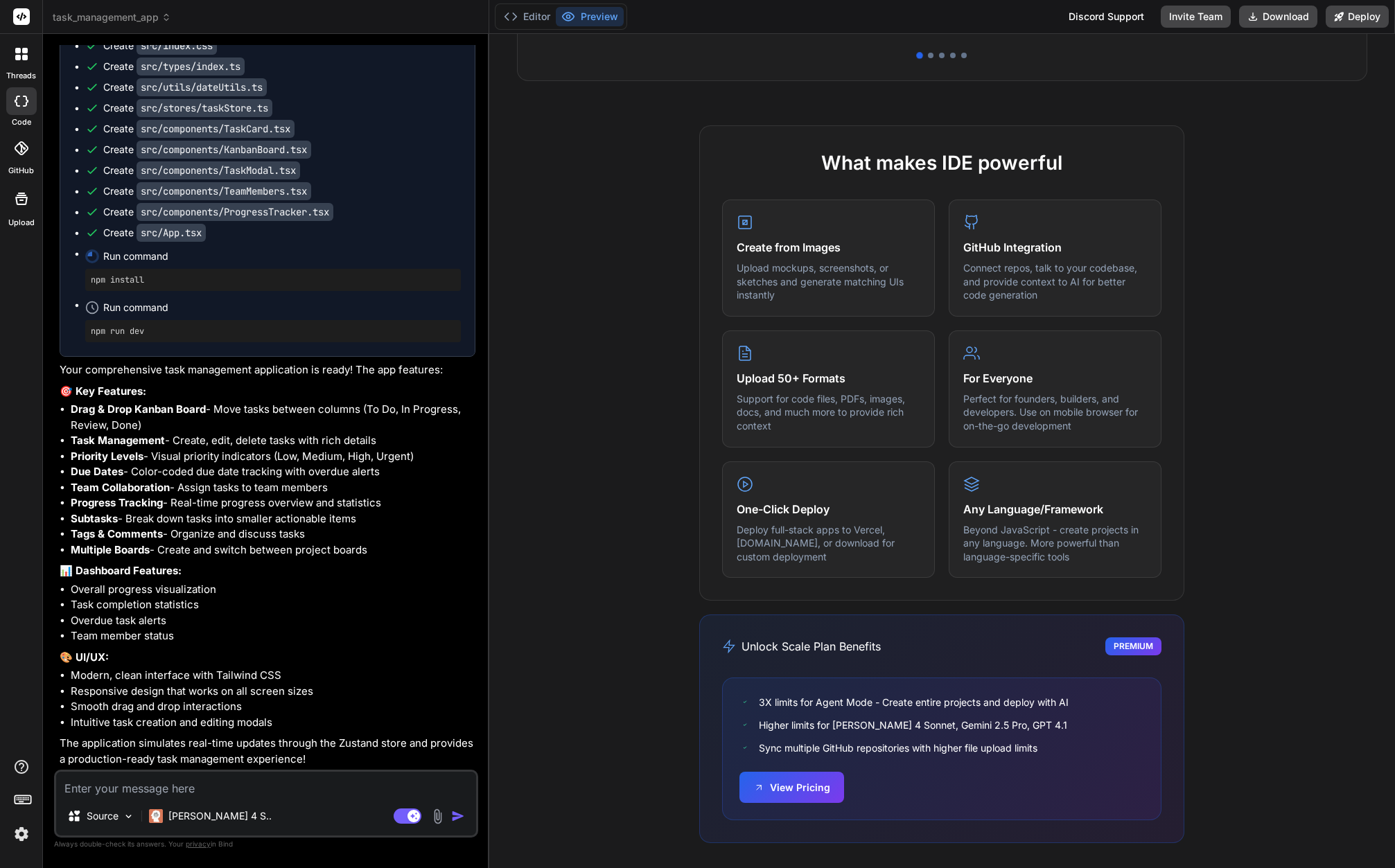
scroll to position [547, 0]
